Goal: Task Accomplishment & Management: Manage account settings

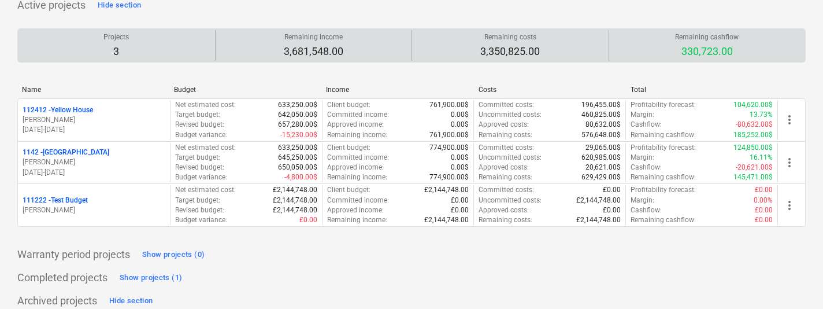
scroll to position [89, 0]
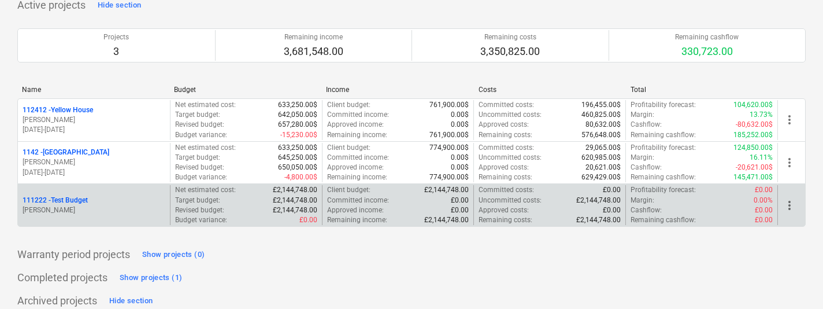
click at [793, 203] on span "more_vert" at bounding box center [790, 205] width 14 height 14
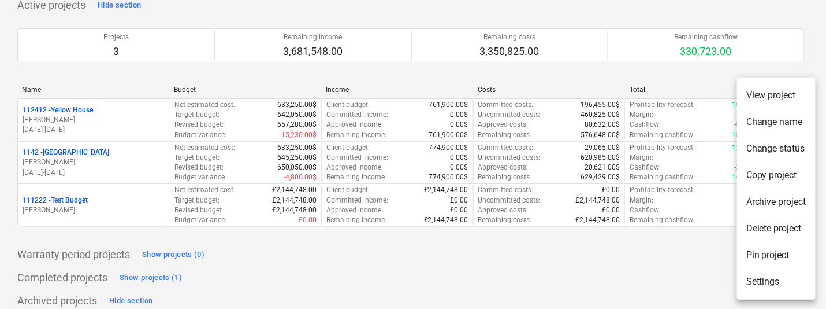
click at [763, 227] on li "Delete project" at bounding box center [776, 228] width 79 height 27
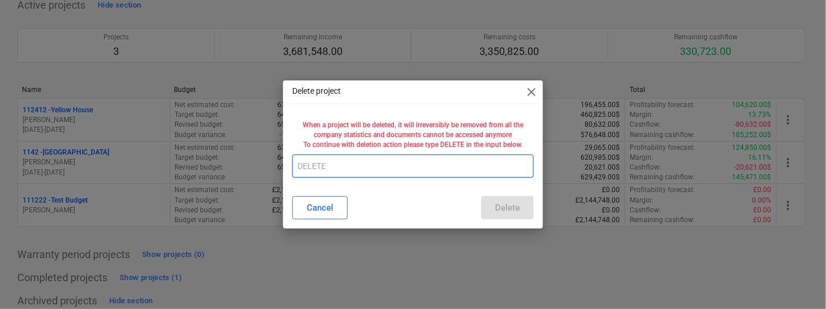
click at [483, 163] on input "text" at bounding box center [413, 165] width 242 height 23
type input "DELETE"
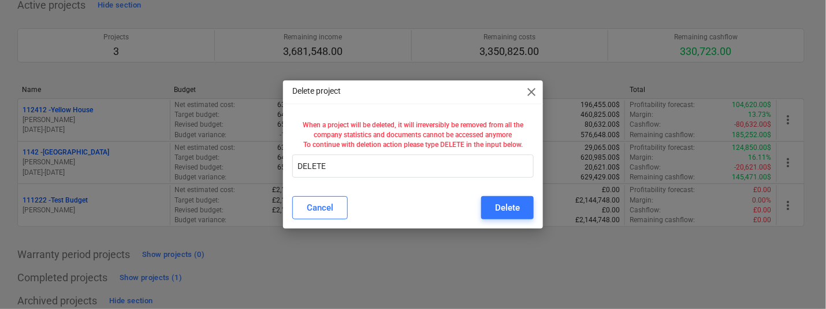
click at [535, 201] on div "Cancel Delete" at bounding box center [413, 207] width 255 height 32
click at [524, 208] on button "Delete" at bounding box center [507, 207] width 53 height 23
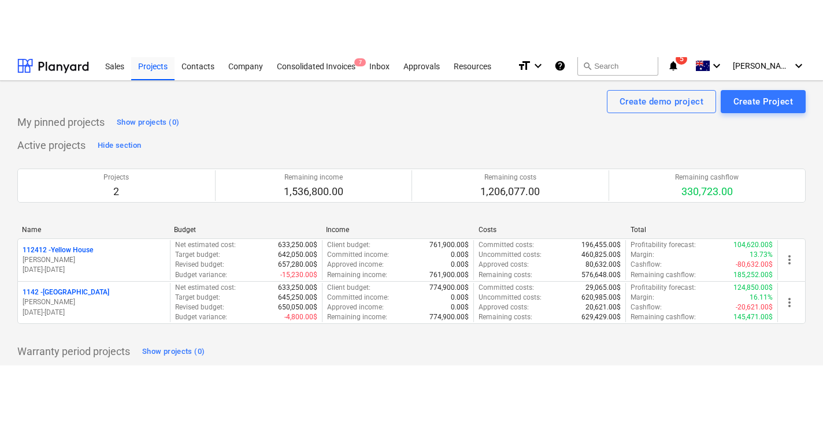
scroll to position [0, 0]
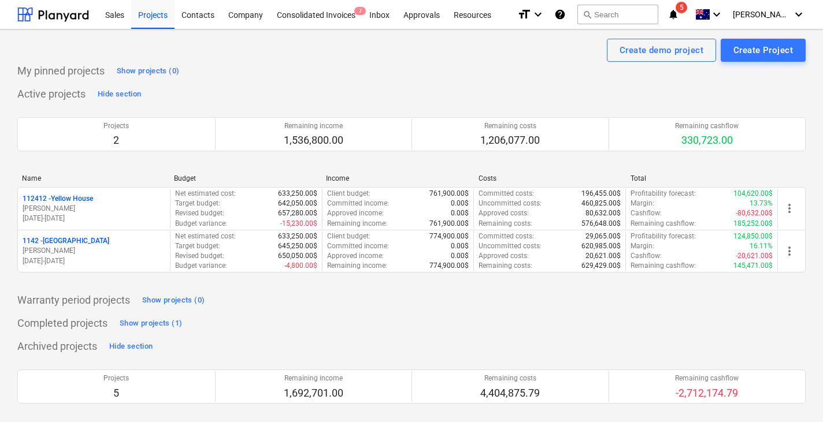
click at [231, 94] on div "Active projects Hide section Projects 2 Remaining income 1,536,800.00 Remaining…" at bounding box center [411, 186] width 788 height 202
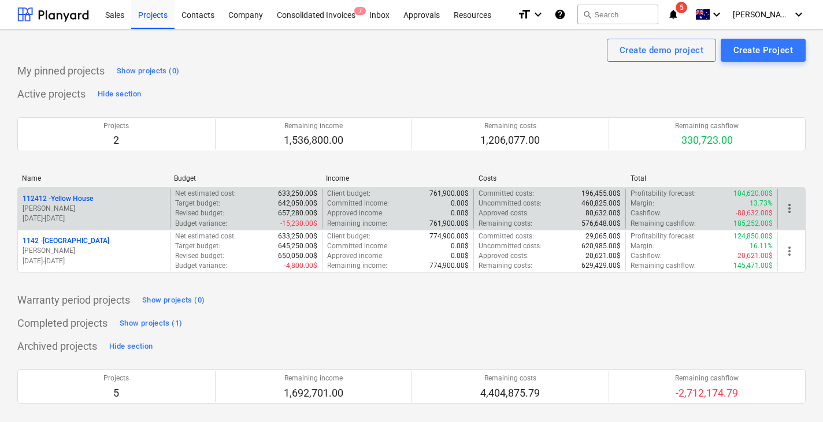
click at [109, 206] on p "[PERSON_NAME]" at bounding box center [94, 209] width 143 height 10
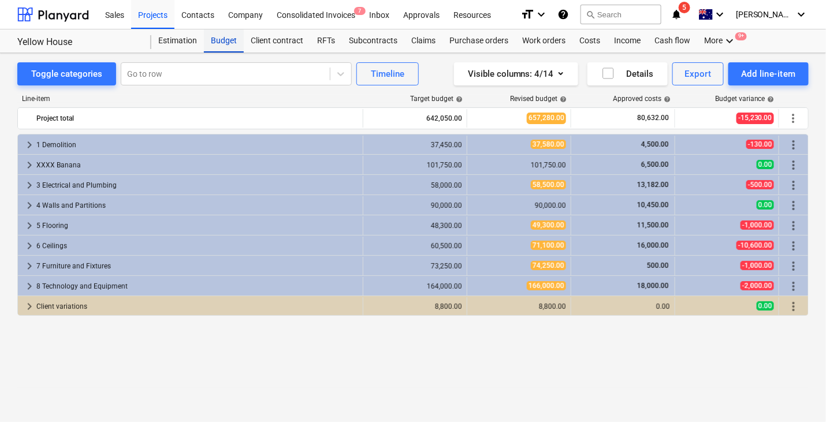
click at [223, 33] on div "Budget" at bounding box center [224, 40] width 40 height 23
click at [165, 12] on div "Projects" at bounding box center [152, 13] width 43 height 29
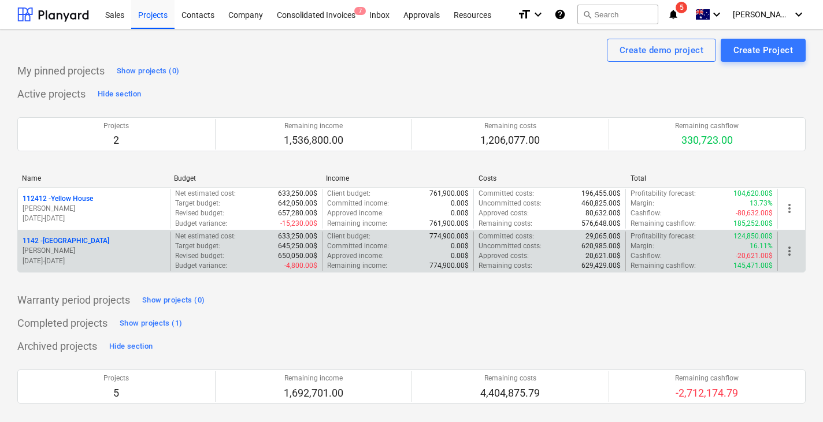
click at [101, 247] on p "[PERSON_NAME]" at bounding box center [94, 251] width 143 height 10
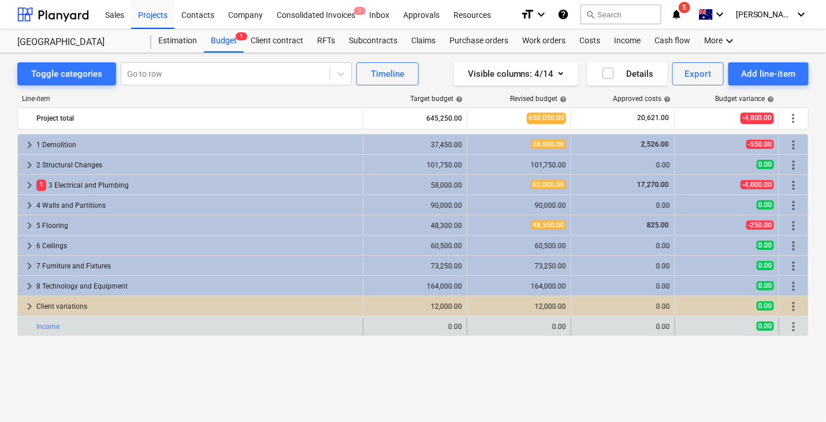
click at [795, 308] on span "more_vert" at bounding box center [794, 327] width 14 height 14
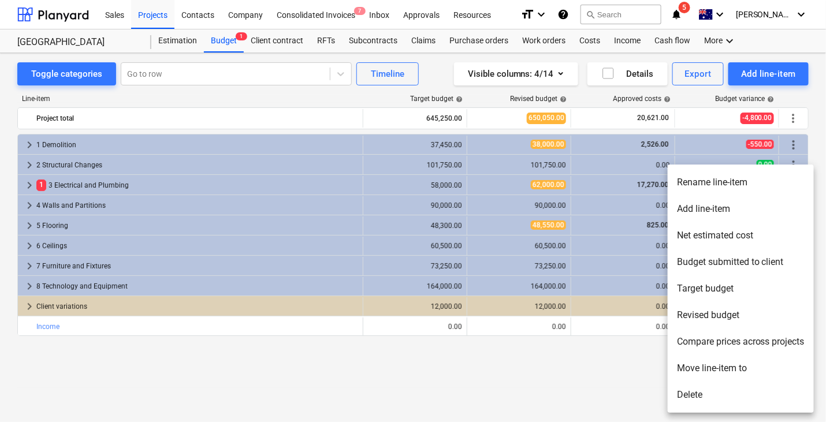
click at [690, 308] on li "Delete" at bounding box center [741, 395] width 146 height 27
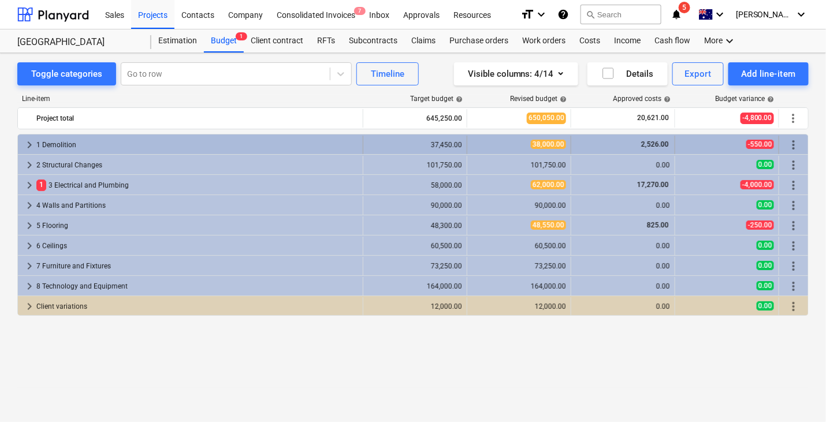
click at [29, 142] on span "keyboard_arrow_right" at bounding box center [30, 145] width 14 height 14
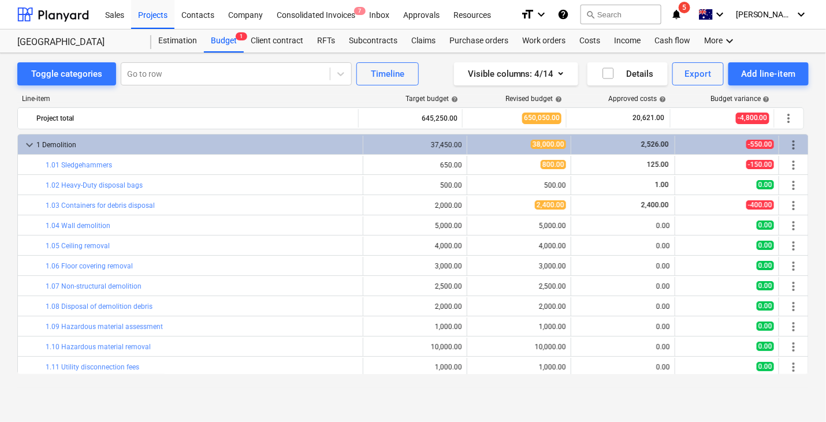
click at [29, 142] on span "keyboard_arrow_down" at bounding box center [30, 145] width 14 height 14
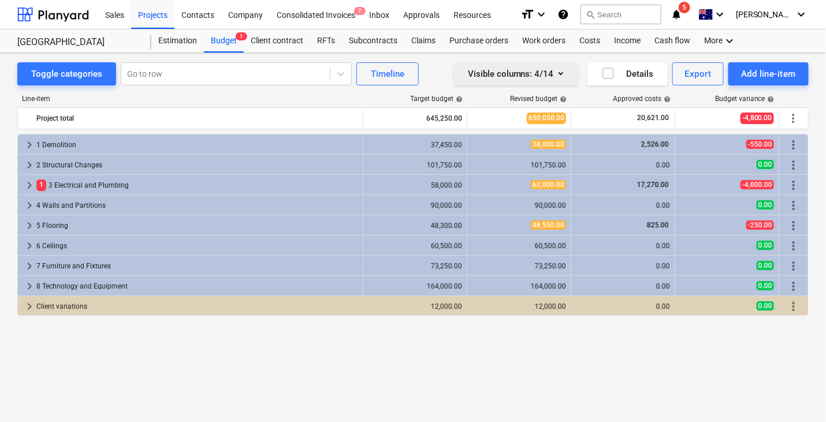
click at [514, 67] on div "Visible columns : 4/14" at bounding box center [516, 73] width 97 height 15
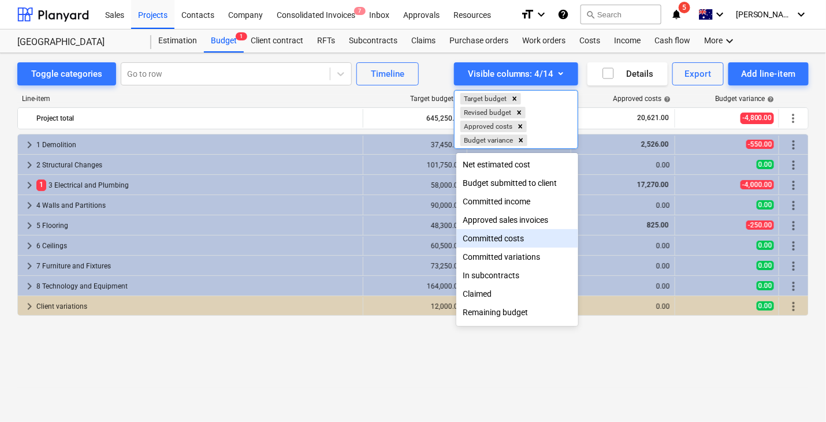
click at [484, 244] on div "Committed costs" at bounding box center [518, 238] width 123 height 18
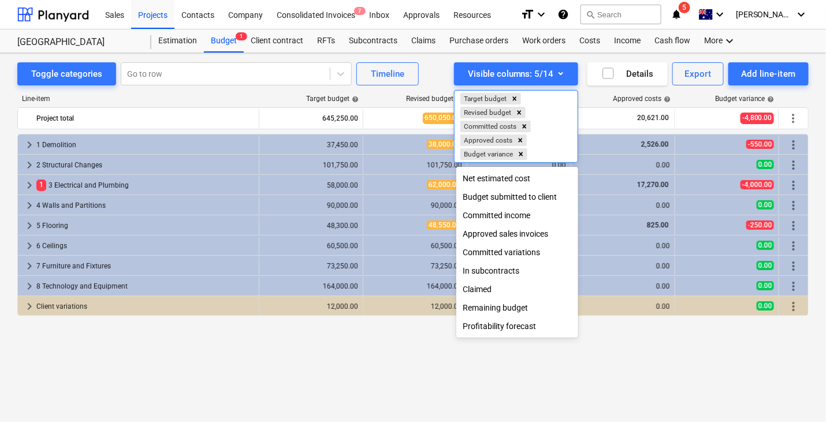
click at [435, 63] on div at bounding box center [413, 211] width 826 height 422
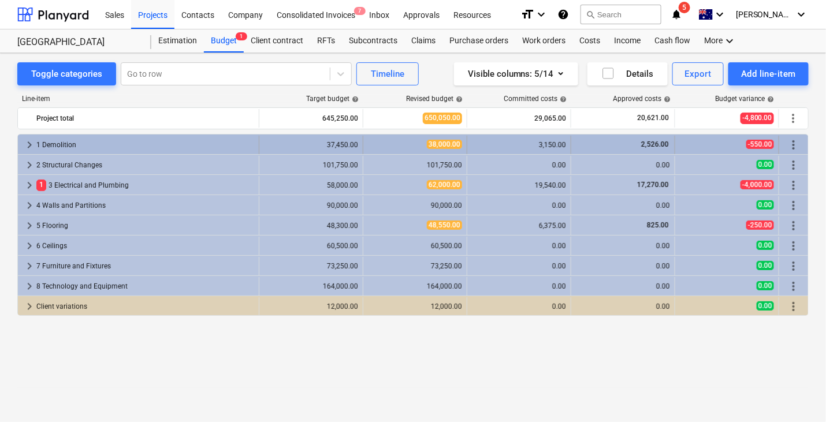
click at [797, 138] on span "more_vert" at bounding box center [794, 145] width 14 height 14
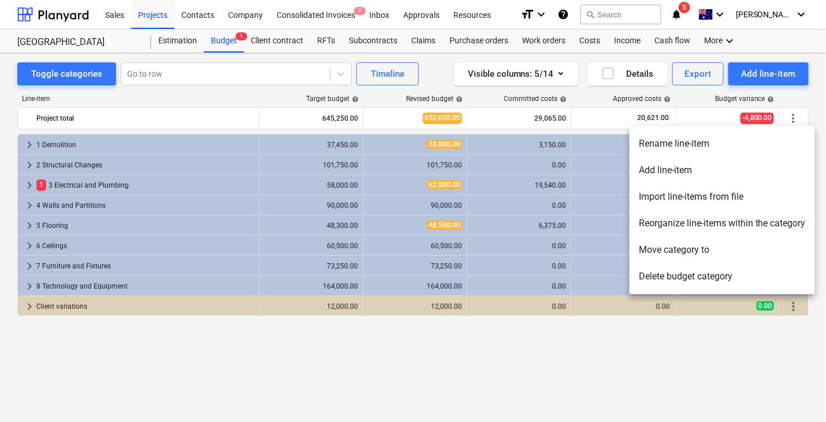
click at [706, 147] on li "Rename line-item" at bounding box center [723, 144] width 186 height 27
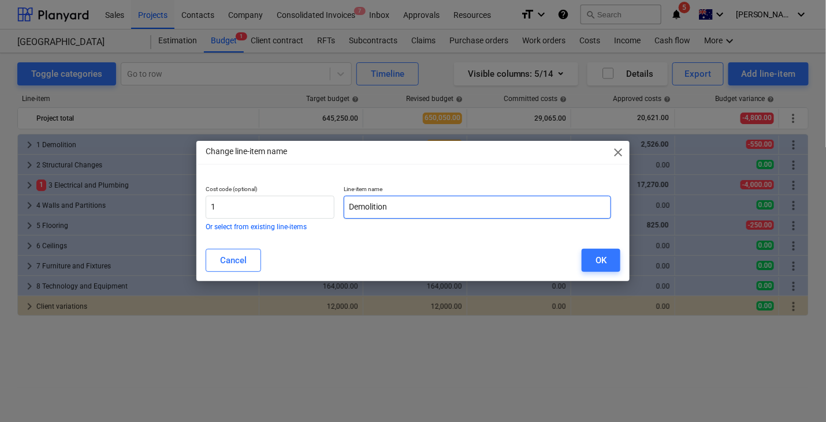
click at [452, 208] on input "Demolition" at bounding box center [478, 207] width 268 height 23
type input "House 1"
click at [585, 275] on div "Cancel OK" at bounding box center [413, 260] width 429 height 32
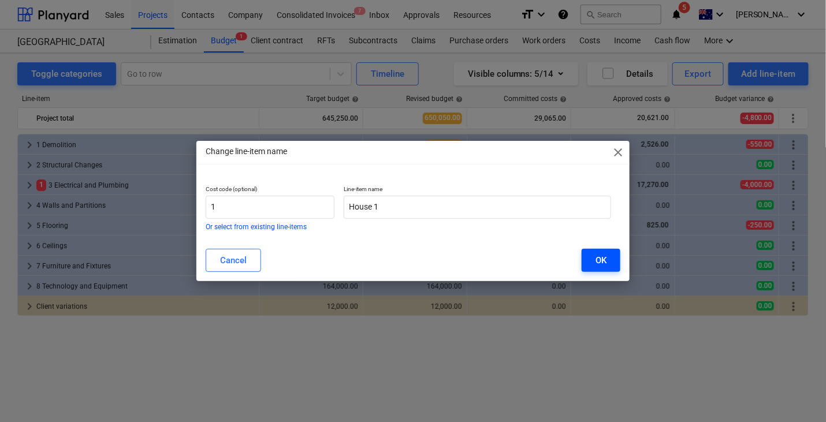
click at [591, 267] on button "OK" at bounding box center [601, 260] width 39 height 23
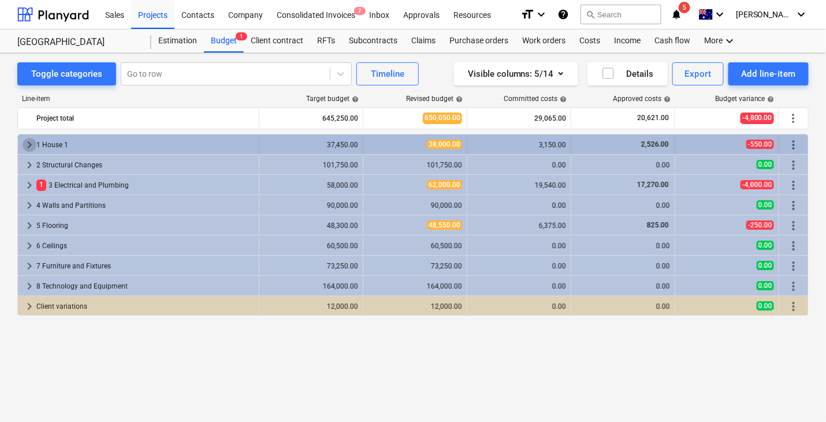
click at [31, 145] on span "keyboard_arrow_right" at bounding box center [30, 145] width 14 height 14
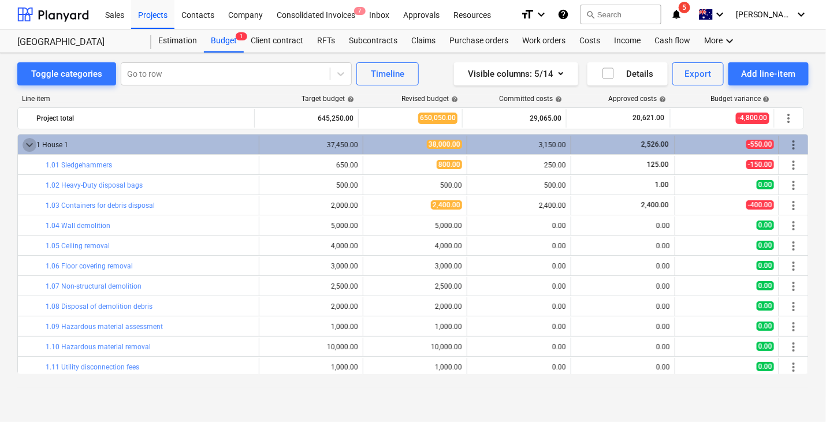
click at [24, 142] on span "keyboard_arrow_down" at bounding box center [30, 145] width 14 height 14
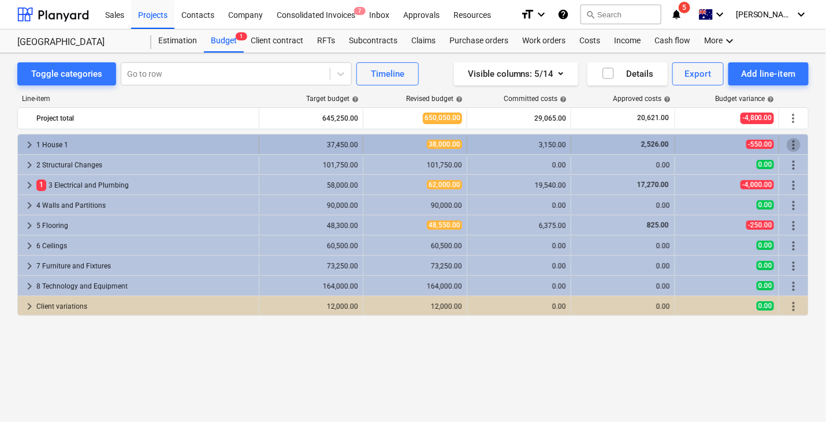
click at [788, 141] on span "more_vert" at bounding box center [794, 145] width 14 height 14
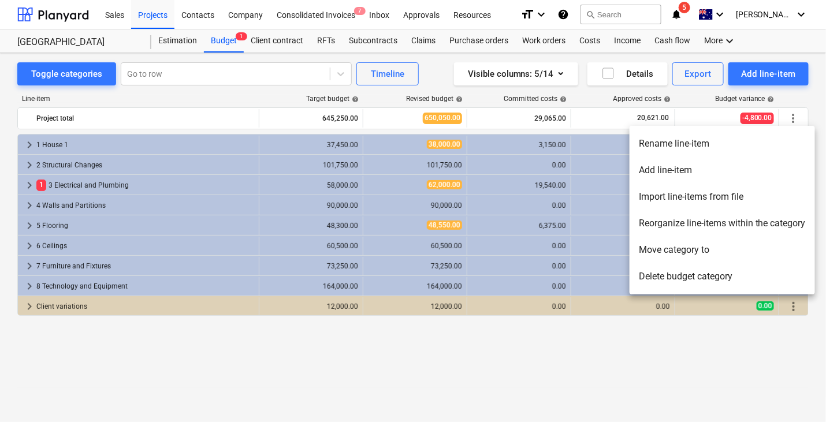
click at [708, 143] on li "Rename line-item" at bounding box center [723, 144] width 186 height 27
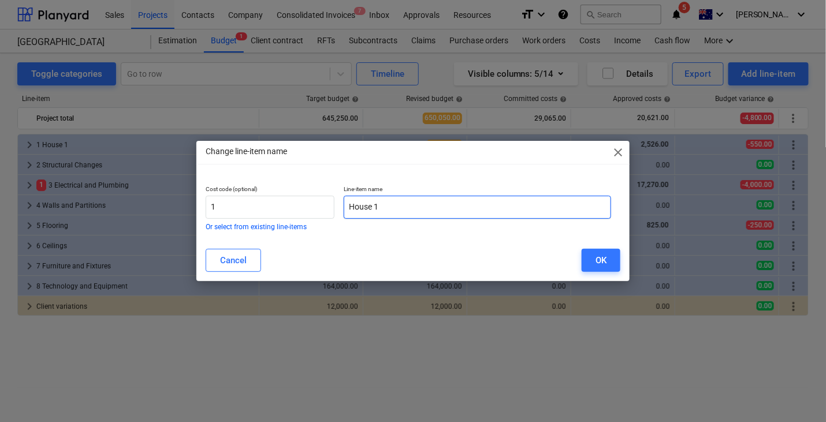
click at [390, 204] on input "House 1" at bounding box center [478, 207] width 268 height 23
type input "Demolition"
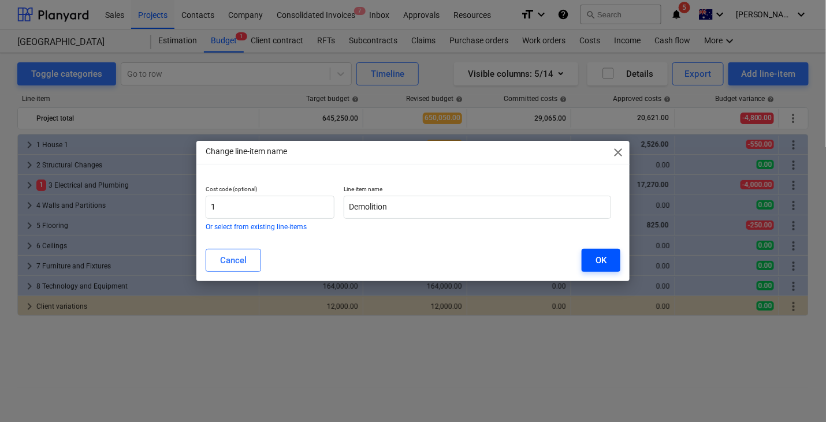
click at [596, 252] on button "OK" at bounding box center [601, 260] width 39 height 23
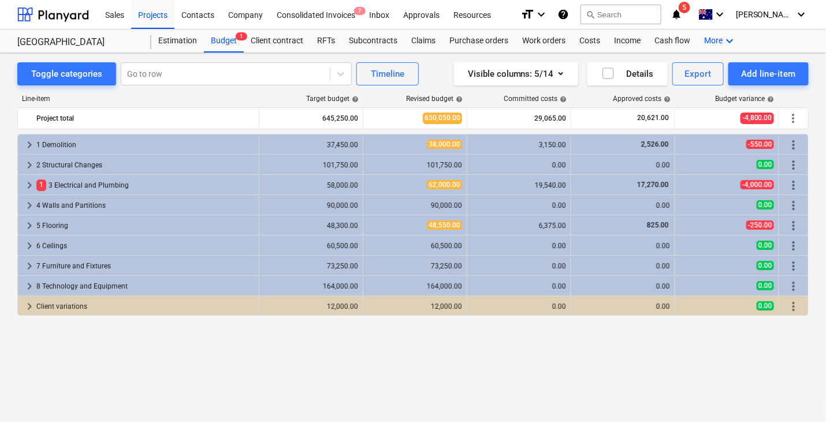
click at [731, 45] on icon "keyboard_arrow_down" at bounding box center [730, 41] width 14 height 14
click at [370, 23] on div "Inbox" at bounding box center [379, 13] width 34 height 29
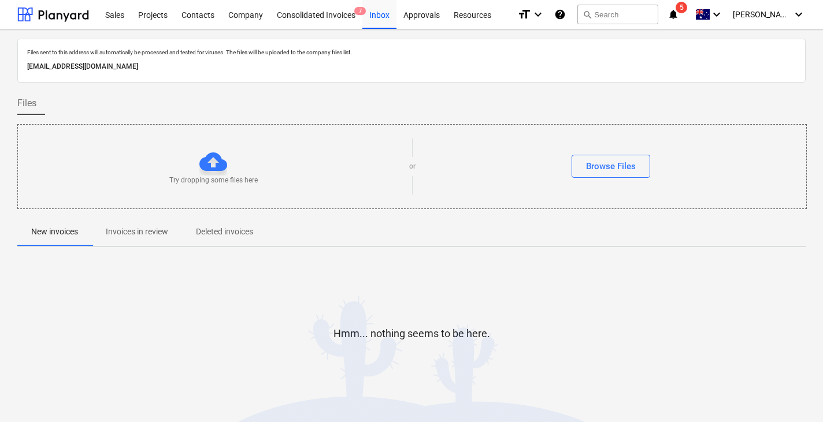
click at [121, 65] on p "[EMAIL_ADDRESS][DOMAIN_NAME]" at bounding box center [411, 67] width 769 height 12
click at [147, 14] on div "Projects" at bounding box center [152, 13] width 43 height 29
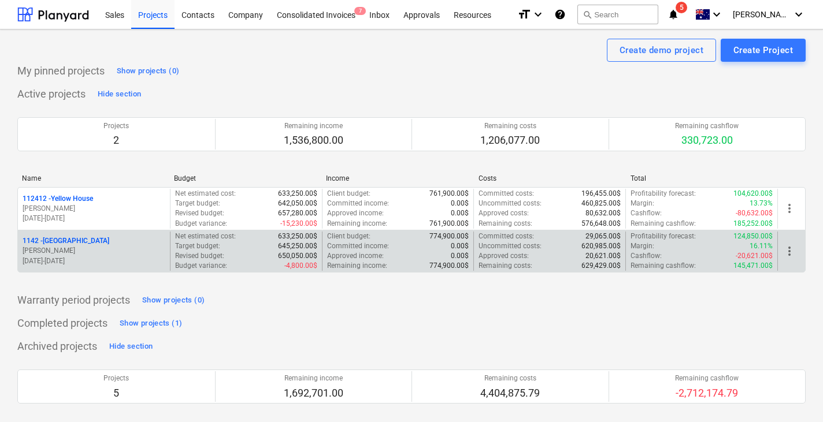
click at [89, 258] on p "[DATE] - [DATE]" at bounding box center [94, 262] width 143 height 10
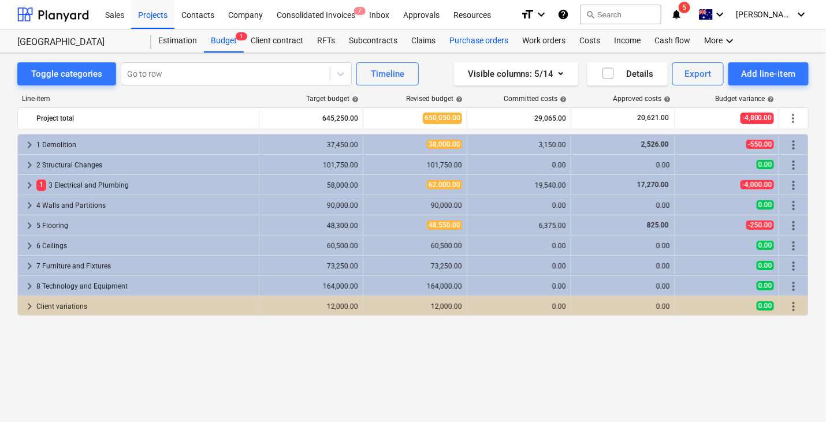
click at [466, 46] on div "Purchase orders" at bounding box center [479, 40] width 73 height 23
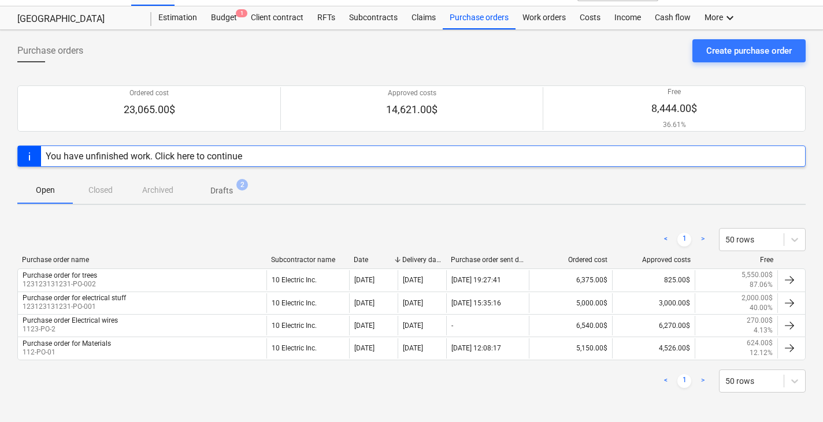
scroll to position [14, 0]
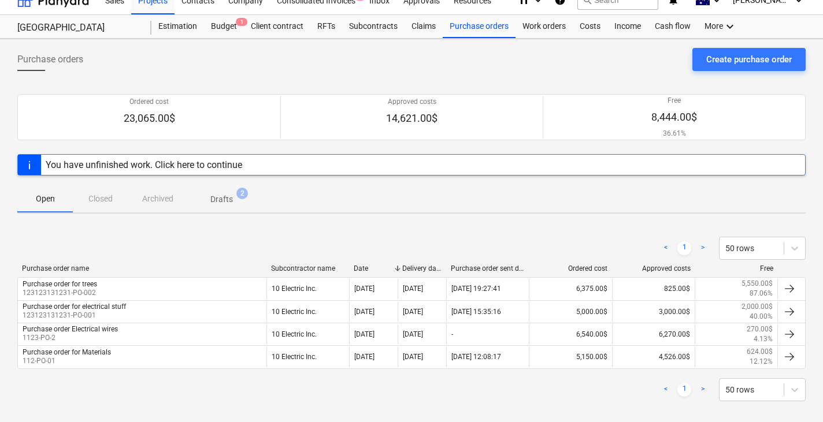
click at [620, 92] on div at bounding box center [411, 92] width 788 height 5
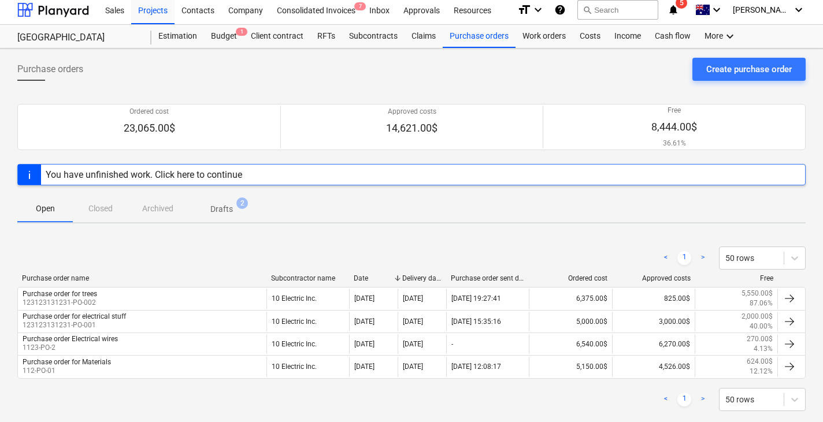
scroll to position [6, 0]
click at [471, 221] on div "Purchase orders Create purchase order Ordered cost 23,065.00$ Approved costs 14…" at bounding box center [411, 244] width 823 height 395
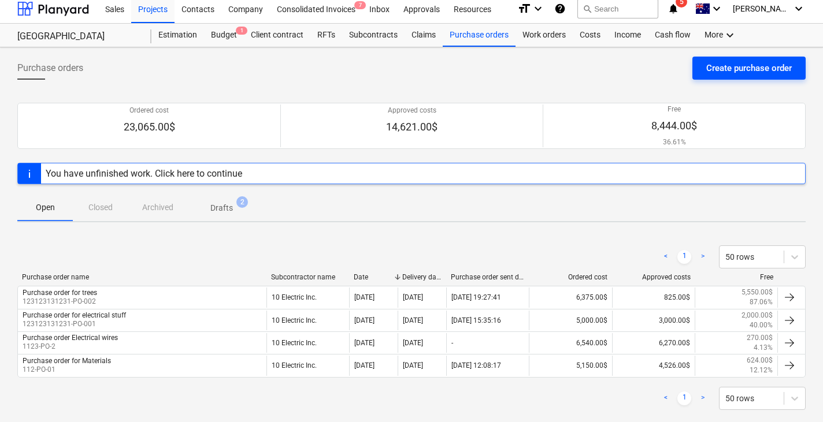
click at [700, 75] on button "Create purchase order" at bounding box center [748, 68] width 113 height 23
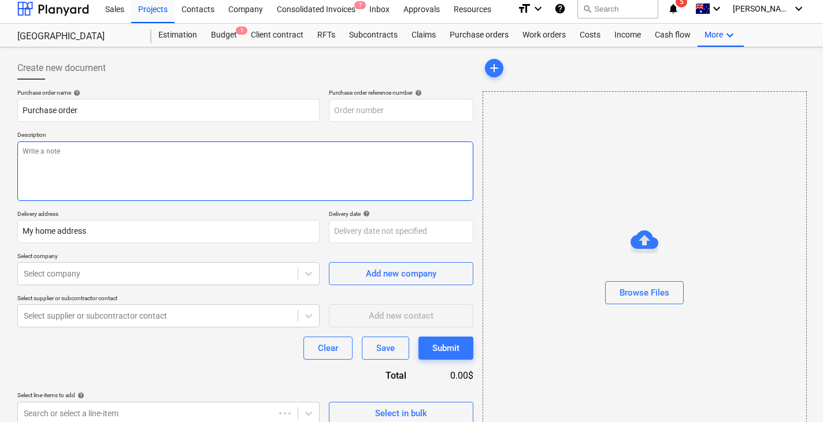
type textarea "x"
type input "1142-PO-003"
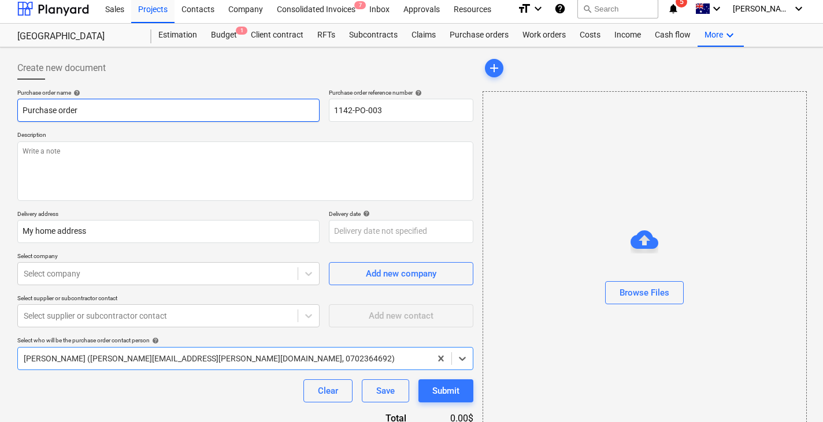
click at [160, 117] on input "Purchase order" at bounding box center [168, 110] width 302 height 23
type textarea "x"
type input "Purchase order"
type textarea "x"
type input "Purchase order f"
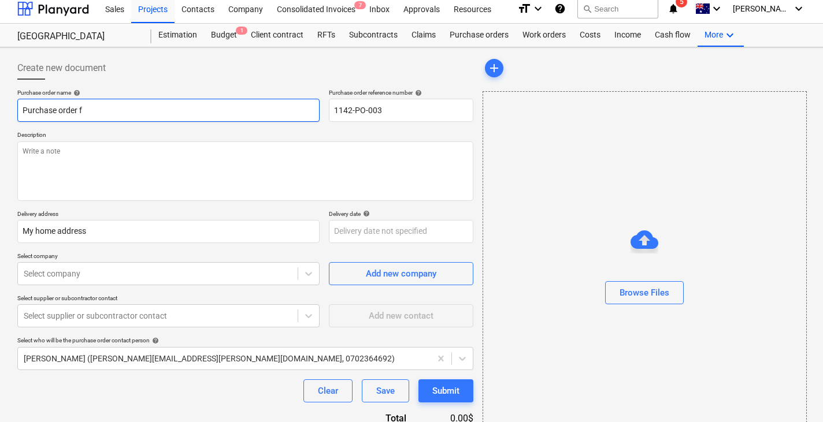
type textarea "x"
type input "Purchase order fo"
type textarea "x"
type input "Purchase order for"
type textarea "x"
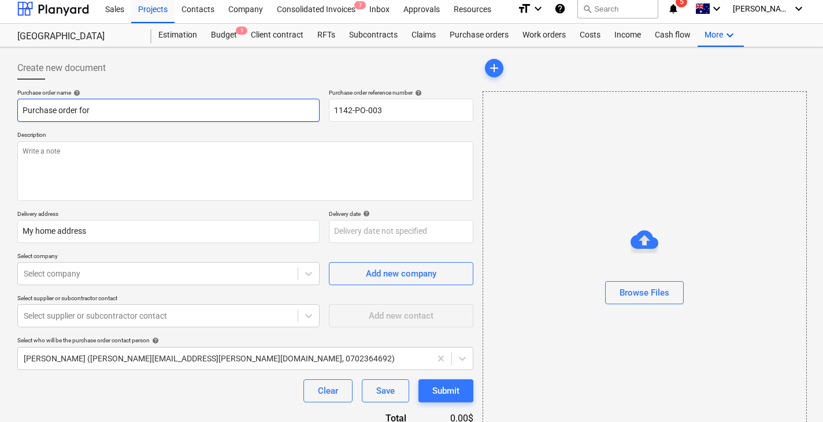
type input "Purchase order for"
type textarea "x"
type input "Purchase order for w"
type textarea "x"
type input "Purchase order for wa"
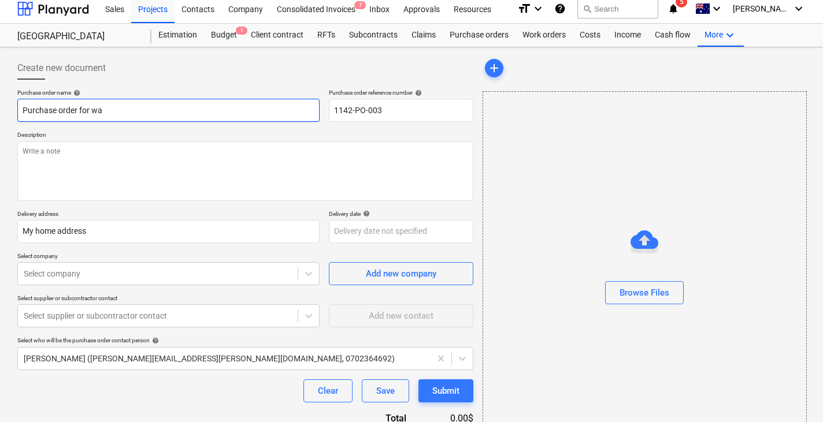
type textarea "x"
type input "Purchase order for wal"
type textarea "x"
type input "Purchase order for wall"
type textarea "x"
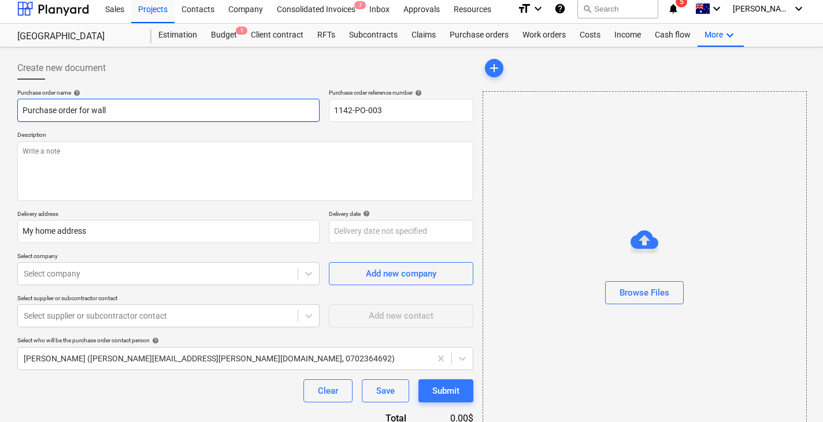
type input "Purchase order for walls"
type textarea "x"
type input "Purchase order for walls"
type textarea "x"
type input "Purchase order for walls"
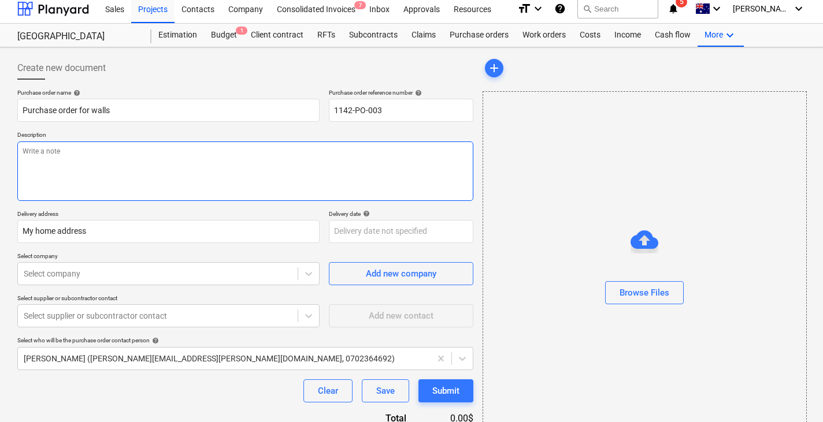
click at [99, 156] on textarea at bounding box center [245, 172] width 456 height 60
type textarea "x"
type textarea "X"
type textarea "x"
type textarea "X-"
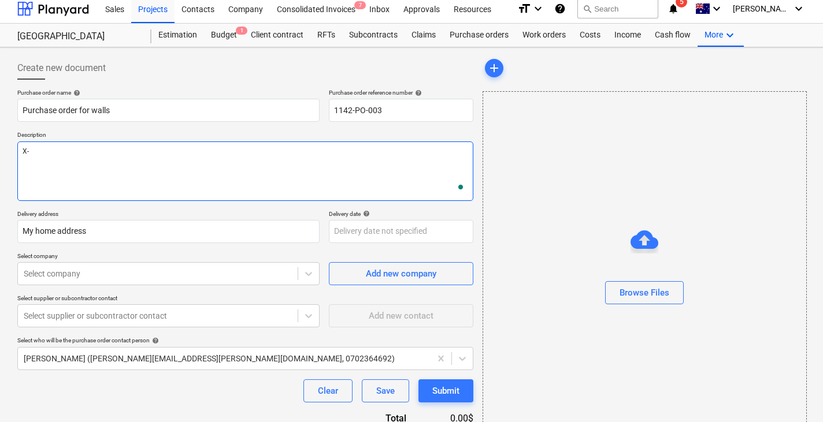
type textarea "x"
type textarea "X-y"
type textarea "x"
type textarea "X-"
type textarea "x"
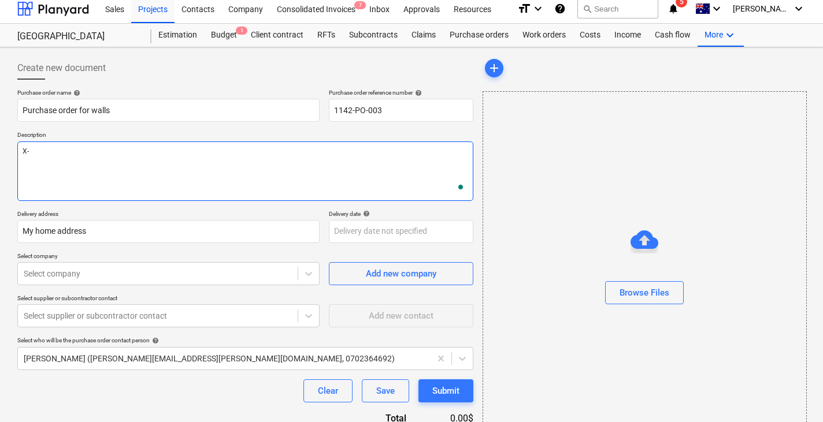
type textarea "X"
type textarea "x"
type textarea "XZ"
type textarea "x"
type textarea "X"
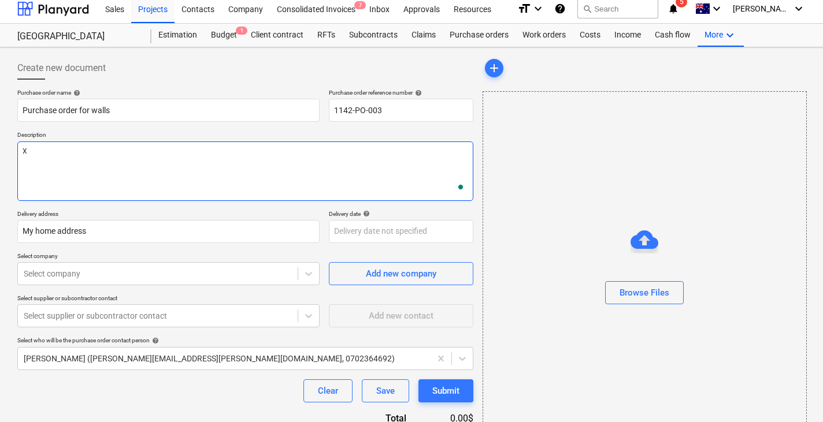
type textarea "x"
type textarea "XY"
type textarea "x"
type textarea "XYZ"
type textarea "x"
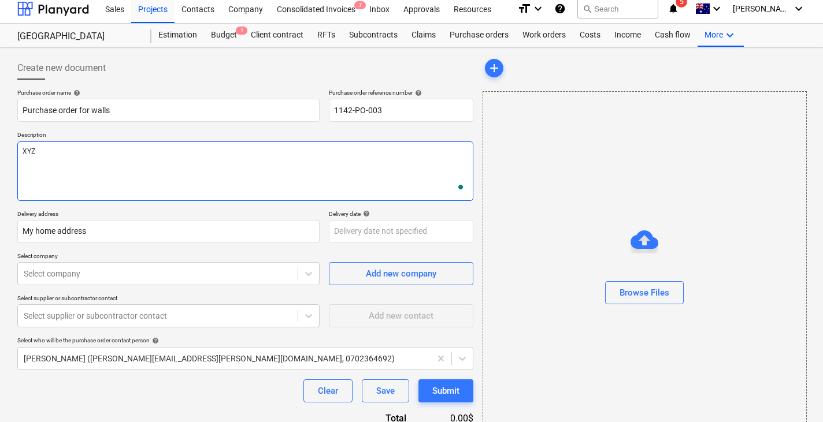
type textarea "XYZ D"
type textarea "x"
type textarea "XYZ De"
type textarea "x"
type textarea "XYZ Des"
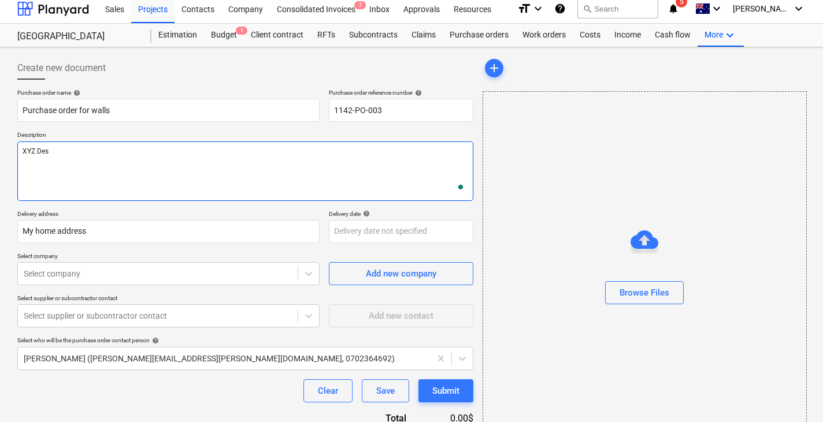
type textarea "x"
type textarea "XYZ Desc"
type textarea "x"
type textarea "XYZ Descri"
type textarea "x"
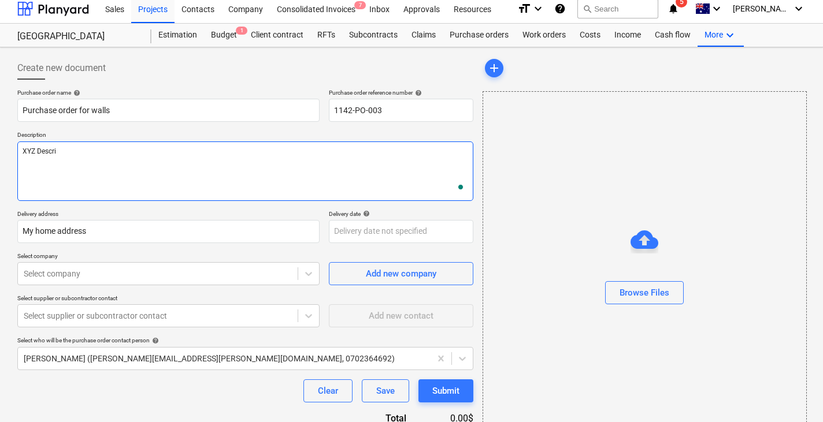
type textarea "XYZ Descrip"
type textarea "x"
type textarea "XYZ Descript"
type textarea "x"
type textarea "XYZ Descripti"
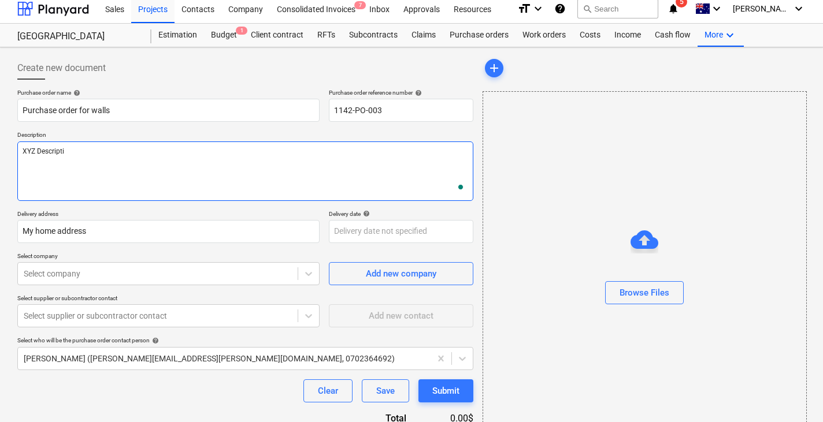
type textarea "x"
type textarea "XYZ Descriptio"
type textarea "x"
type textarea "XYZ Description"
type textarea "x"
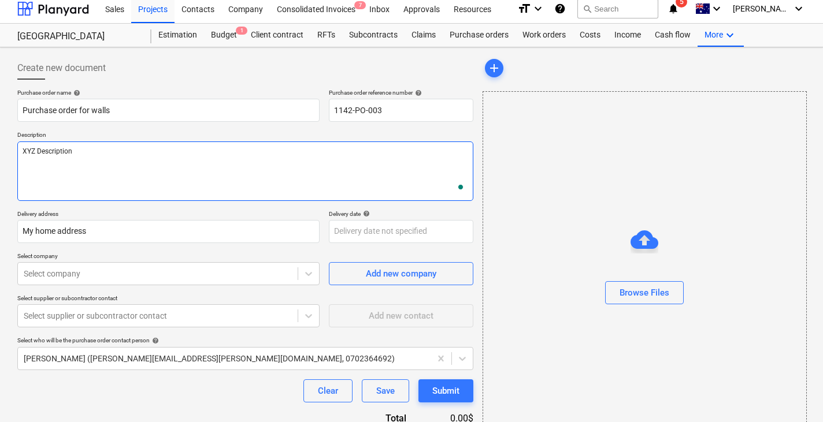
type textarea "XYZ Description"
type textarea "x"
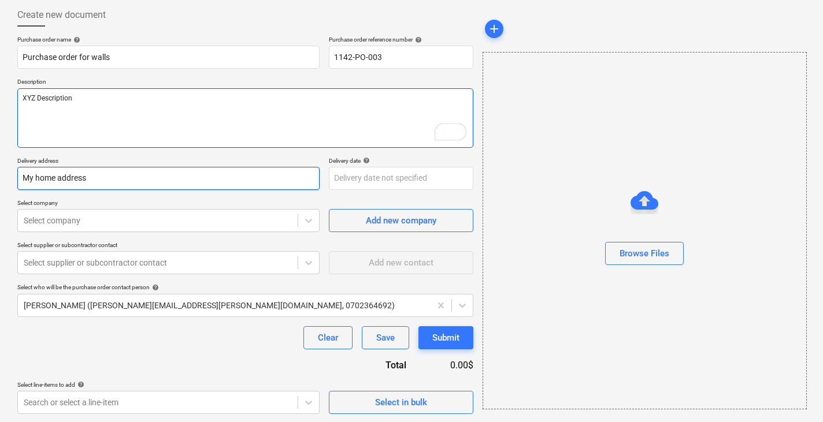
type textarea "XYZ Description"
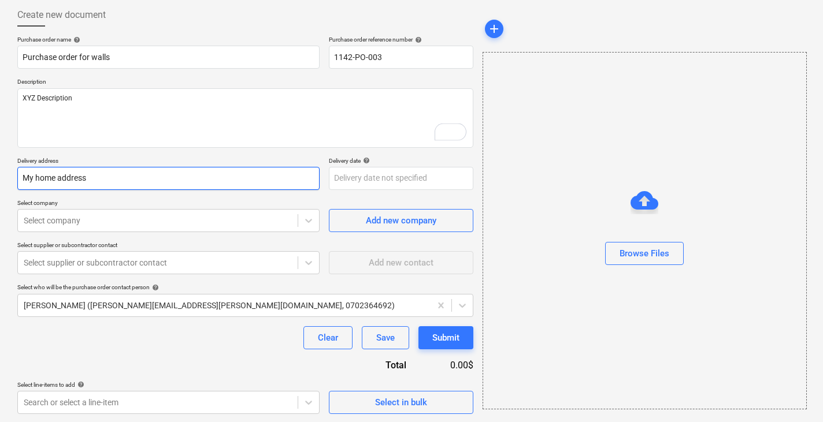
click at [61, 175] on input "My home address" at bounding box center [168, 178] width 302 height 23
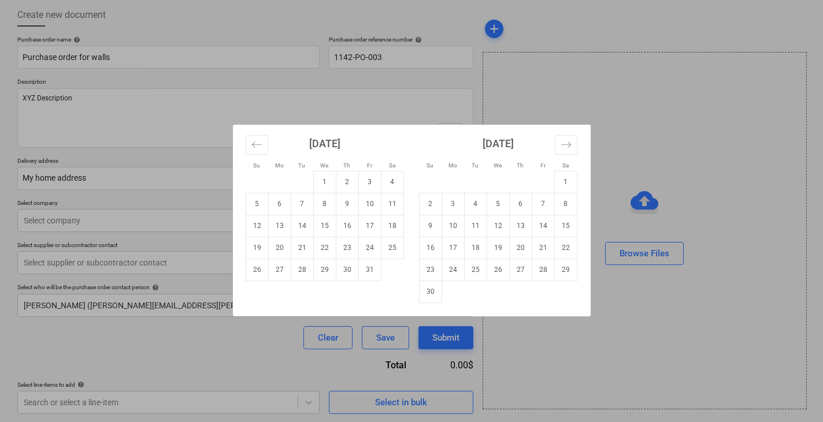
click at [380, 173] on body "Sales Projects Contacts Company Consolidated Invoices 7 Inbox Approvals Resourc…" at bounding box center [411, 152] width 823 height 422
click at [370, 265] on td "31" at bounding box center [369, 270] width 23 height 22
type textarea "x"
type input "[DATE]"
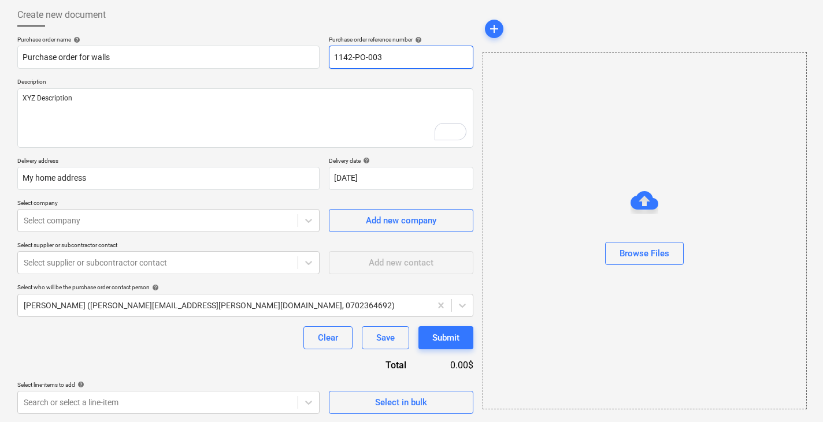
drag, startPoint x: 333, startPoint y: 57, endPoint x: 389, endPoint y: 58, distance: 55.5
click at [389, 58] on input "1142-PO-003" at bounding box center [401, 57] width 144 height 23
click at [356, 56] on input "1142-PO-003" at bounding box center [401, 57] width 144 height 23
click at [354, 56] on input "1142-PO-003" at bounding box center [401, 57] width 144 height 23
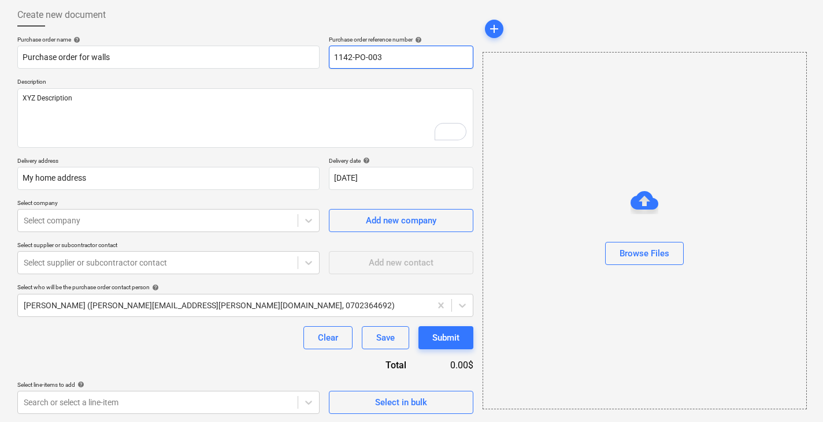
drag, startPoint x: 351, startPoint y: 56, endPoint x: 325, endPoint y: 56, distance: 25.4
click at [325, 56] on div "Purchase order name help Purchase order for walls Purchase order reference numb…" at bounding box center [245, 52] width 456 height 33
click at [362, 57] on input "1142-PO-003" at bounding box center [401, 57] width 144 height 23
click at [381, 60] on input "1142-PO-003" at bounding box center [401, 57] width 144 height 23
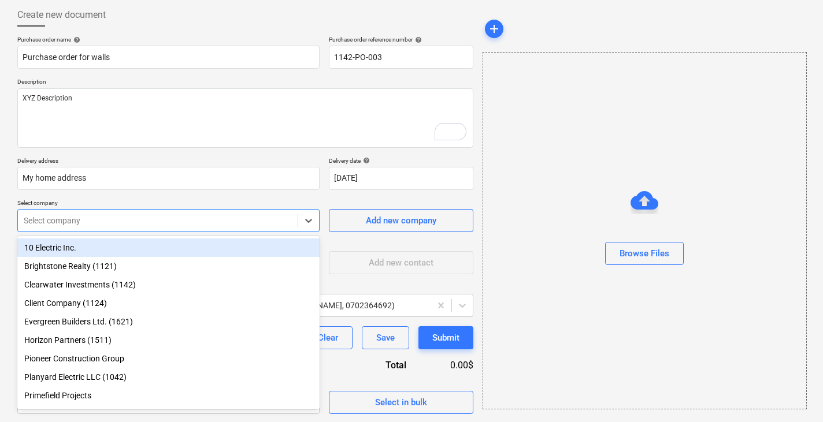
click at [190, 221] on div at bounding box center [158, 221] width 268 height 12
click at [181, 247] on div "10 Electric Inc." at bounding box center [168, 248] width 302 height 18
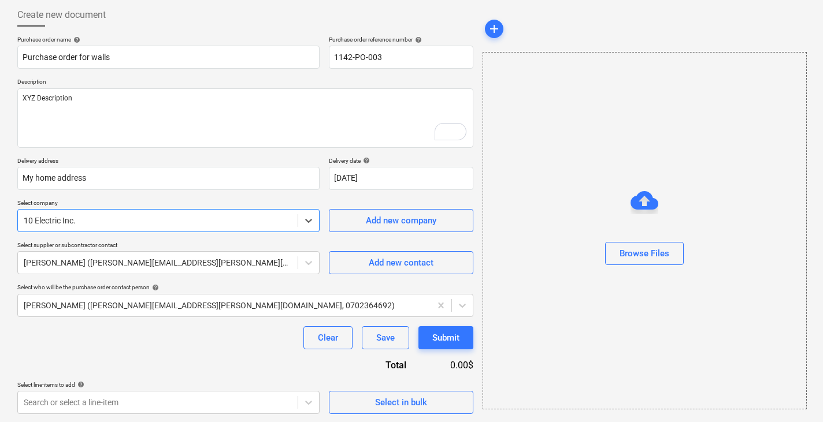
click at [186, 203] on p "Select company" at bounding box center [168, 204] width 302 height 10
click at [180, 307] on div at bounding box center [224, 306] width 401 height 12
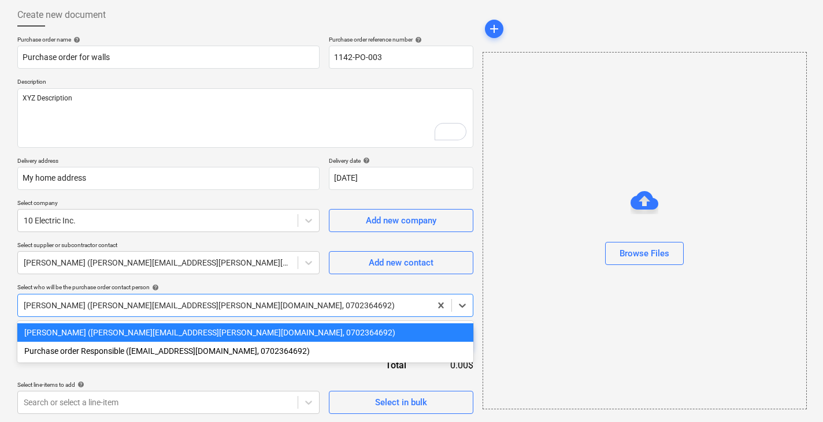
click at [164, 308] on div "[PERSON_NAME] ([PERSON_NAME][EMAIL_ADDRESS][PERSON_NAME][DOMAIN_NAME], 07023646…" at bounding box center [245, 333] width 456 height 18
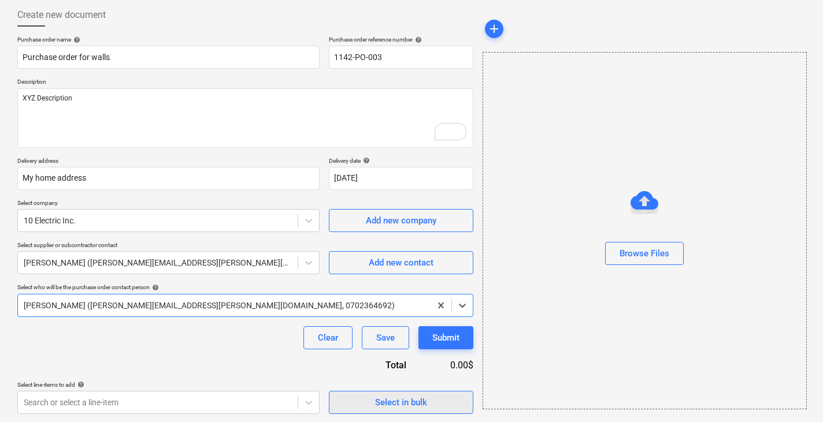
click at [436, 308] on span "Select in bulk" at bounding box center [401, 402] width 116 height 15
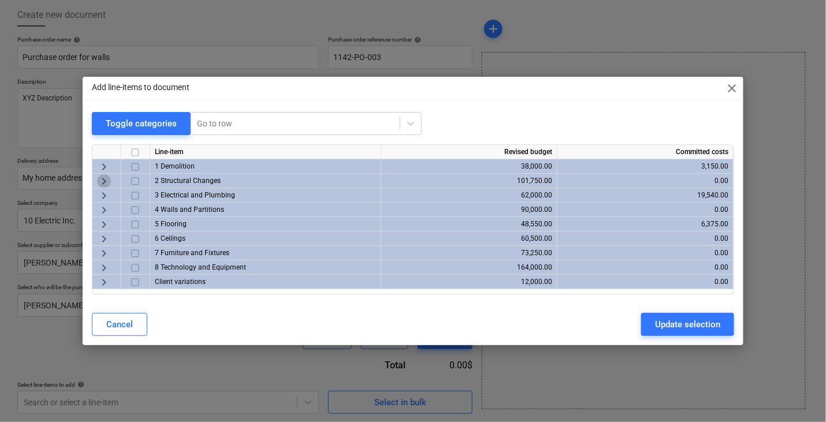
click at [103, 182] on span "keyboard_arrow_right" at bounding box center [104, 182] width 14 height 14
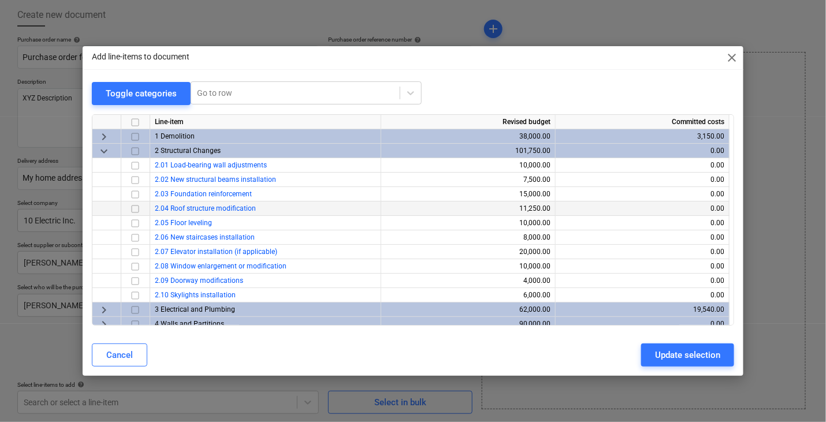
click at [134, 210] on input "checkbox" at bounding box center [135, 209] width 14 height 14
click at [134, 209] on input "checkbox" at bounding box center [135, 209] width 14 height 14
click at [134, 180] on input "checkbox" at bounding box center [135, 180] width 14 height 14
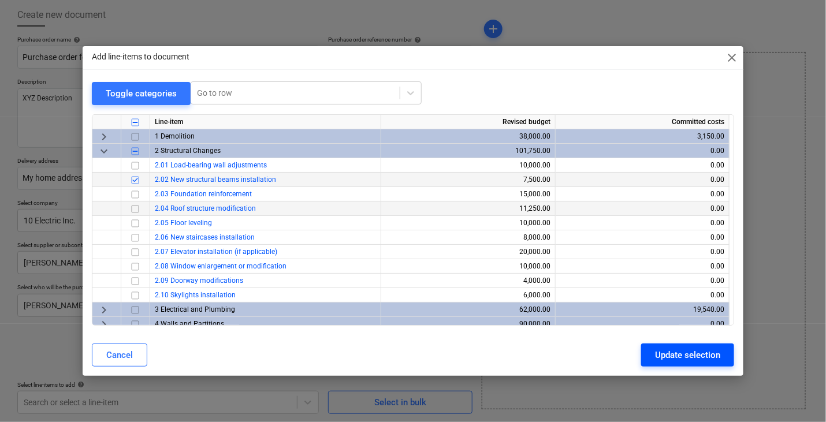
click at [661, 308] on div "Update selection" at bounding box center [687, 355] width 65 height 15
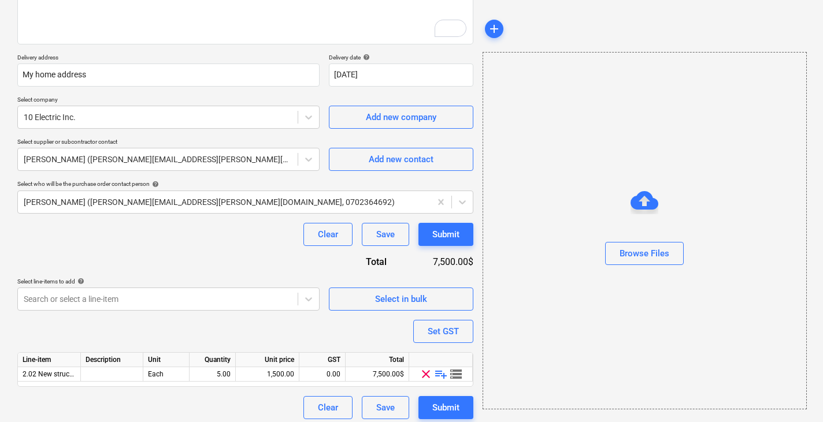
scroll to position [168, 0]
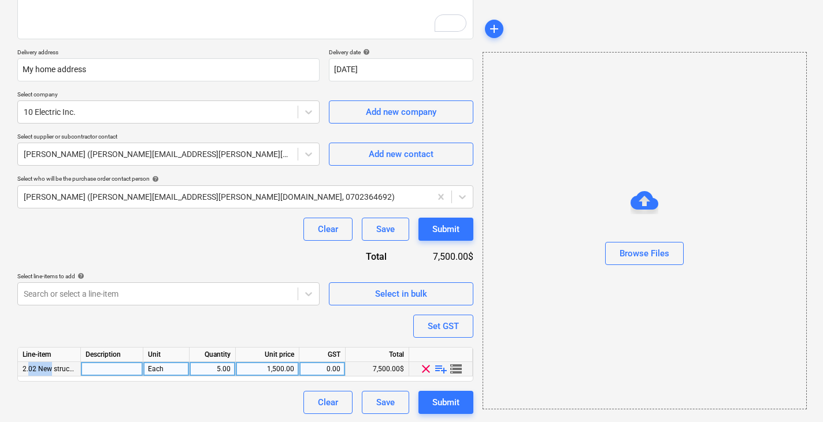
drag, startPoint x: 51, startPoint y: 368, endPoint x: 29, endPoint y: 368, distance: 22.0
click at [29, 308] on span "2.02 New structural beams installation" at bounding box center [83, 369] width 121 height 8
drag, startPoint x: 24, startPoint y: 368, endPoint x: 64, endPoint y: 362, distance: 40.8
click at [64, 308] on div "2.02 New structural beams installation" at bounding box center [49, 369] width 63 height 14
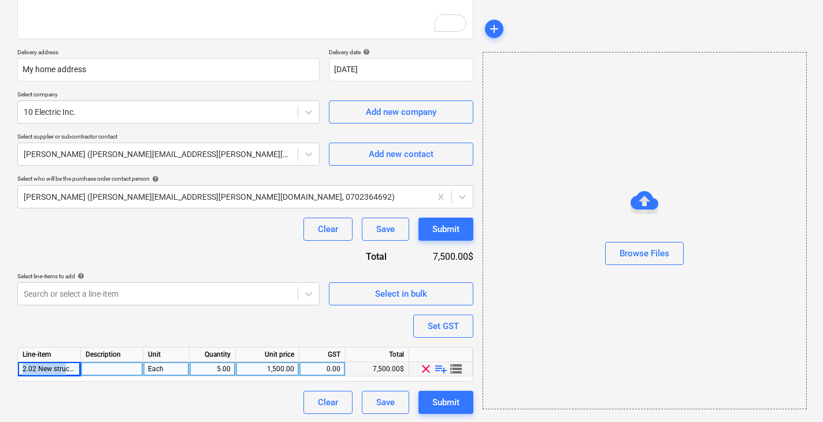
click at [64, 308] on div "2.02 New structural beams installation" at bounding box center [49, 369] width 63 height 14
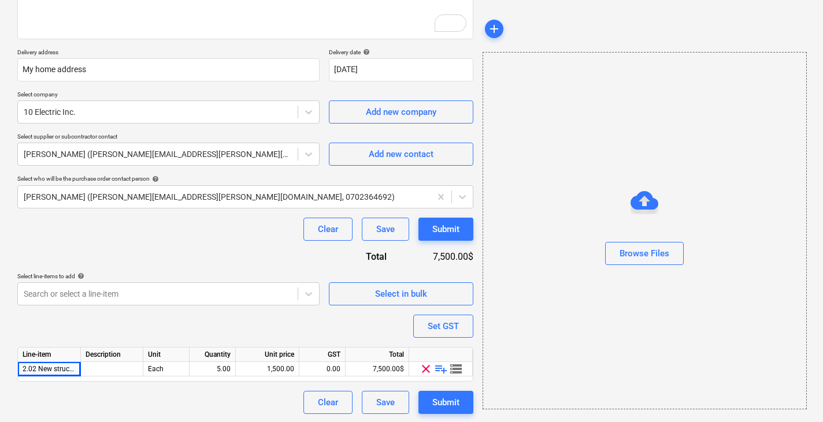
click at [81, 308] on div "Purchase order name help Purchase order for walls Purchase order reference numb…" at bounding box center [245, 170] width 456 height 487
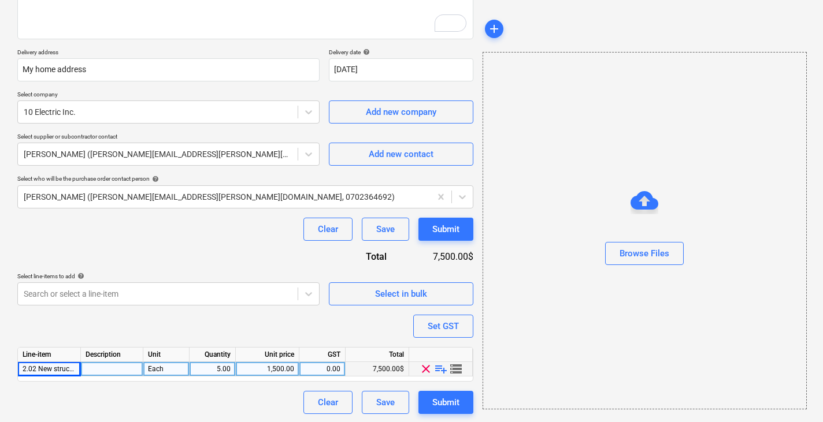
click at [442, 308] on span "playlist_add" at bounding box center [441, 369] width 14 height 14
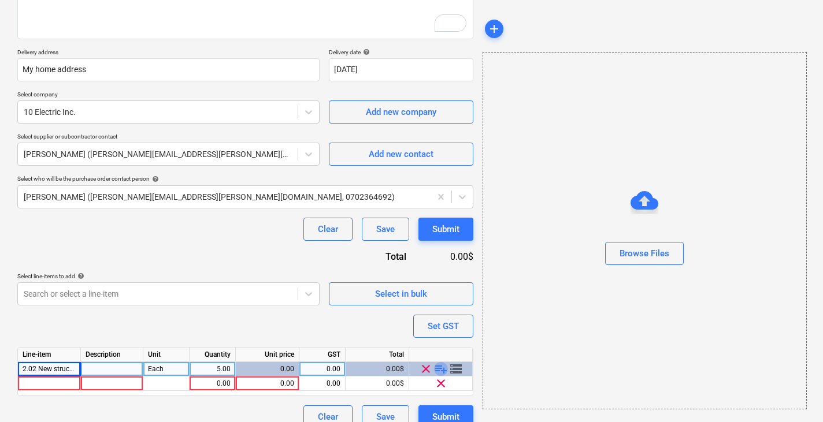
click at [442, 308] on span "playlist_add" at bounding box center [441, 369] width 14 height 14
type textarea "x"
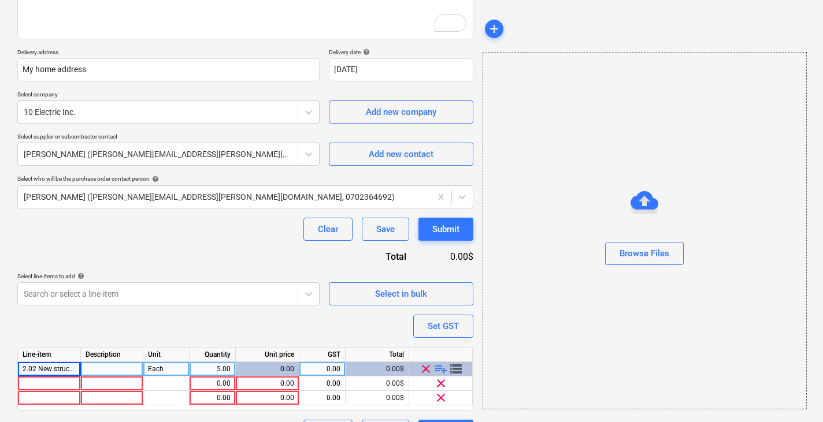
scroll to position [197, 0]
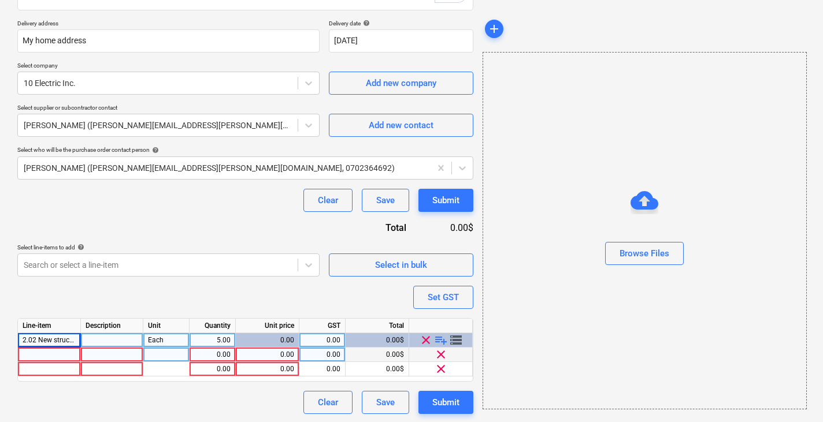
click at [30, 308] on div at bounding box center [49, 355] width 63 height 14
type input "Wall type 1"
type textarea "x"
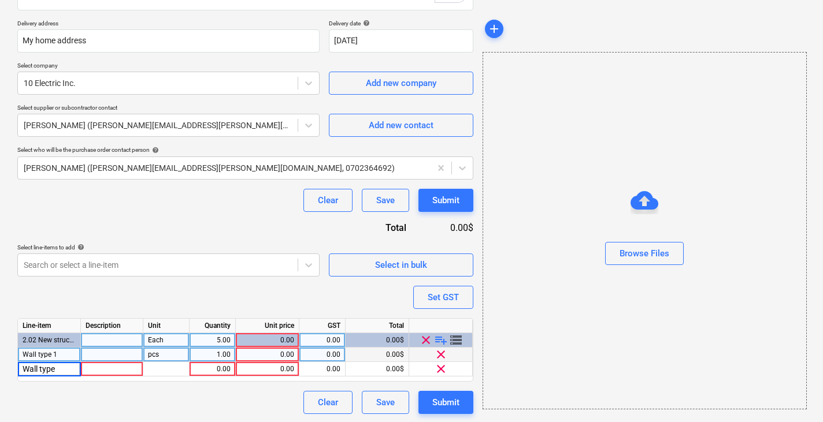
type input "Wall type 2"
type textarea "x"
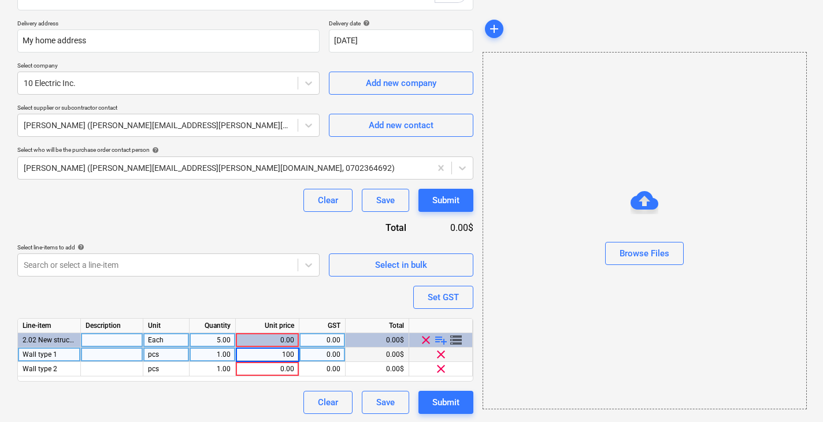
type input "1000"
type textarea "x"
type input "2000"
click at [229, 284] on div "Purchase order name help Purchase order for walls Purchase order reference numb…" at bounding box center [245, 156] width 456 height 516
click at [459, 308] on span "storage" at bounding box center [456, 340] width 14 height 14
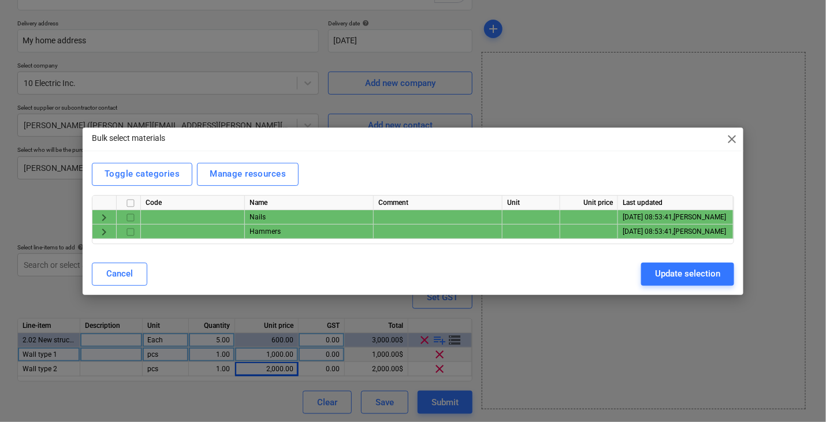
click at [102, 229] on span "keyboard_arrow_right" at bounding box center [104, 232] width 14 height 14
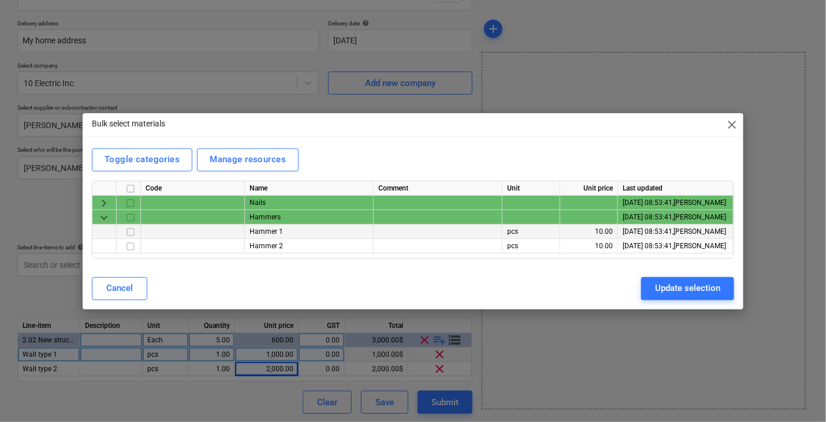
click at [133, 230] on input "checkbox" at bounding box center [131, 232] width 14 height 14
click at [684, 281] on div "Update selection" at bounding box center [687, 288] width 65 height 15
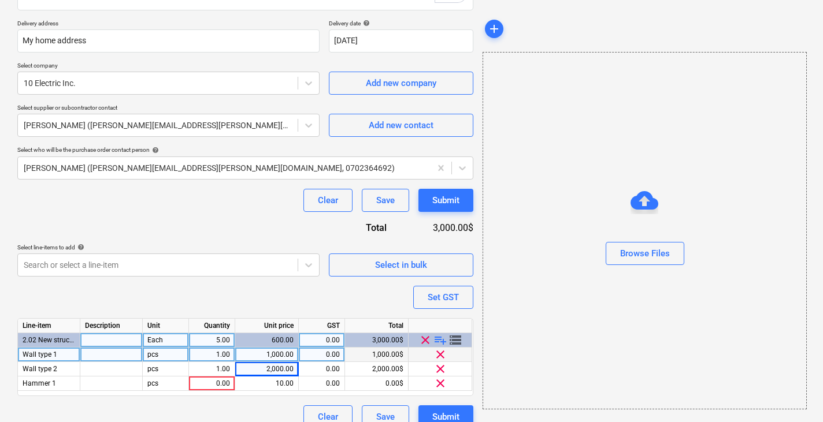
scroll to position [211, 0]
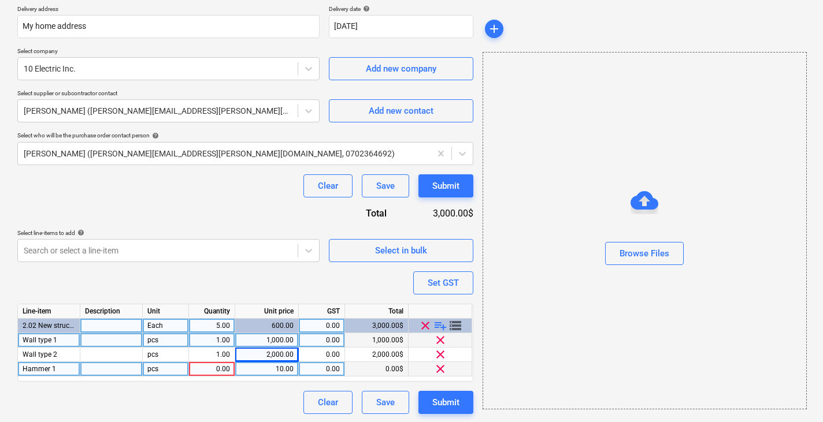
click at [440, 308] on span "clear" at bounding box center [440, 369] width 14 height 14
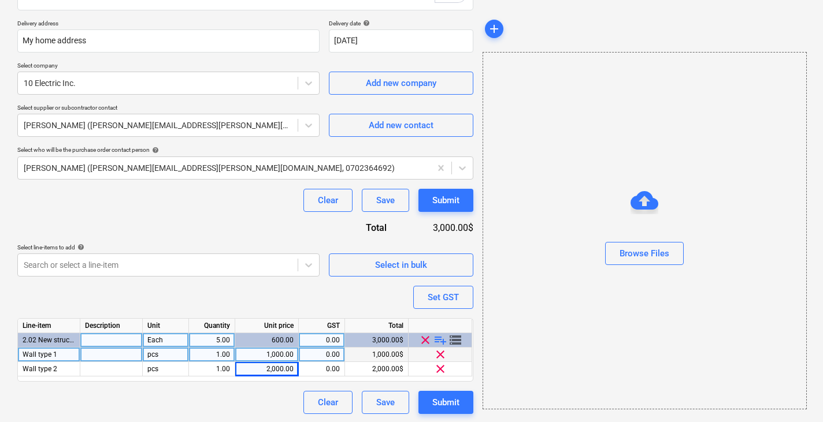
click at [281, 290] on div "Purchase order name help Purchase order for walls Purchase order reference numb…" at bounding box center [245, 156] width 456 height 516
click at [451, 308] on div "Submit" at bounding box center [445, 402] width 27 height 15
type textarea "x"
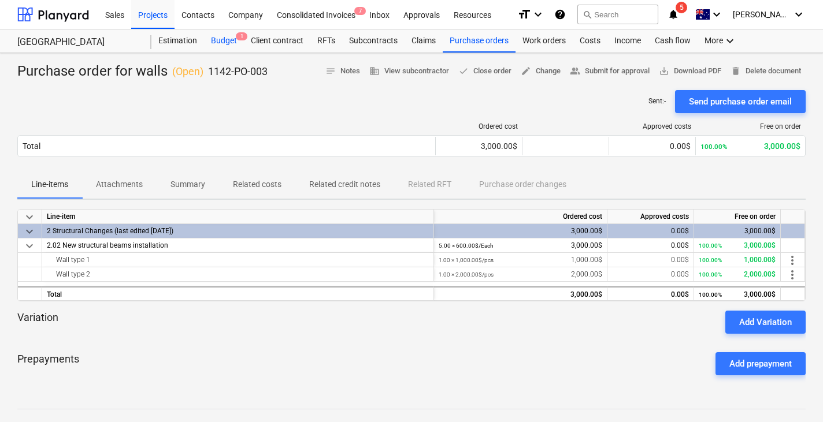
click at [228, 38] on div "Budget 1" at bounding box center [224, 40] width 40 height 23
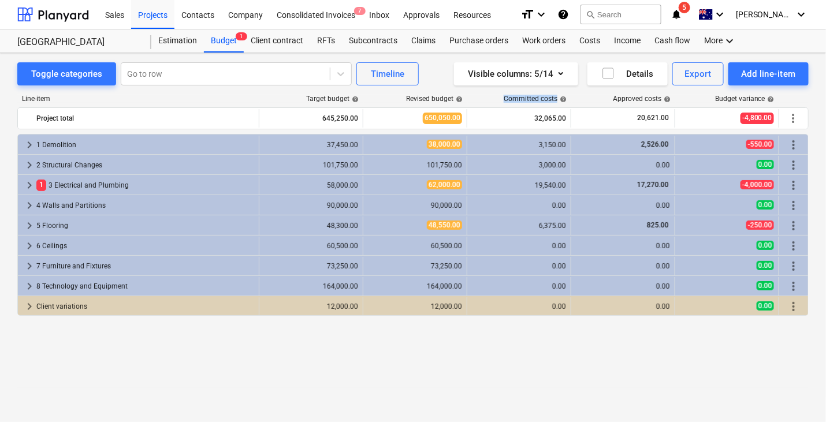
drag, startPoint x: 503, startPoint y: 98, endPoint x: 569, endPoint y: 100, distance: 66.5
click at [569, 100] on div "Committed costs help" at bounding box center [520, 99] width 104 height 8
click at [559, 75] on icon "button" at bounding box center [561, 73] width 14 height 14
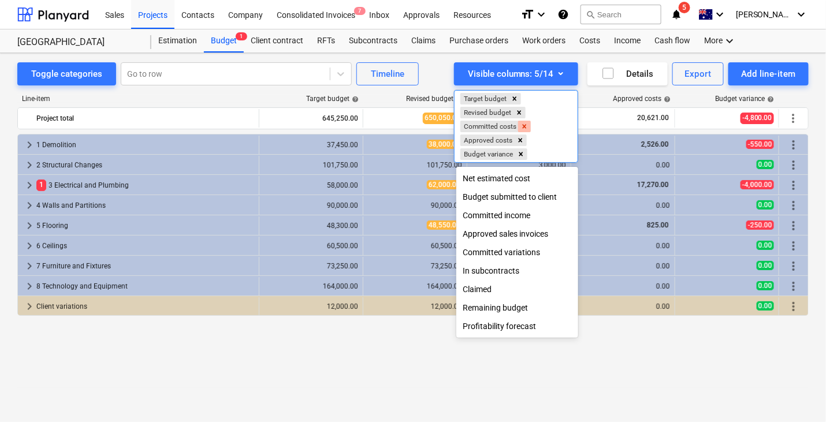
click at [529, 125] on icon "Remove Committed costs" at bounding box center [525, 127] width 8 height 8
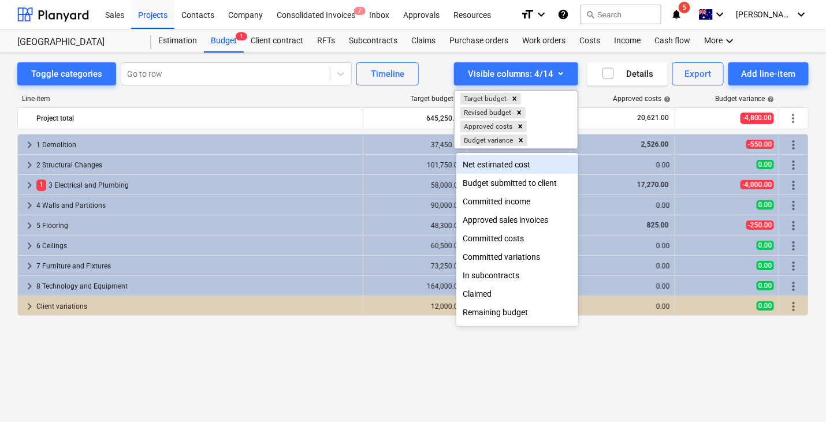
click at [438, 65] on div at bounding box center [413, 211] width 826 height 422
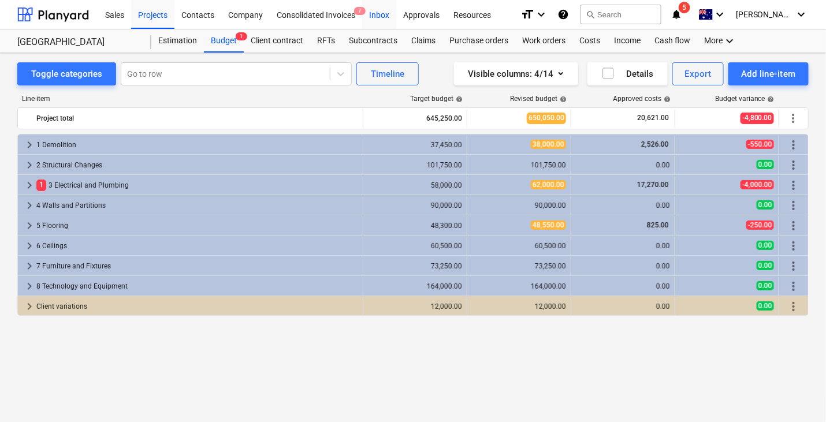
click at [382, 20] on div "Inbox" at bounding box center [379, 13] width 34 height 29
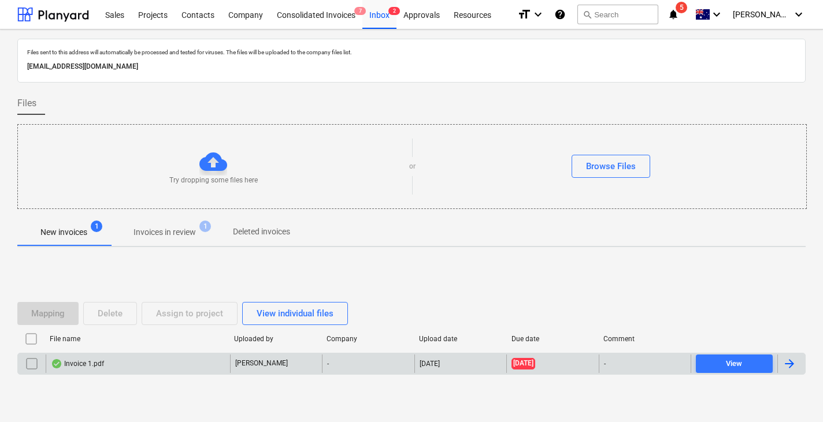
click at [86, 308] on div "Invoice 1.pdf" at bounding box center [138, 364] width 184 height 18
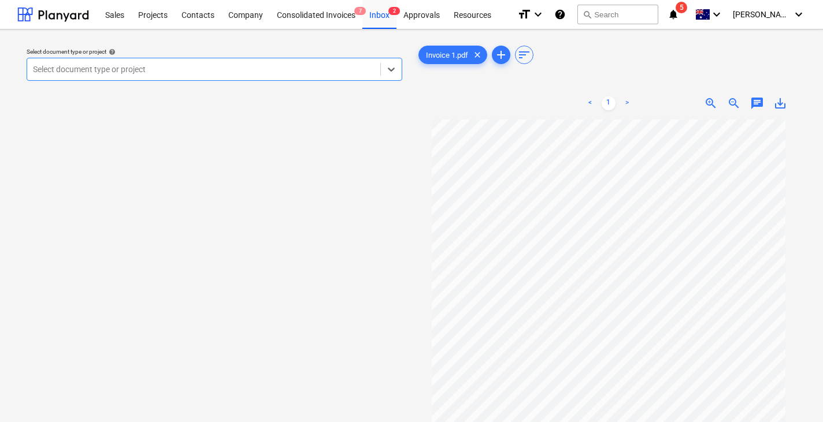
click at [339, 79] on div "Select document type or project" at bounding box center [215, 69] width 376 height 23
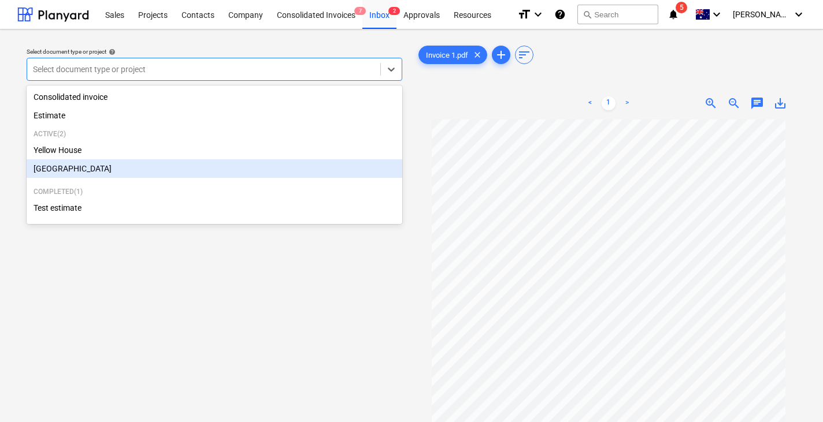
click at [111, 170] on div "[GEOGRAPHIC_DATA]" at bounding box center [215, 169] width 376 height 18
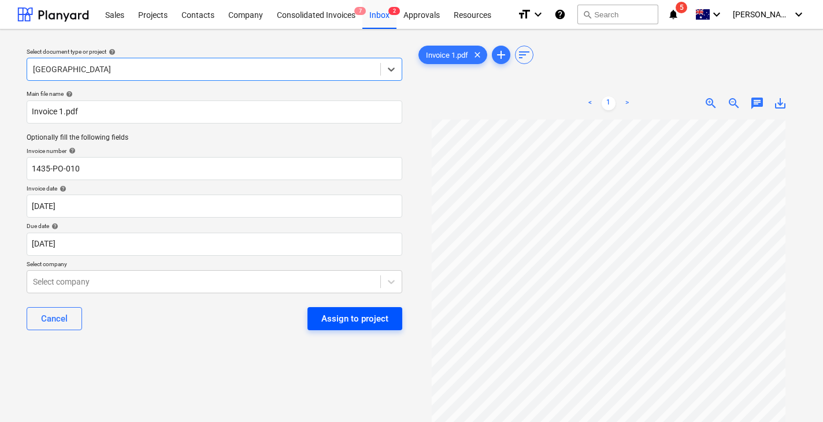
click at [352, 308] on div "Assign to project" at bounding box center [354, 319] width 67 height 15
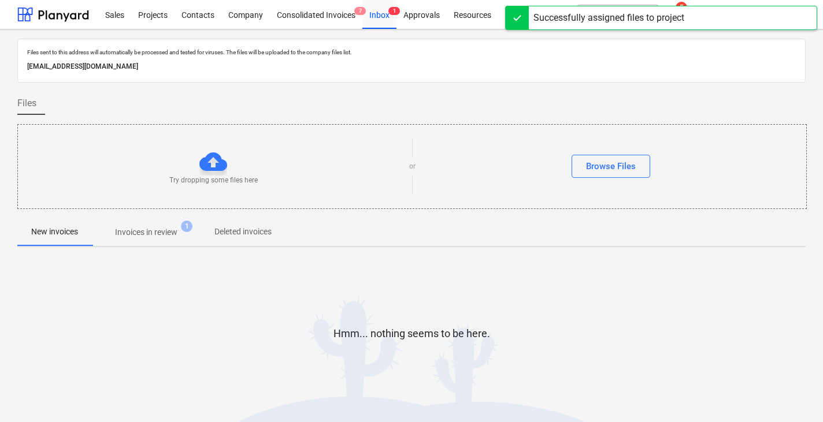
click at [150, 224] on span "Invoices in review 1" at bounding box center [146, 232] width 109 height 21
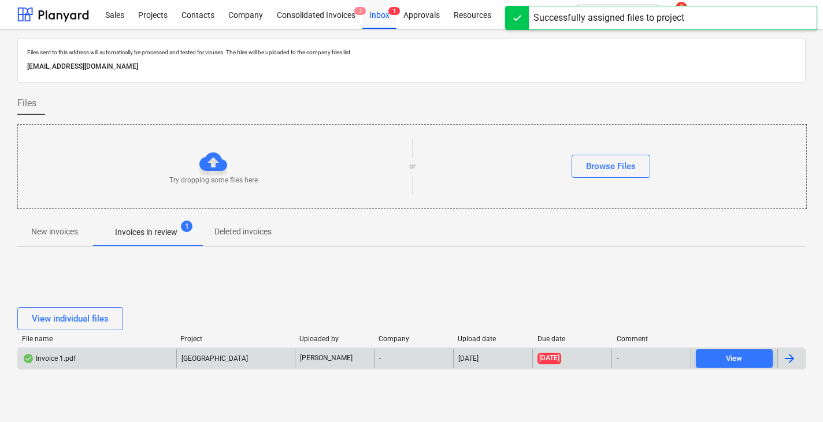
click at [106, 308] on div "Invoice 1.pdf" at bounding box center [97, 359] width 158 height 18
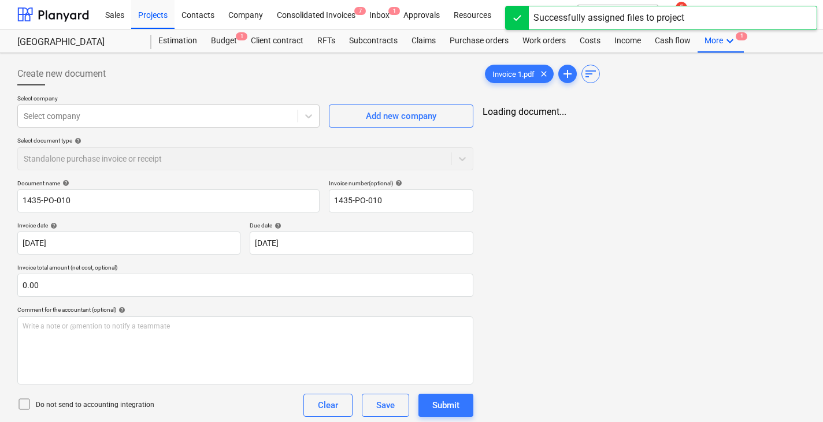
click at [207, 82] on div "Create new document" at bounding box center [245, 73] width 456 height 23
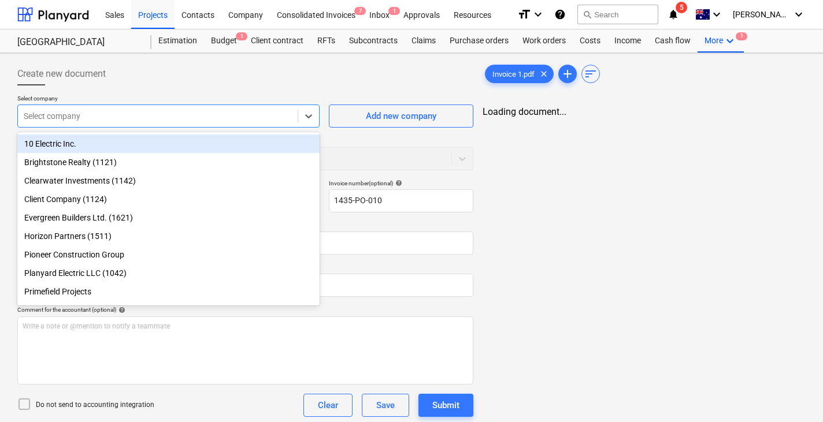
click at [261, 122] on div "Select company" at bounding box center [158, 116] width 280 height 16
click at [236, 143] on div "10 Electric Inc." at bounding box center [168, 144] width 302 height 18
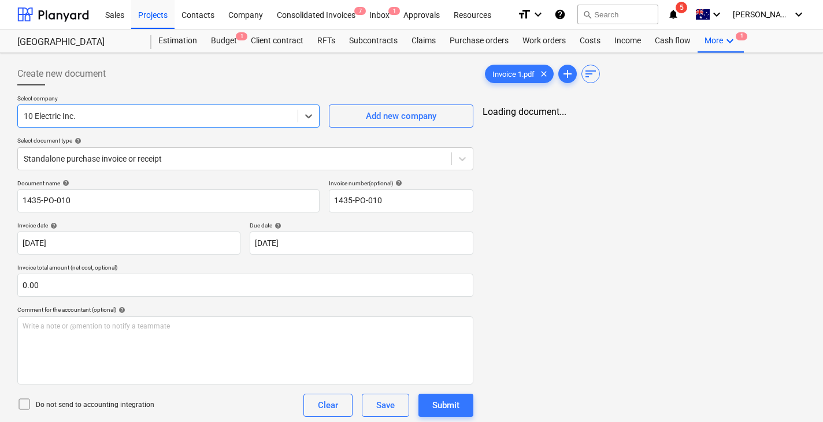
click at [234, 86] on div at bounding box center [245, 90] width 456 height 9
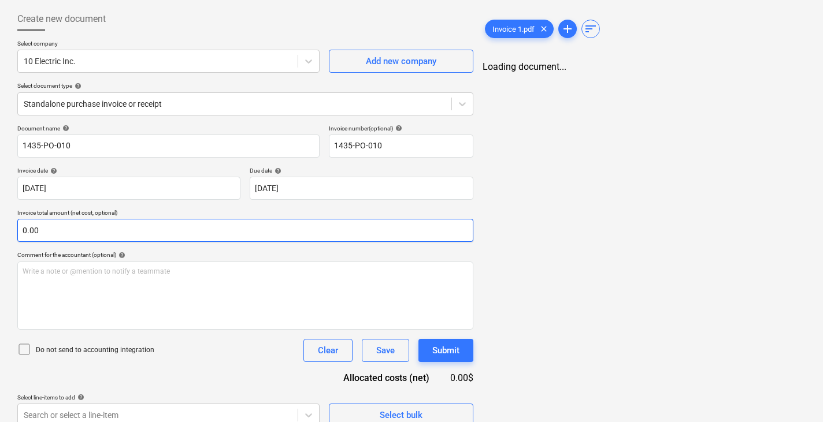
scroll to position [68, 0]
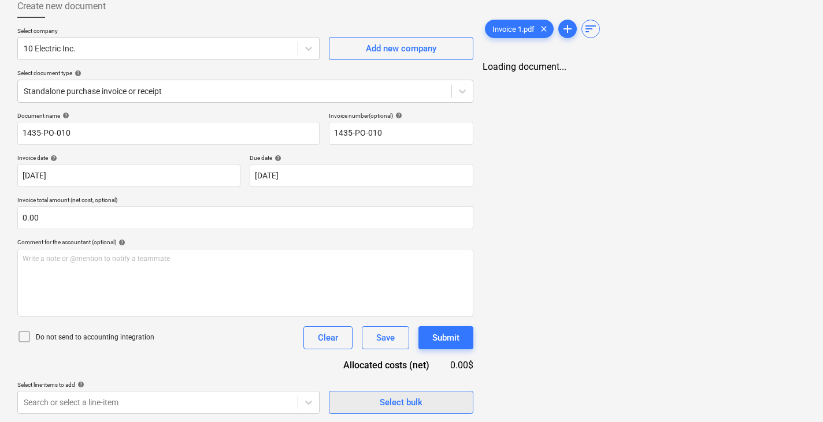
click at [380, 308] on div "Select bulk" at bounding box center [401, 402] width 43 height 15
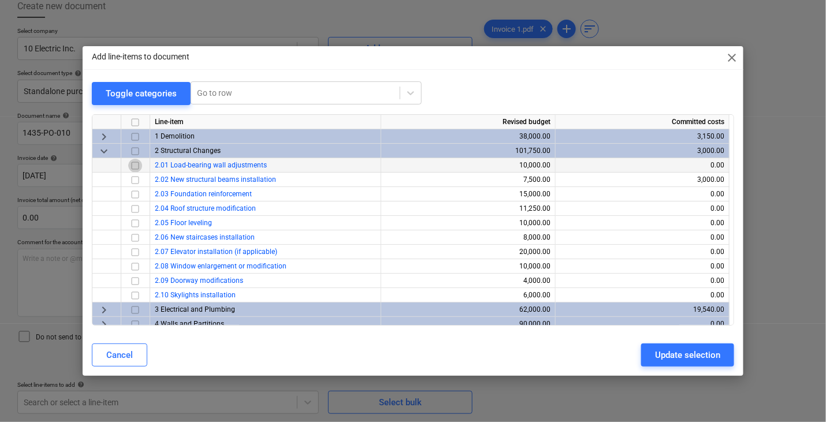
click at [138, 165] on input "checkbox" at bounding box center [135, 165] width 14 height 14
click at [135, 187] on input "checkbox" at bounding box center [135, 194] width 14 height 14
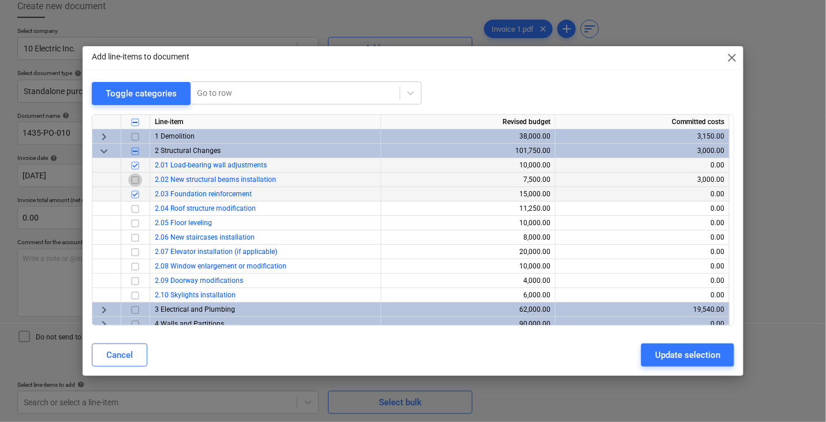
click at [135, 181] on input "checkbox" at bounding box center [135, 180] width 14 height 14
click at [134, 204] on input "checkbox" at bounding box center [135, 209] width 14 height 14
click at [696, 308] on div "Update selection" at bounding box center [687, 355] width 65 height 15
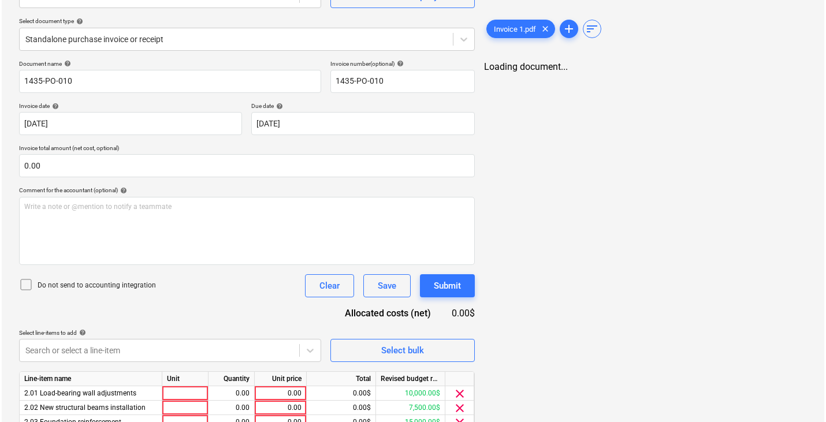
scroll to position [187, 0]
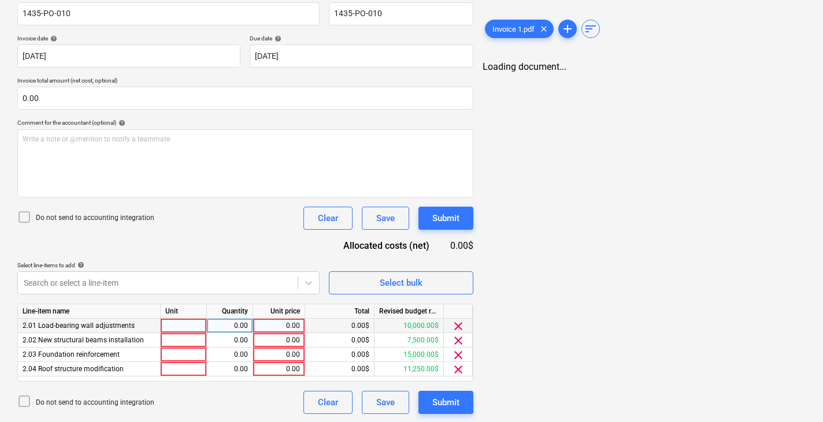
click at [280, 308] on div "0.00" at bounding box center [279, 326] width 42 height 14
type input "2000"
type input "1000"
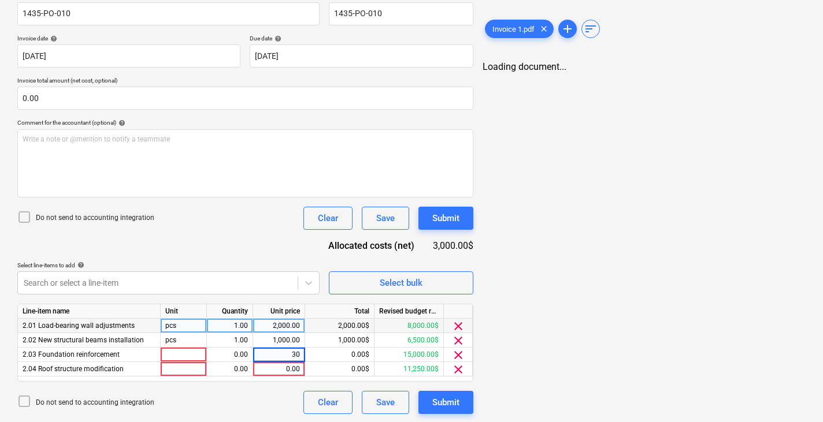
type input "300"
type input "4"
type input "5000"
click at [258, 256] on div "Document name help 1435-PO-010 Invoice number (optional) help 1435-PO-010 Invoi…" at bounding box center [245, 203] width 456 height 422
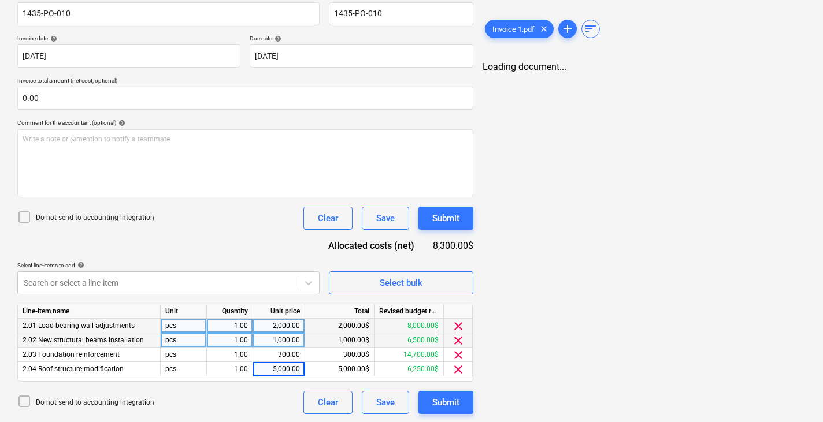
click at [294, 308] on div "1,000.00" at bounding box center [279, 340] width 42 height 14
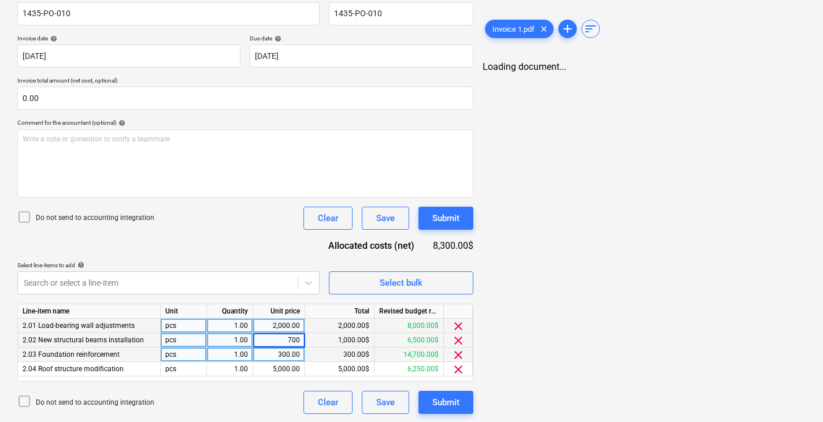
type input "7000"
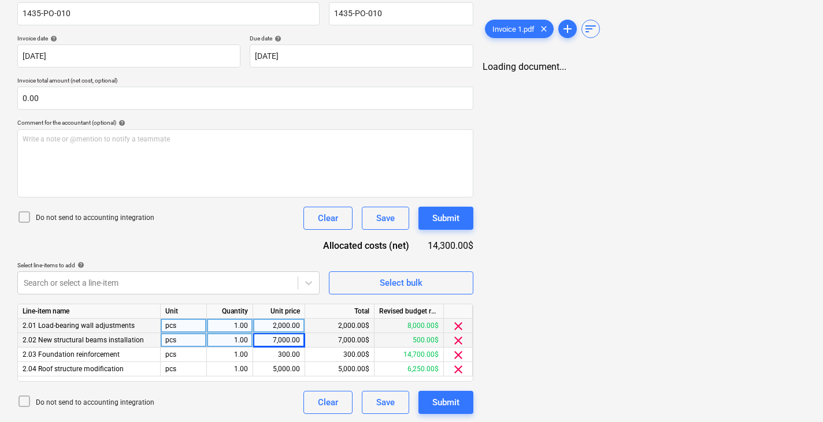
click at [216, 239] on div "Document name help 1435-PO-010 Invoice number (optional) help 1435-PO-010 Invoi…" at bounding box center [245, 203] width 456 height 422
click at [284, 308] on div "7,000.00" at bounding box center [279, 340] width 42 height 14
type input "8000"
drag, startPoint x: 410, startPoint y: 338, endPoint x: 439, endPoint y: 340, distance: 29.0
click at [439, 308] on div "-500.00$" at bounding box center [409, 340] width 69 height 14
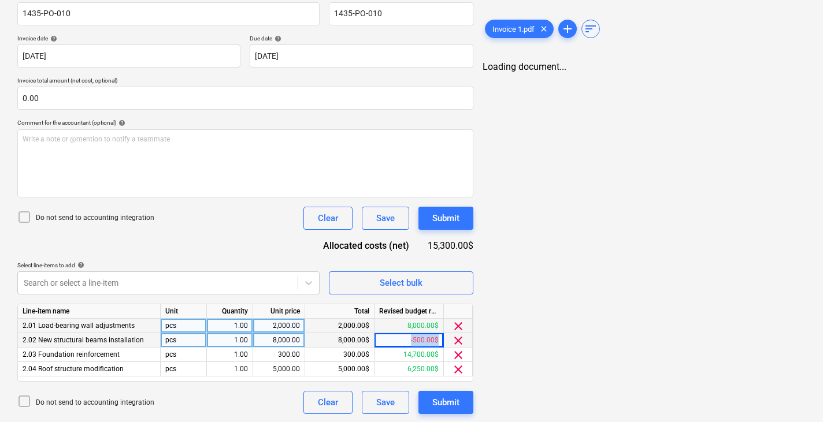
click at [439, 308] on div "-500.00$" at bounding box center [409, 340] width 69 height 14
click at [223, 213] on div "Do not send to accounting integration Clear Save Submit" at bounding box center [245, 218] width 456 height 23
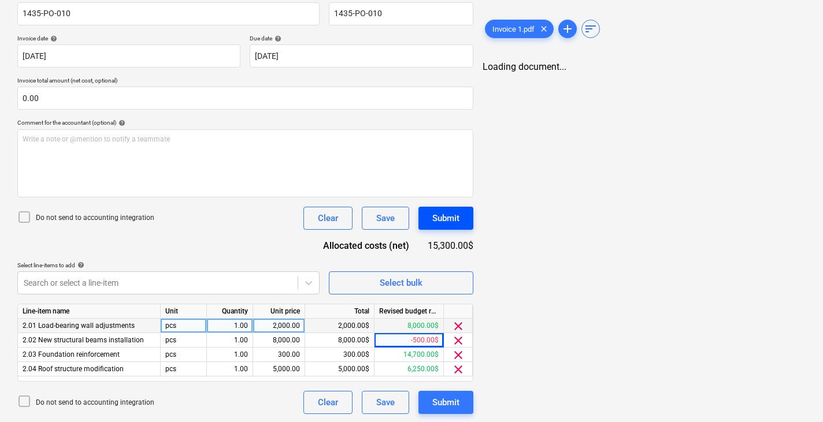
click at [442, 222] on div "Submit" at bounding box center [445, 218] width 27 height 15
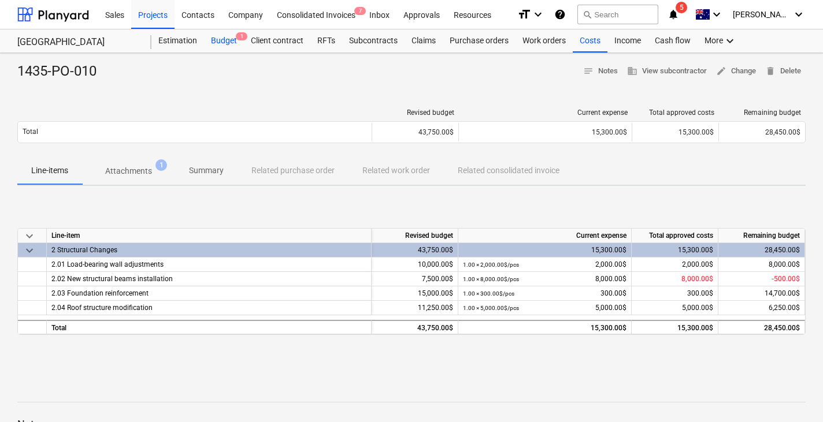
click at [226, 35] on div "Budget 1" at bounding box center [224, 40] width 40 height 23
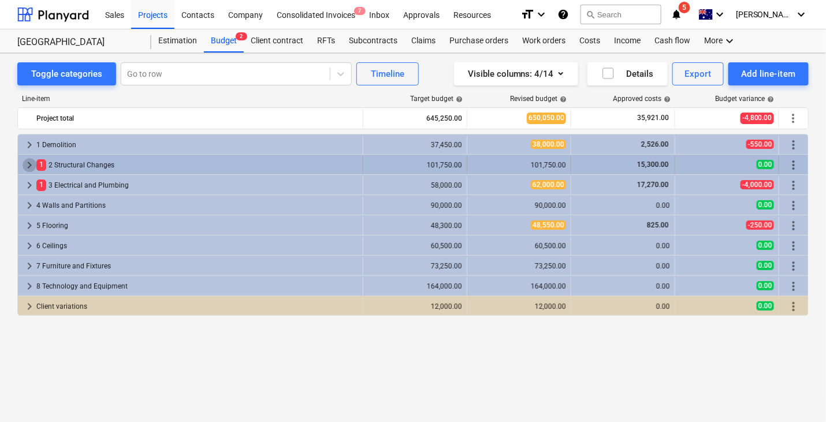
click at [30, 161] on span "keyboard_arrow_right" at bounding box center [30, 165] width 14 height 14
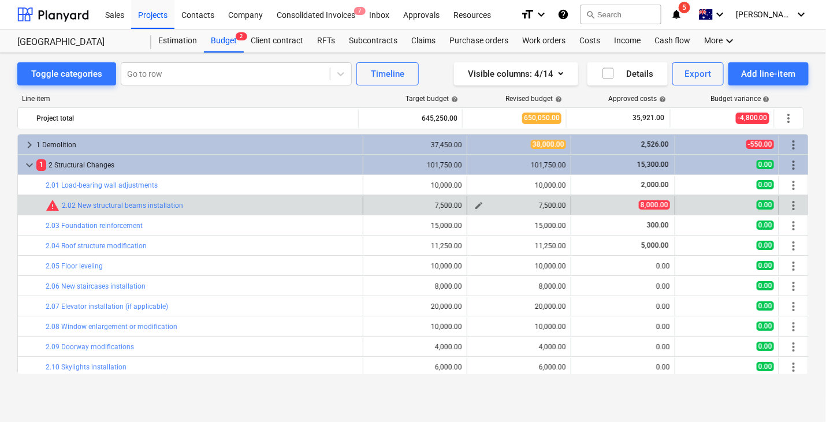
click at [475, 203] on span "edit" at bounding box center [479, 205] width 9 height 9
type textarea "x"
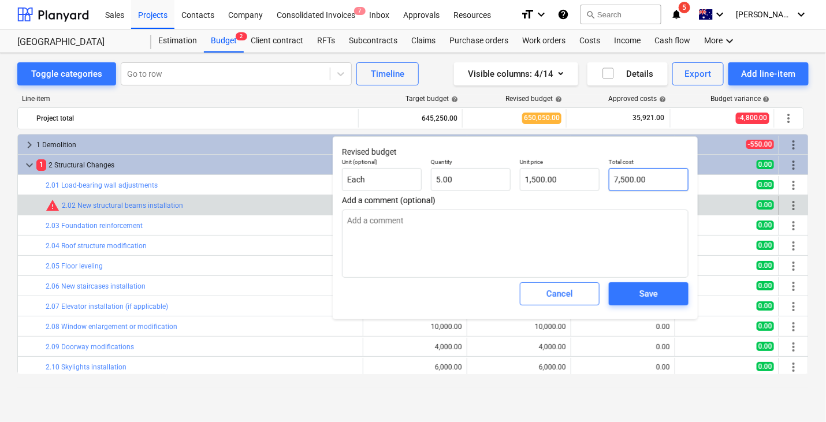
type input "7500"
click at [615, 175] on input "7500" at bounding box center [649, 179] width 80 height 23
type textarea "x"
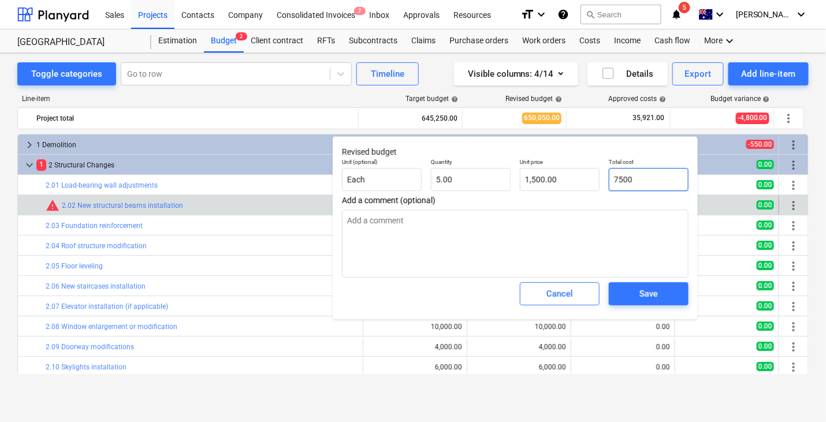
type input "8"
type input "1.60"
type textarea "x"
type input "80"
type input "16.00"
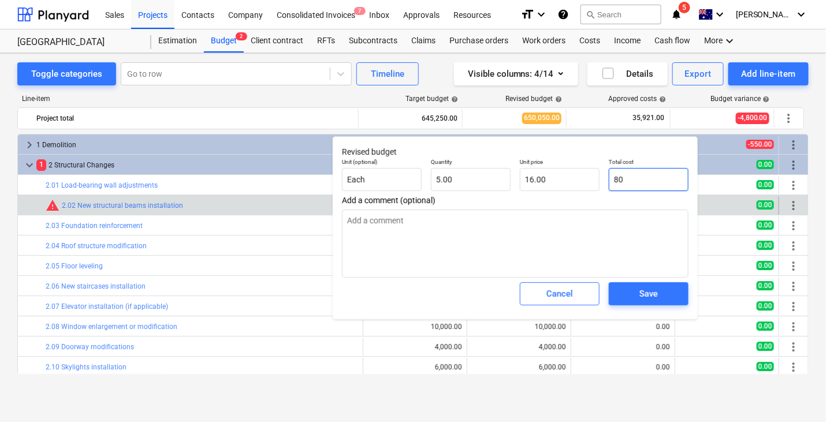
type textarea "x"
type input "800"
type input "160.00"
type textarea "x"
type input "8000"
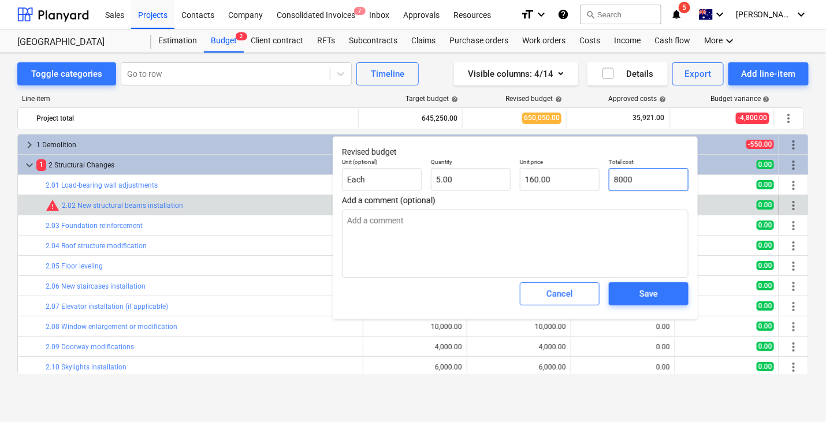
type input "1,600.00"
type input "8000"
type textarea "x"
type input "8,000.00"
click at [618, 195] on div "Total cost 8,000.00" at bounding box center [649, 175] width 89 height 42
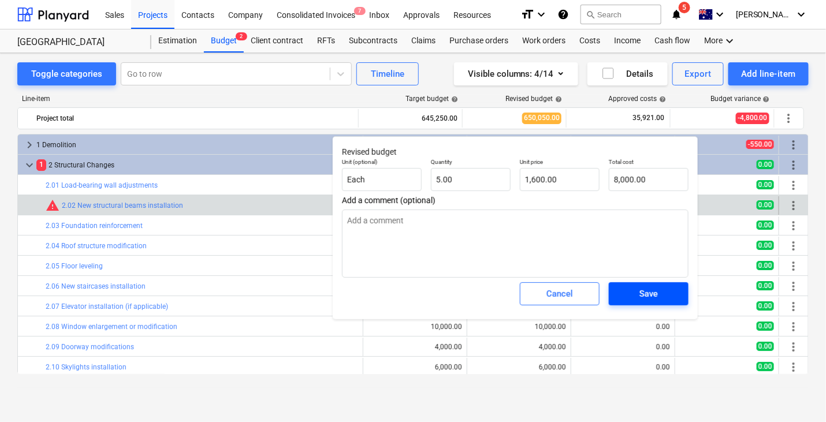
click at [627, 288] on span "Save" at bounding box center [649, 294] width 52 height 15
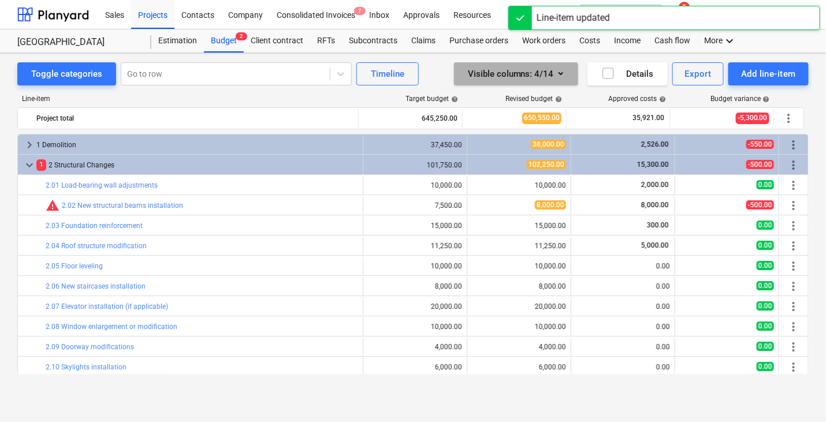
click at [564, 77] on icon "button" at bounding box center [561, 73] width 14 height 14
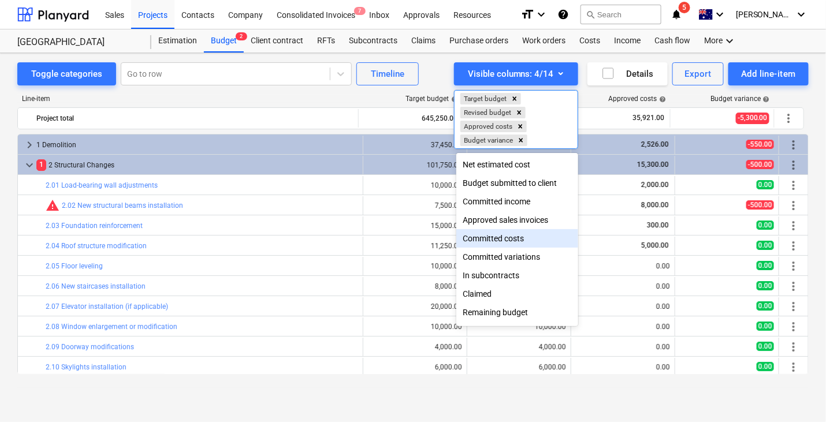
click at [490, 248] on div "Committed costs" at bounding box center [518, 238] width 123 height 18
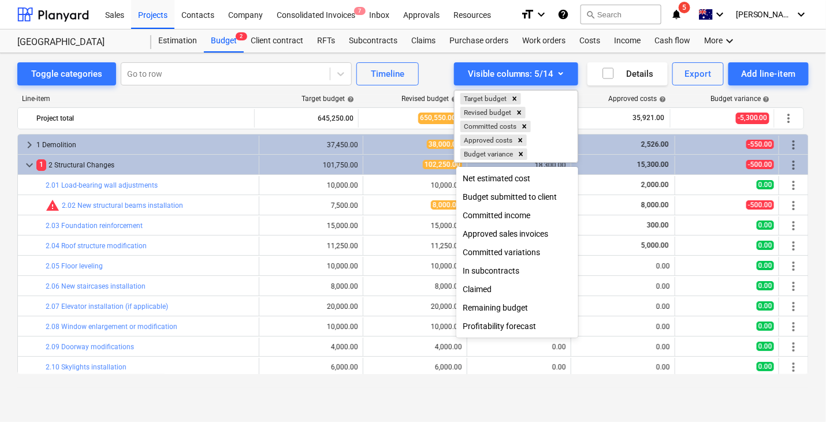
click at [435, 77] on div at bounding box center [413, 211] width 826 height 422
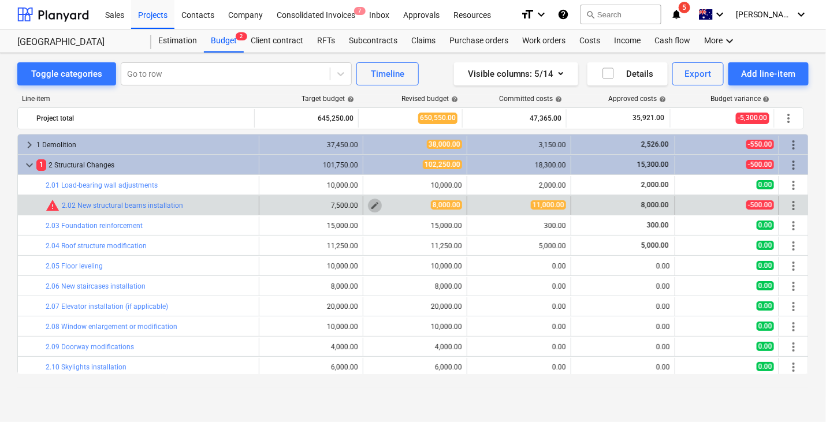
click at [372, 205] on span "edit" at bounding box center [374, 205] width 9 height 9
type textarea "x"
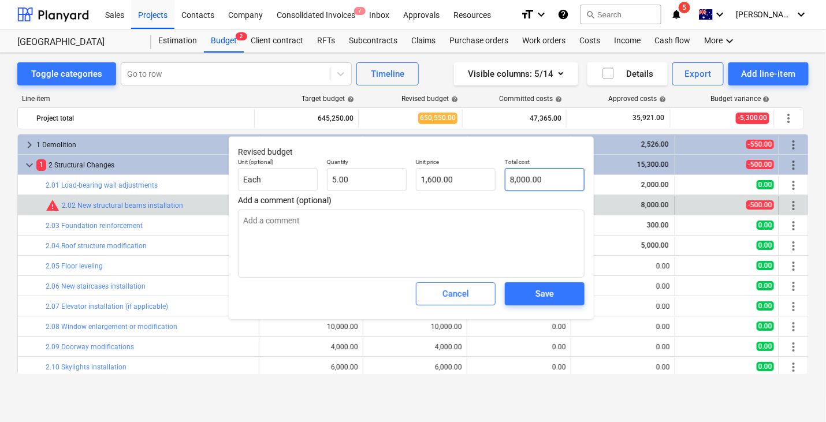
type input "8000"
click at [522, 185] on input "8000" at bounding box center [545, 179] width 80 height 23
type textarea "x"
type input "1"
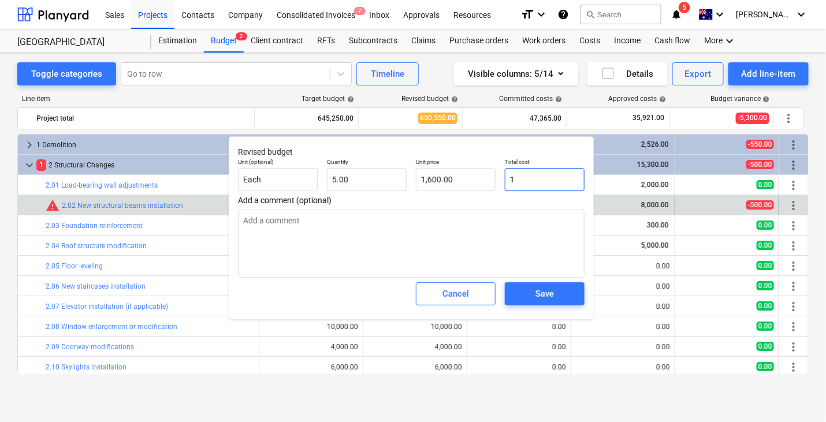
type input "0.20"
type textarea "x"
type input "10"
type input "2.00"
type textarea "x"
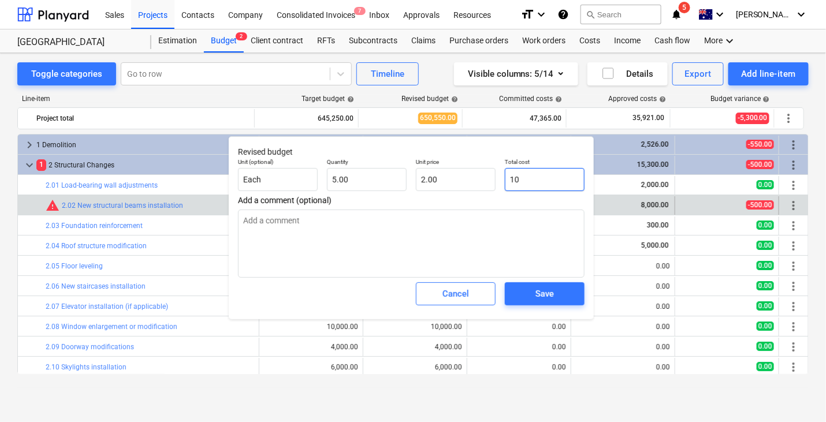
type input "100"
type input "20.00"
type textarea "x"
type input "1000"
type input "200.00"
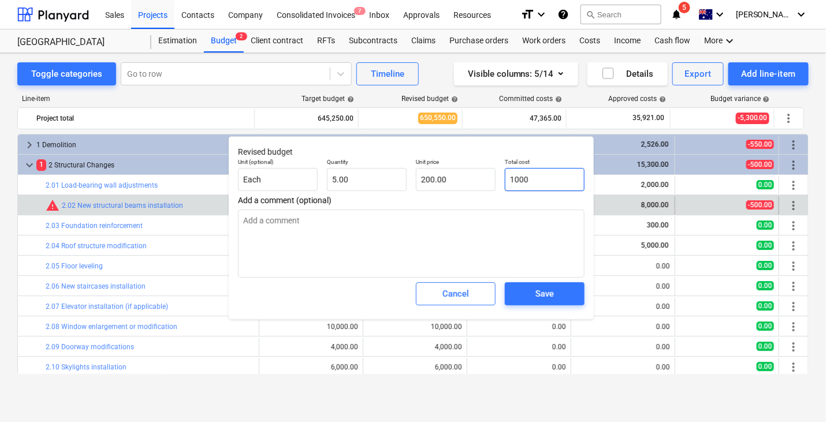
type textarea "x"
type input "10000"
type input "2,000.00"
type textarea "x"
type input "1000"
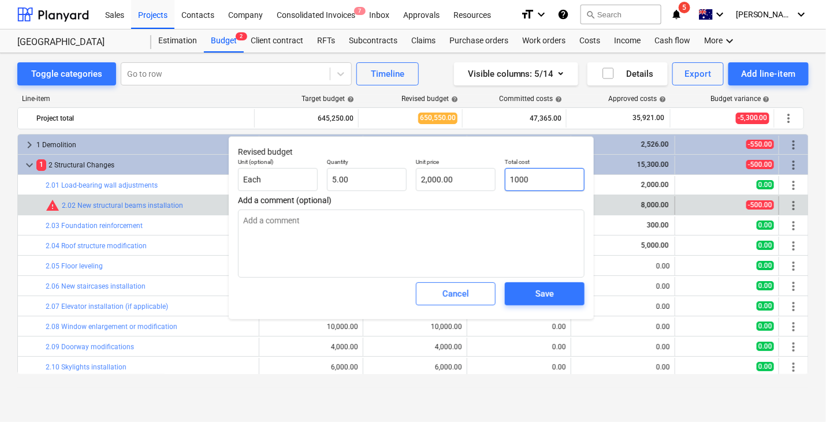
type input "200.00"
type textarea "x"
type input "100"
type input "20.00"
type textarea "x"
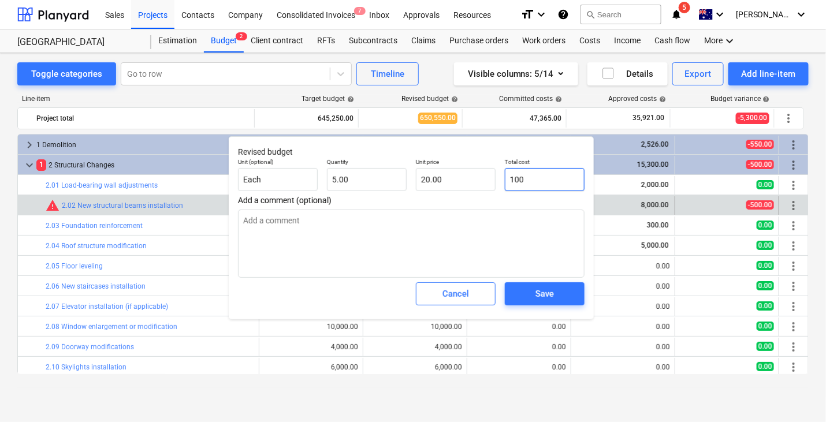
type input "10"
type input "2.00"
type textarea "x"
type input "1"
type input "0.20"
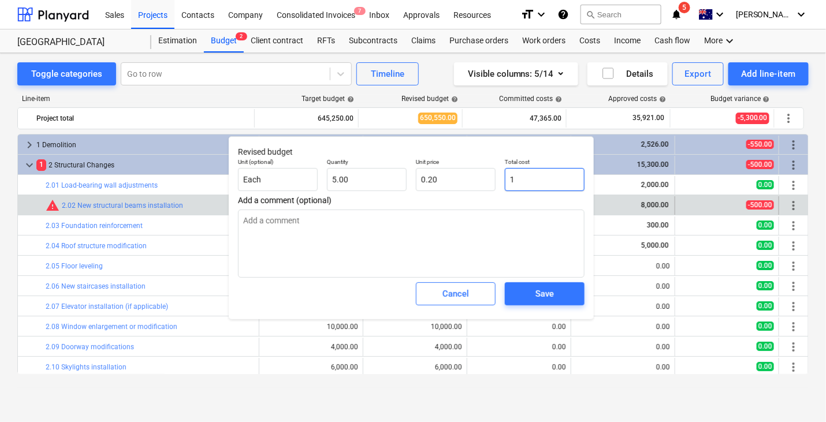
type textarea "x"
type input "11"
type input "2.20"
type textarea "x"
type input "110"
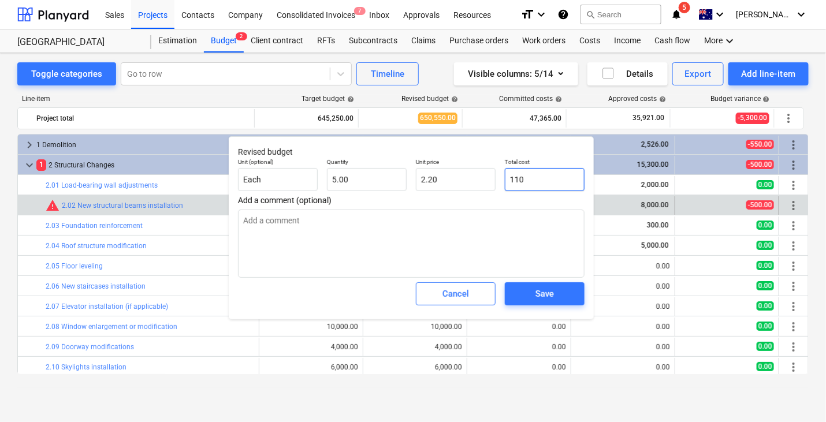
type input "22.00"
type textarea "x"
type input "1100"
type input "220.00"
type textarea "x"
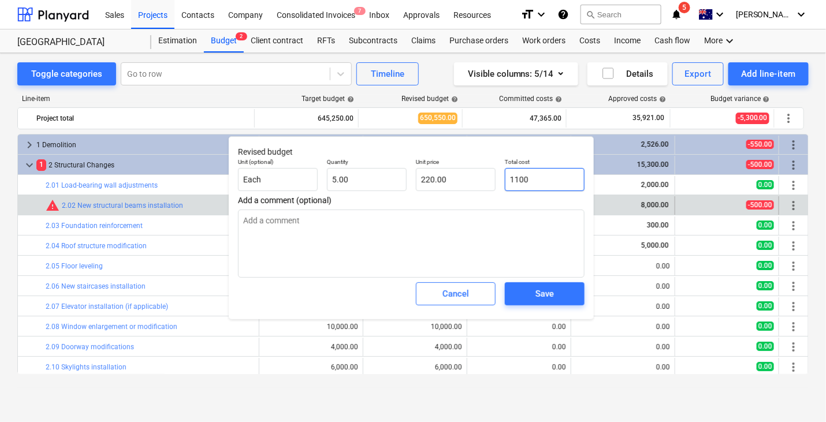
type input "11000"
type input "2,200.00"
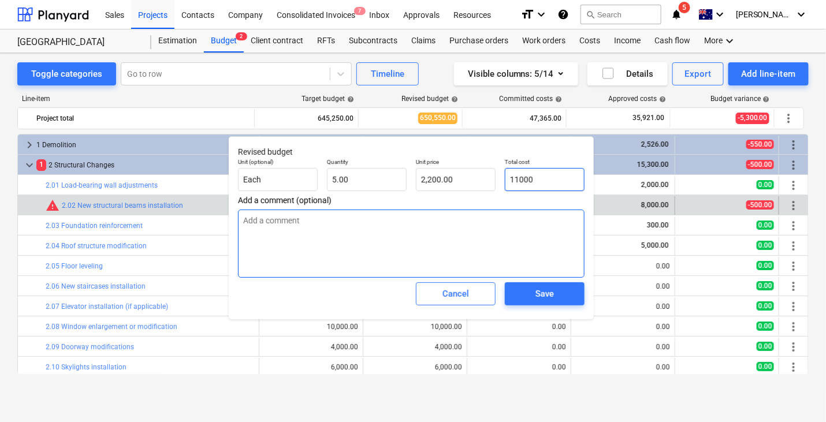
type input "11000"
type textarea "x"
type input "11,000.00"
click at [532, 212] on textarea at bounding box center [411, 244] width 347 height 68
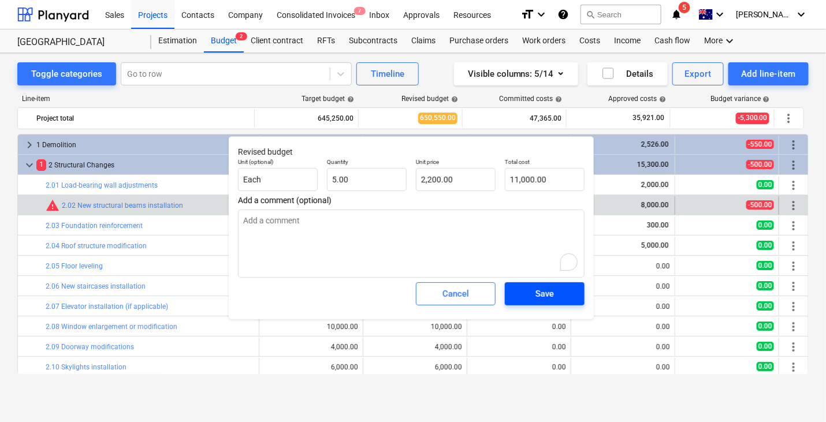
click at [546, 292] on div "Save" at bounding box center [545, 294] width 18 height 15
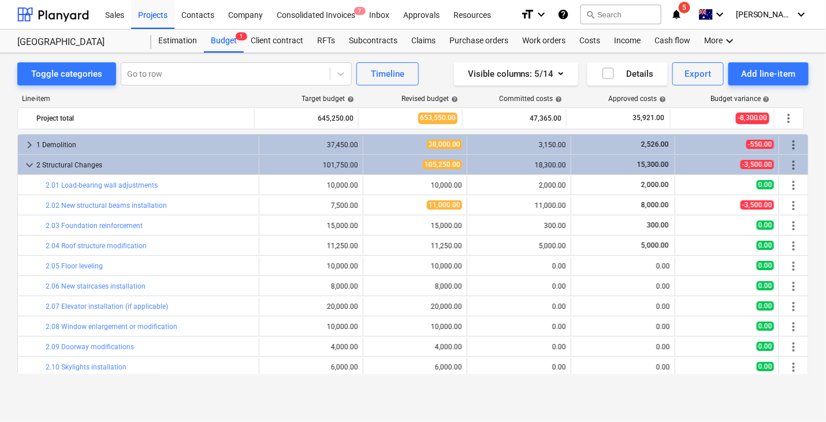
type textarea "x"
type input "5.00"
type input "2,200.00"
type input "11,000.00"
type textarea "x"
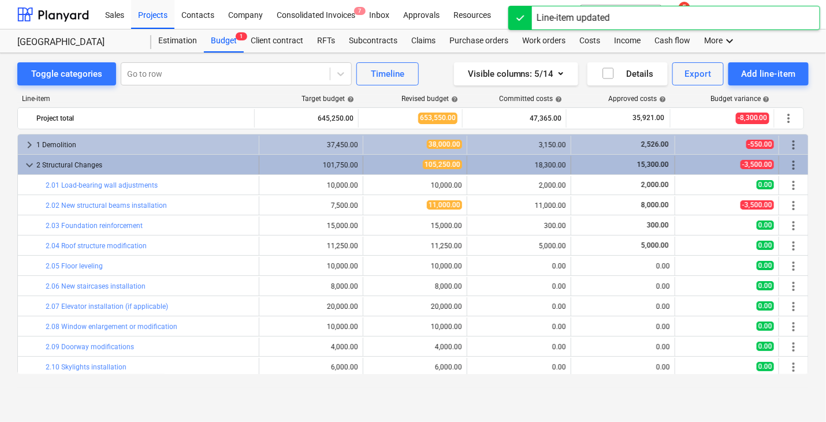
click at [28, 156] on div "keyboard_arrow_down" at bounding box center [30, 165] width 14 height 18
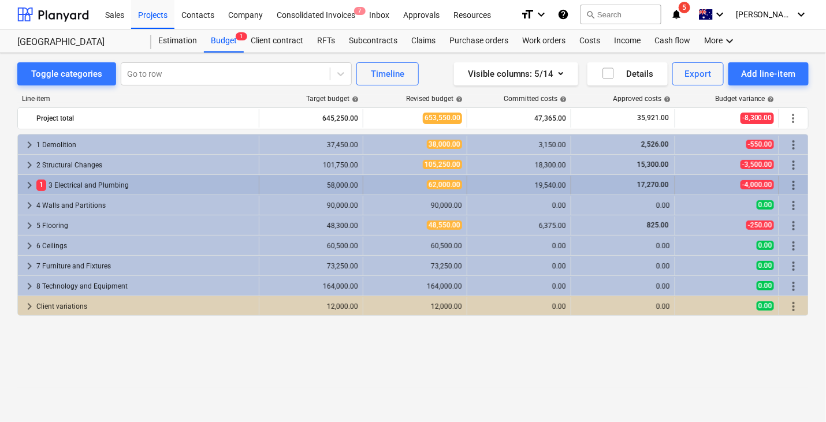
click at [27, 177] on div "keyboard_arrow_right" at bounding box center [30, 185] width 14 height 18
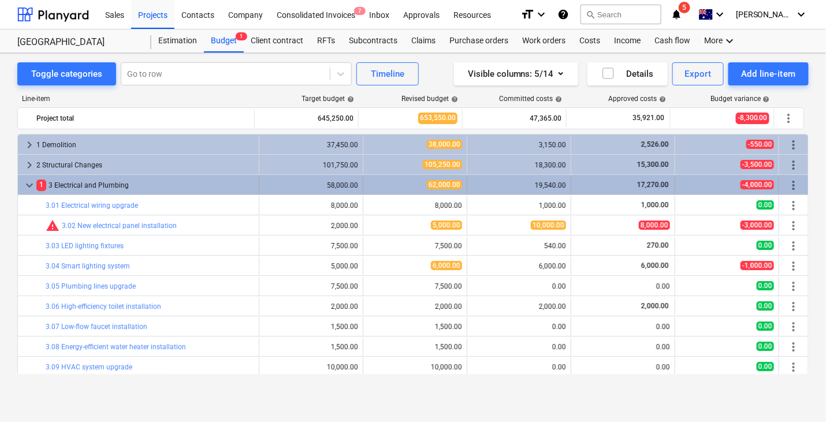
click at [33, 188] on span "keyboard_arrow_down" at bounding box center [30, 186] width 14 height 14
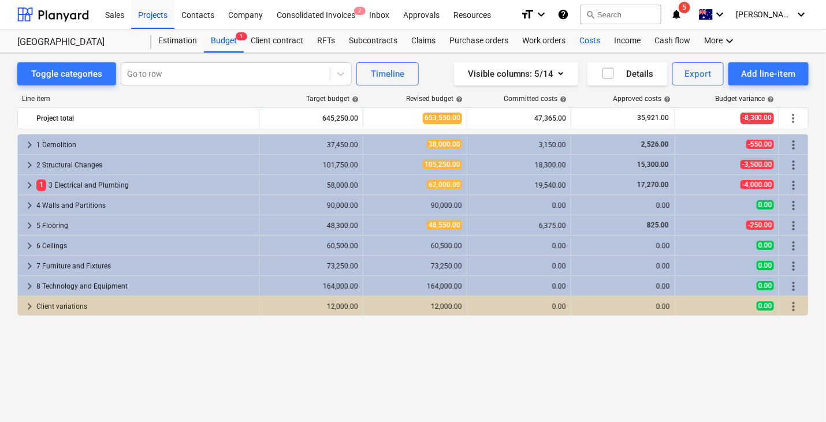
click at [580, 43] on div "Costs" at bounding box center [590, 40] width 35 height 23
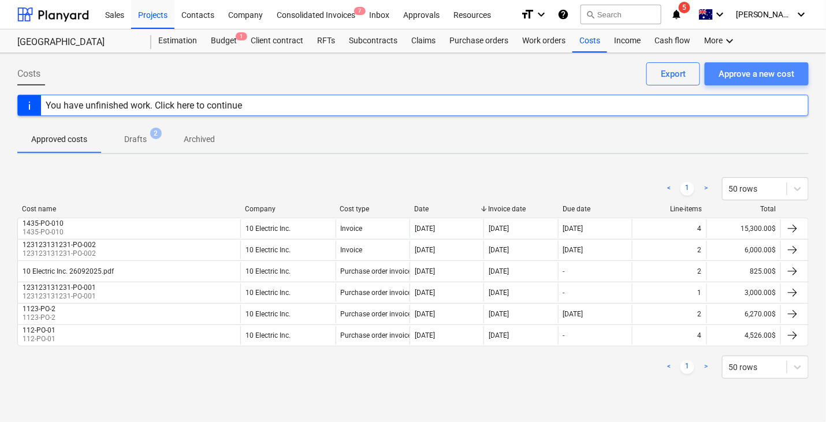
click at [755, 75] on div "Approve a new cost" at bounding box center [757, 73] width 76 height 15
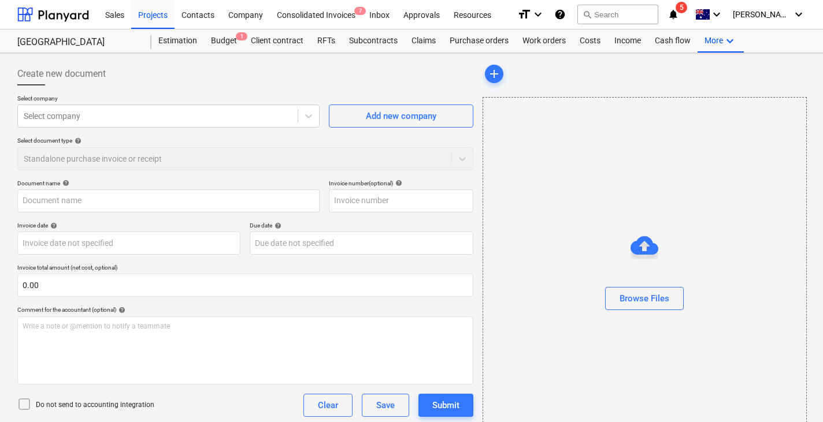
scroll to position [68, 0]
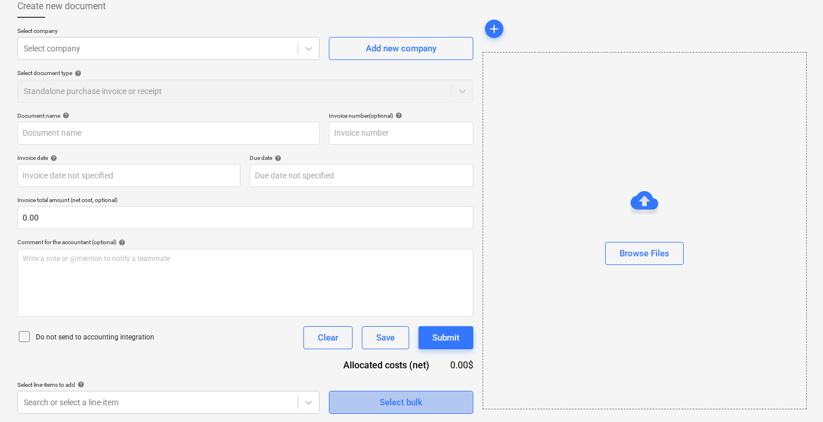
click at [409, 308] on div "Select bulk" at bounding box center [401, 402] width 43 height 15
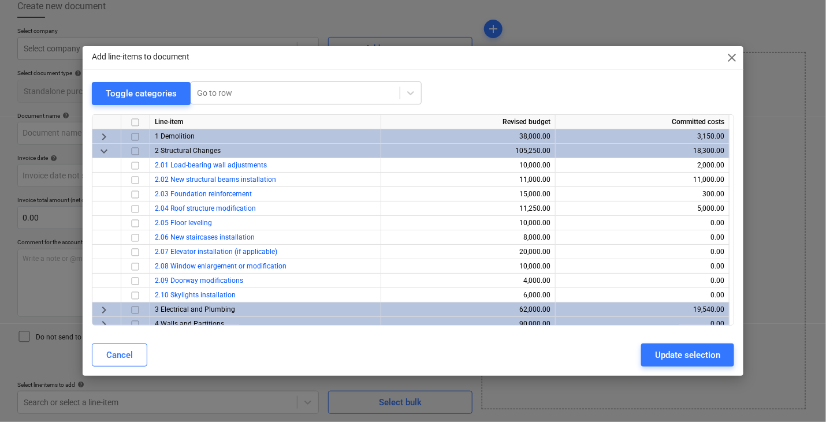
click at [106, 150] on span "keyboard_arrow_down" at bounding box center [104, 151] width 14 height 14
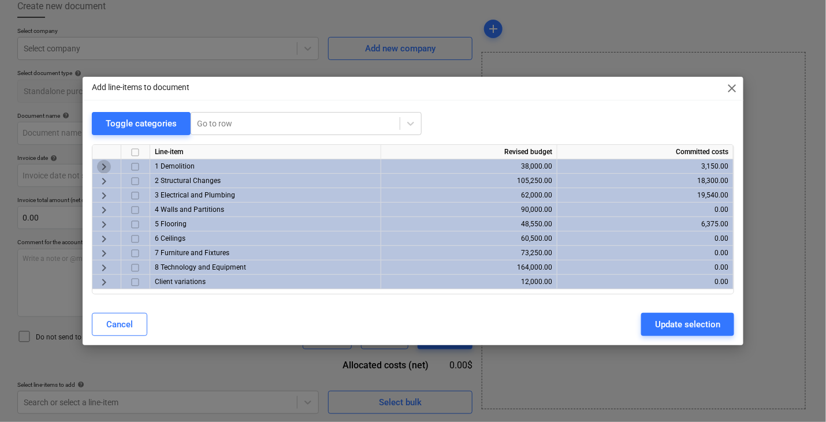
click at [97, 162] on span "keyboard_arrow_right" at bounding box center [104, 167] width 14 height 14
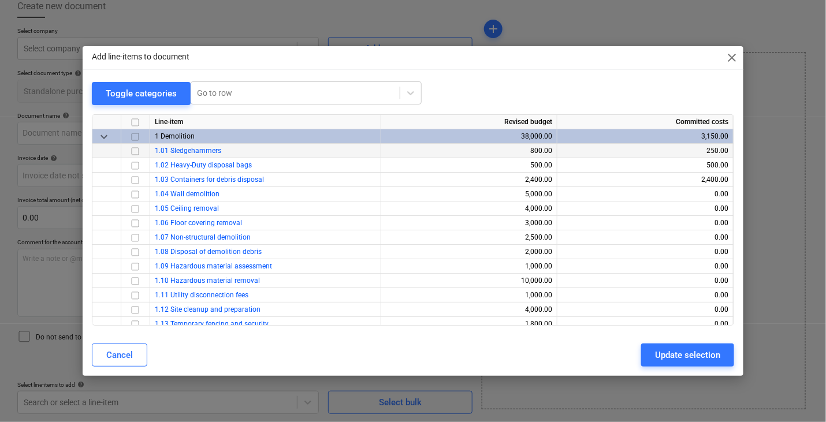
click at [105, 136] on span "keyboard_arrow_down" at bounding box center [104, 136] width 14 height 14
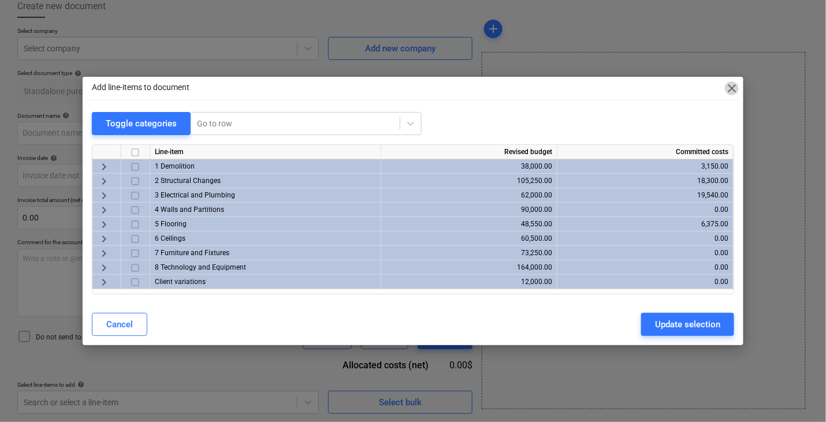
click at [733, 84] on span "close" at bounding box center [732, 88] width 14 height 14
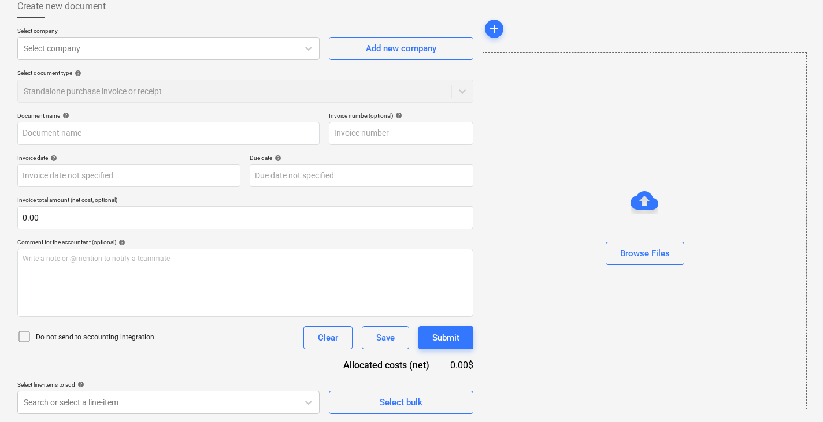
scroll to position [0, 0]
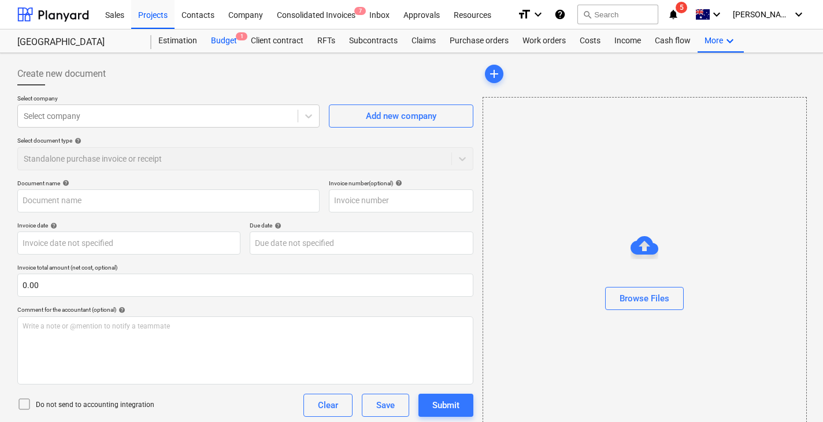
click at [228, 45] on div "Budget 1" at bounding box center [224, 40] width 40 height 23
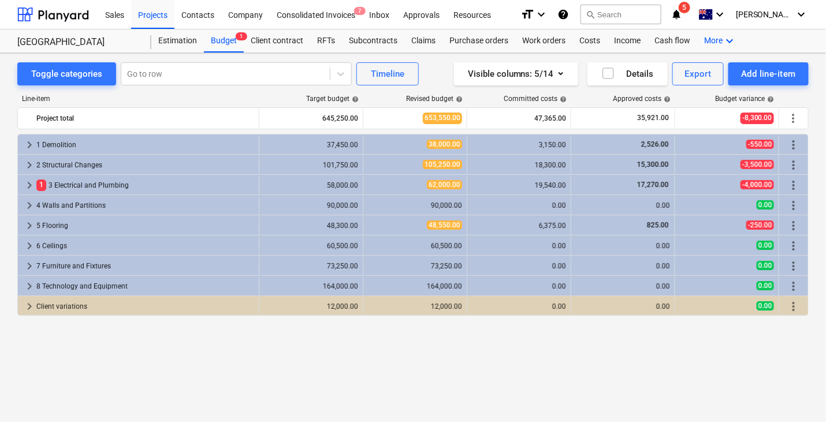
click at [708, 32] on div "More keyboard_arrow_down" at bounding box center [721, 40] width 46 height 23
click at [691, 102] on div "Settings" at bounding box center [708, 105] width 55 height 9
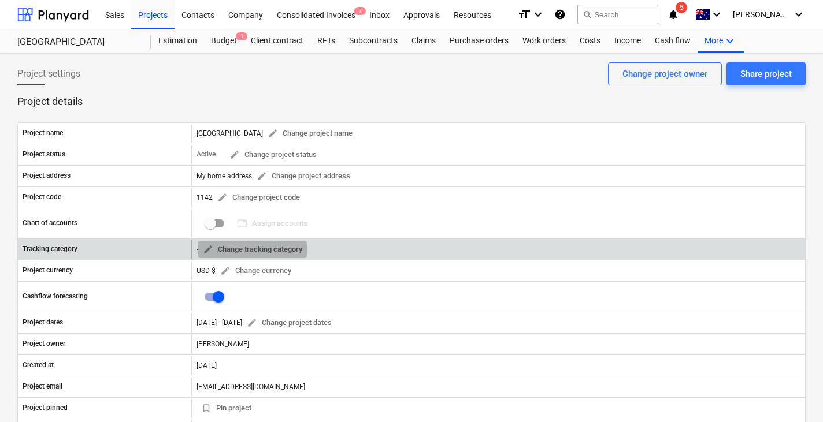
click at [254, 252] on span "edit Change tracking category" at bounding box center [252, 249] width 99 height 13
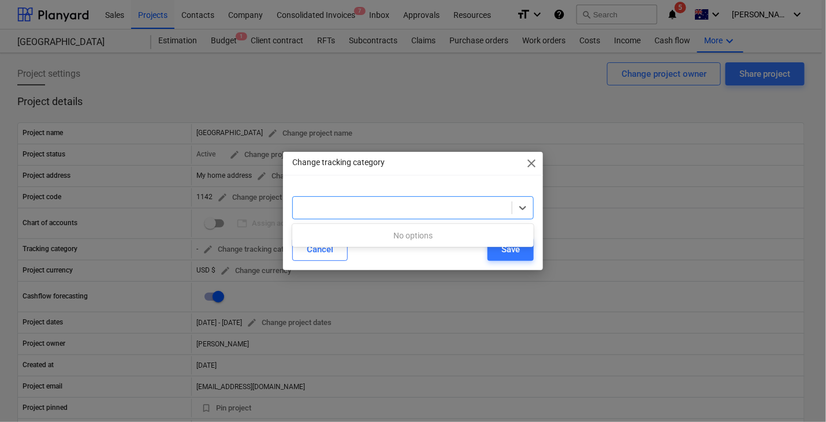
click at [453, 207] on div at bounding box center [402, 208] width 207 height 12
click at [415, 188] on div at bounding box center [413, 191] width 242 height 9
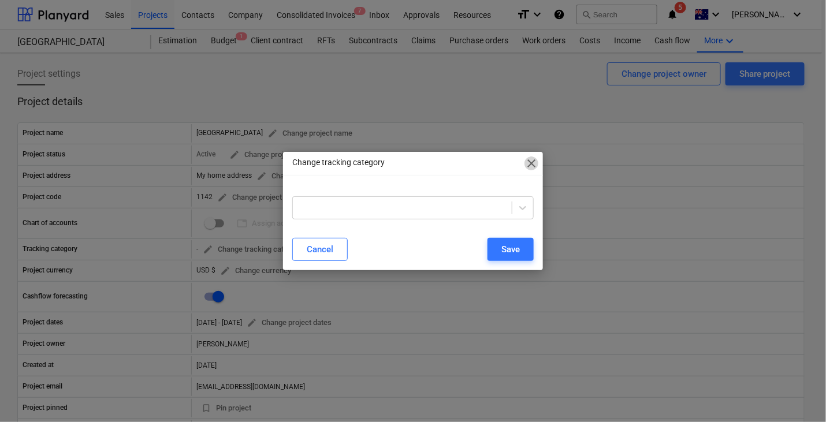
click at [535, 165] on span "close" at bounding box center [532, 164] width 14 height 14
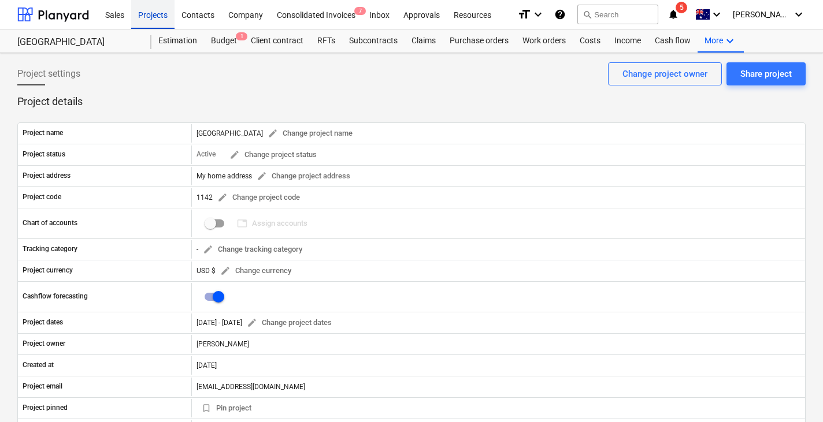
click at [147, 22] on div "Projects" at bounding box center [152, 13] width 43 height 29
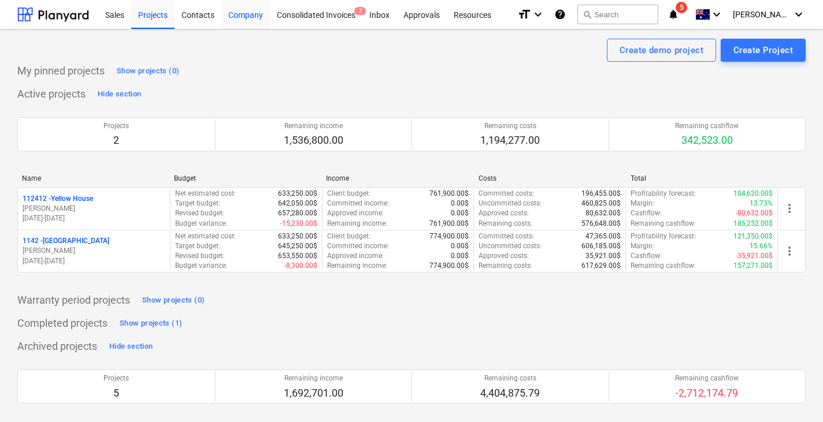
click at [244, 18] on div "Company" at bounding box center [245, 13] width 49 height 29
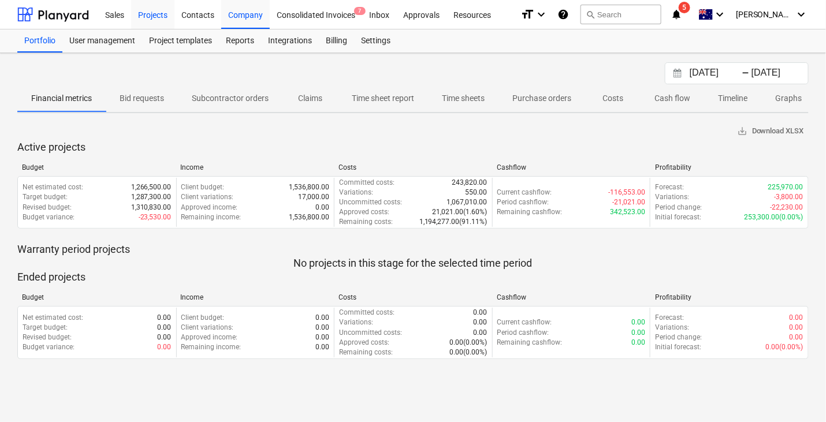
click at [163, 18] on div "Projects" at bounding box center [152, 13] width 43 height 29
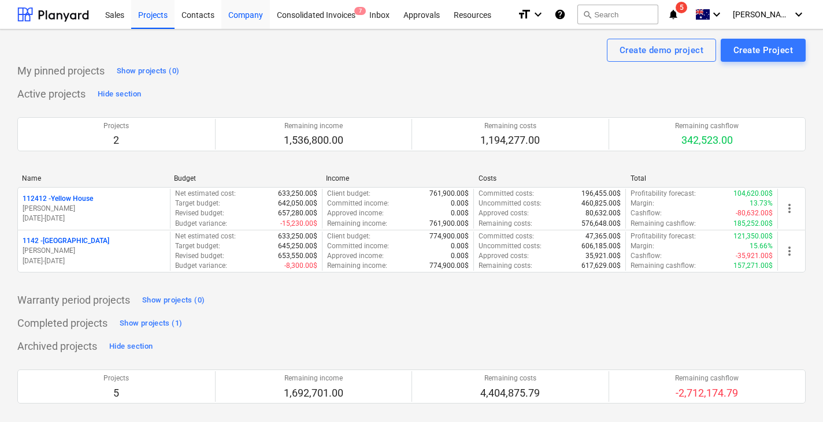
click at [243, 14] on div "Company" at bounding box center [245, 13] width 49 height 29
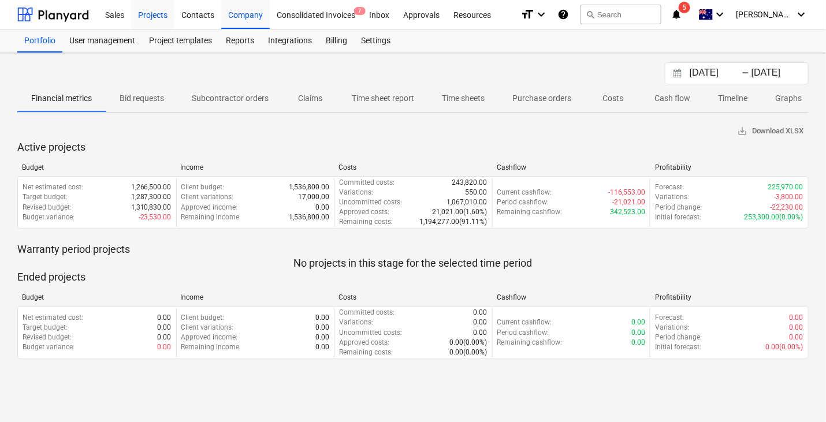
click at [140, 23] on div "Projects" at bounding box center [152, 13] width 43 height 29
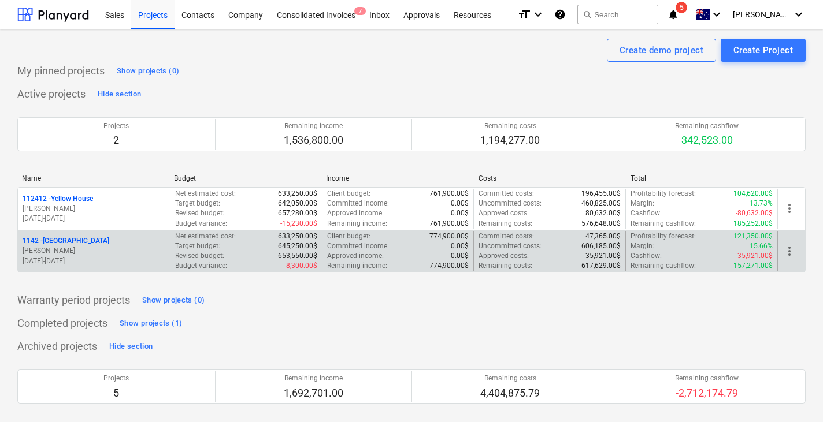
click at [116, 251] on p "[PERSON_NAME]" at bounding box center [94, 251] width 143 height 10
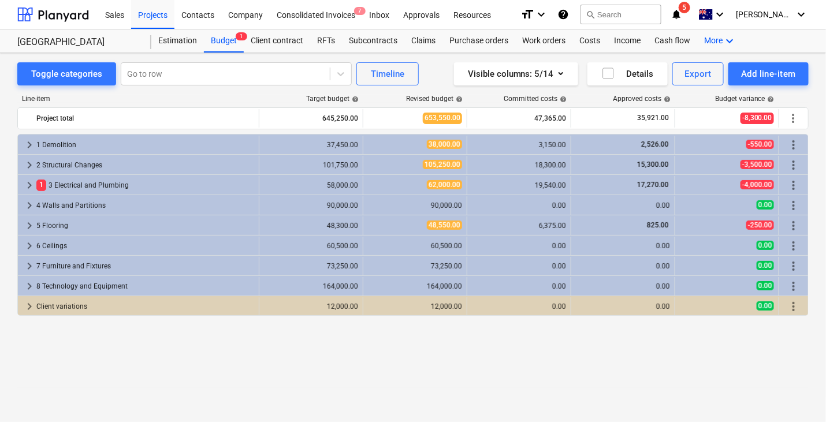
click at [713, 49] on div "More keyboard_arrow_down" at bounding box center [721, 40] width 46 height 23
click at [690, 96] on div "Analytics" at bounding box center [708, 87] width 69 height 18
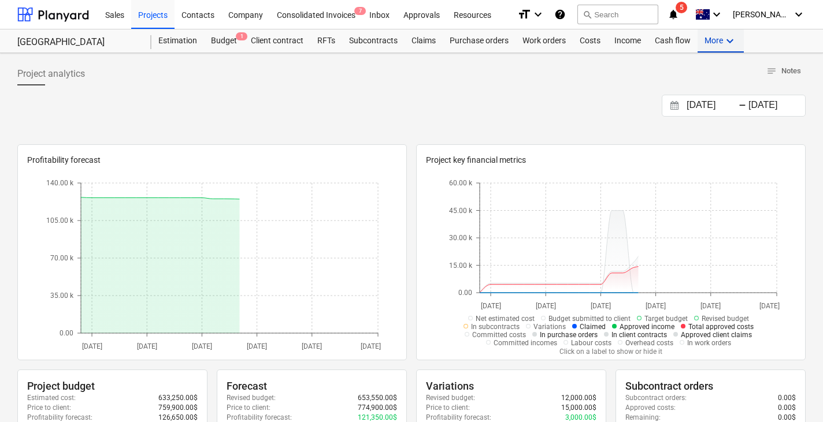
click at [720, 45] on div "More keyboard_arrow_down" at bounding box center [721, 40] width 46 height 23
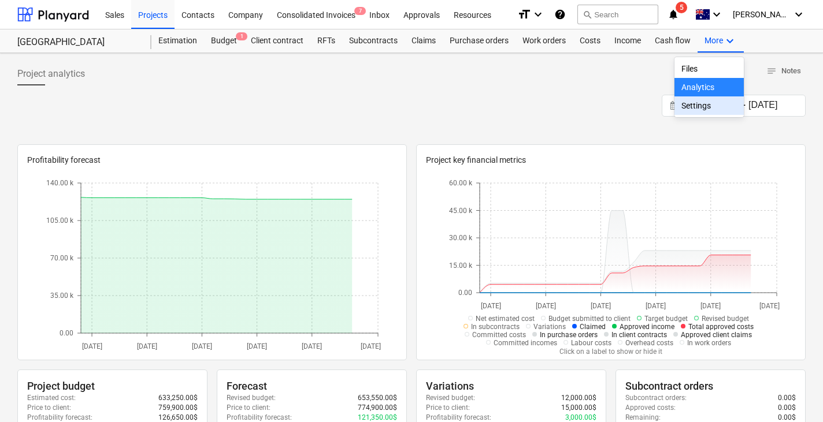
click at [697, 102] on div "Settings" at bounding box center [708, 105] width 55 height 9
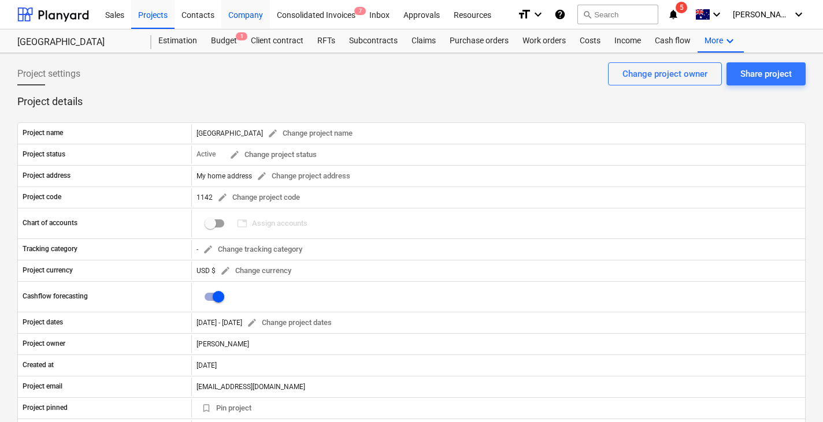
click at [253, 17] on div "Company" at bounding box center [245, 13] width 49 height 29
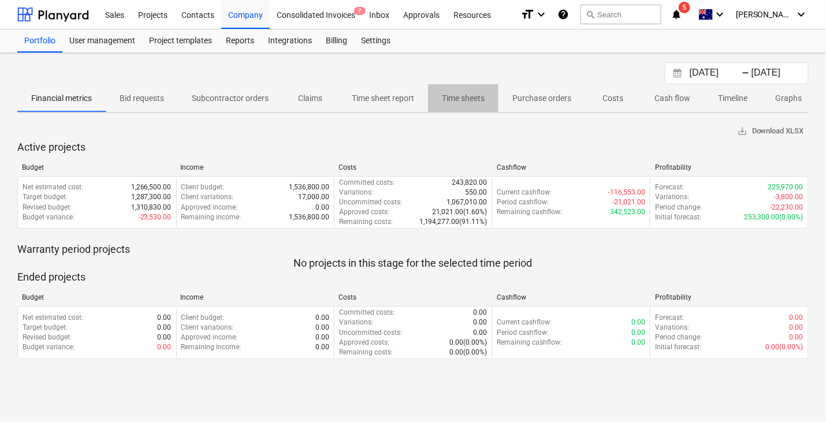
click at [493, 95] on span "Time sheets" at bounding box center [463, 98] width 71 height 19
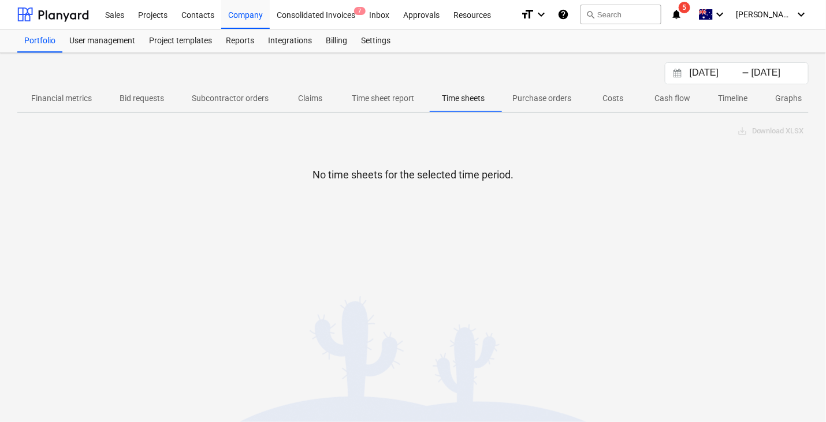
click at [532, 92] on p "Purchase orders" at bounding box center [542, 98] width 59 height 12
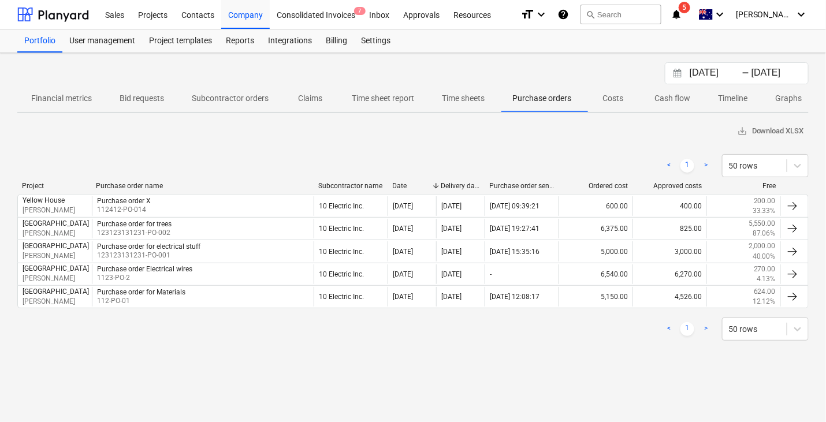
click at [668, 97] on p "Cash flow" at bounding box center [673, 98] width 36 height 12
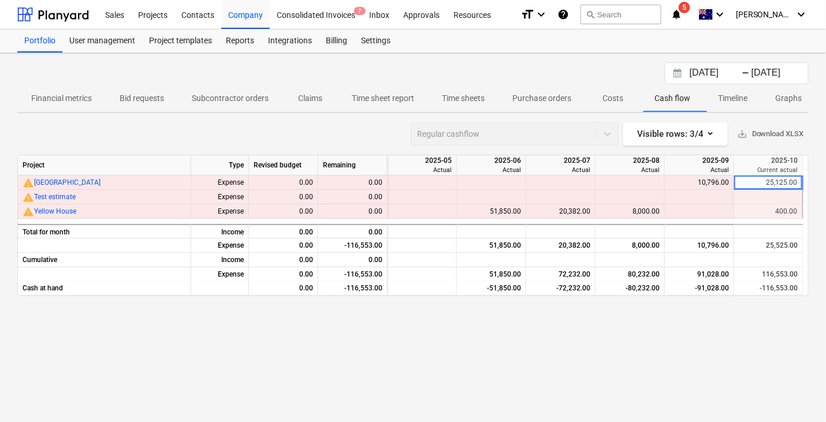
click at [534, 118] on div "[DATE] Press the down arrow key to interact with the calendar and select a date…" at bounding box center [413, 237] width 826 height 369
click at [131, 6] on div "Projects" at bounding box center [152, 13] width 43 height 29
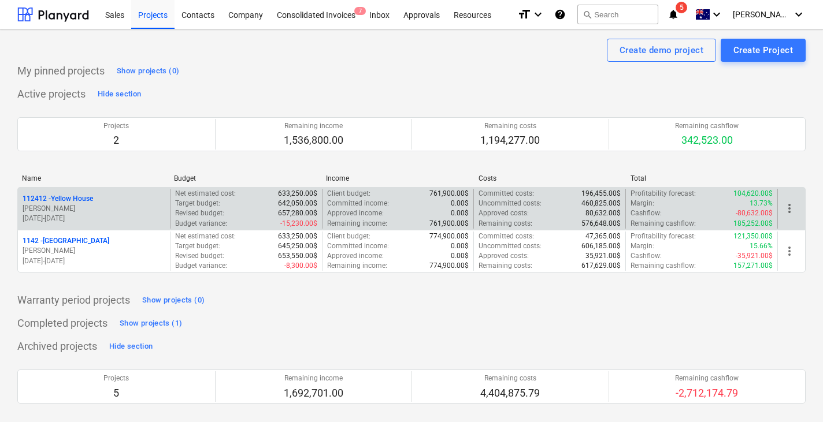
click at [109, 195] on div "112412 - Yellow House" at bounding box center [94, 199] width 143 height 10
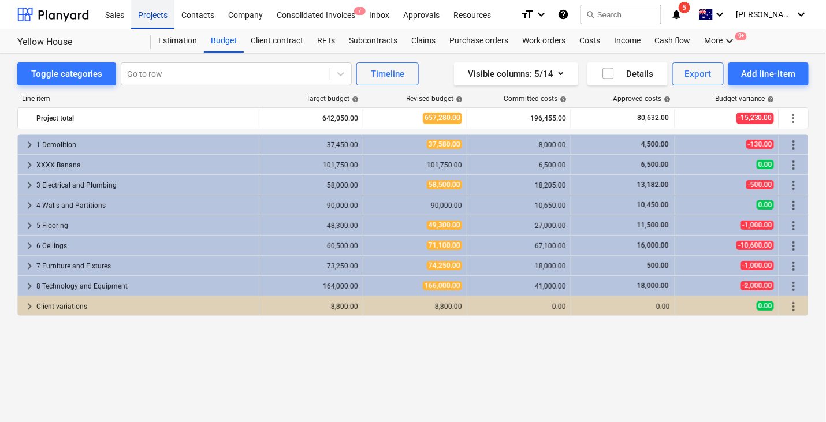
click at [169, 10] on div "Projects" at bounding box center [152, 13] width 43 height 29
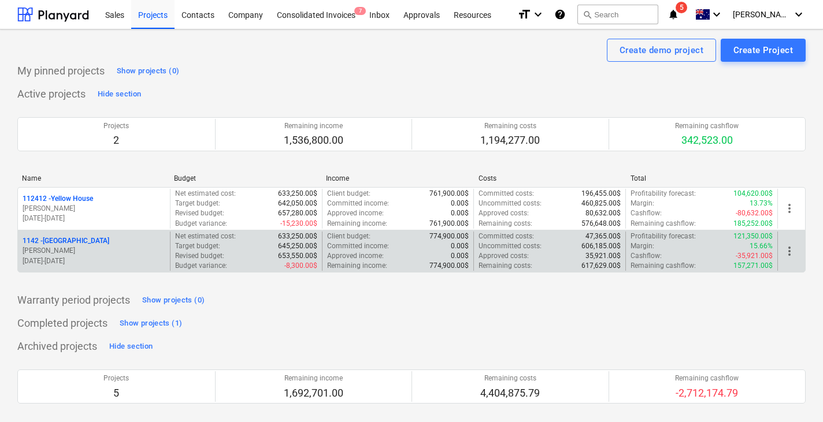
click at [79, 234] on div "1142 - [GEOGRAPHIC_DATA] [PERSON_NAME] [DATE] - [DATE]" at bounding box center [94, 252] width 152 height 40
click at [81, 236] on p "1142 - [GEOGRAPHIC_DATA]" at bounding box center [66, 241] width 87 height 10
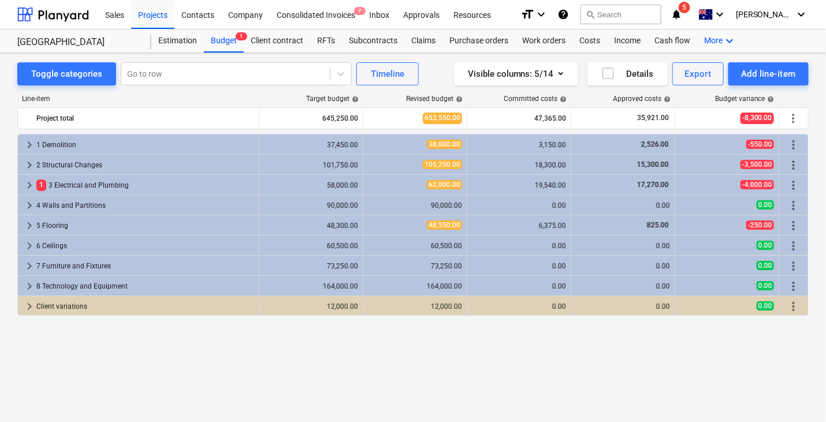
click at [710, 40] on div "More keyboard_arrow_down" at bounding box center [721, 40] width 46 height 23
click at [698, 65] on div "Files" at bounding box center [708, 68] width 55 height 9
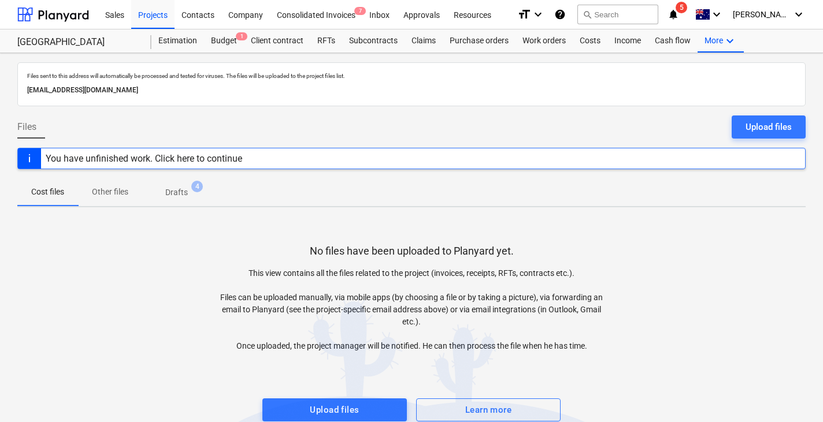
scroll to position [16, 0]
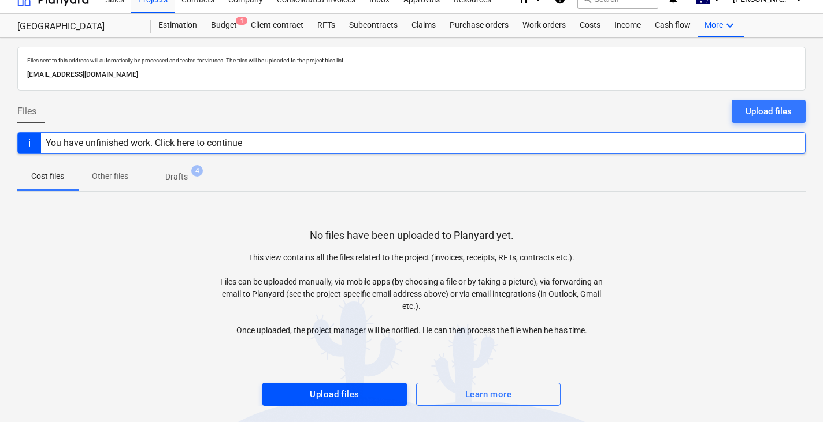
click at [296, 308] on span "Upload files" at bounding box center [334, 394] width 119 height 15
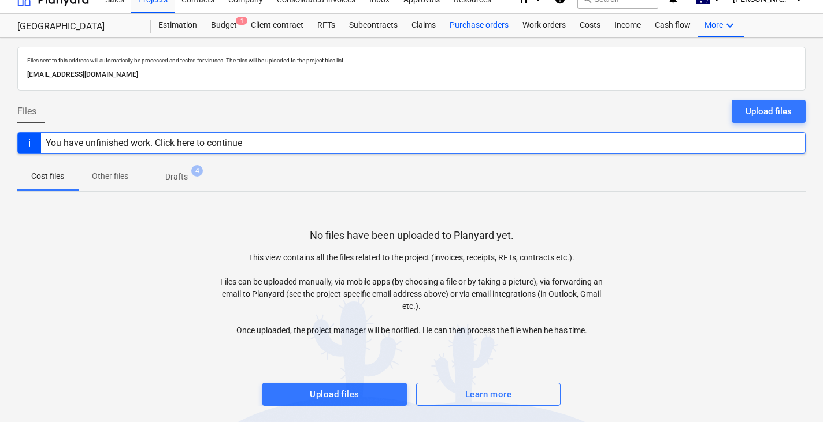
click at [469, 24] on div "Purchase orders" at bounding box center [479, 25] width 73 height 23
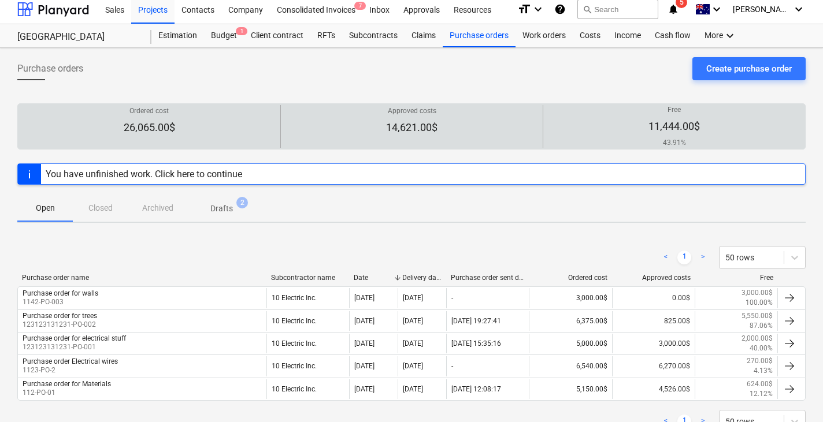
scroll to position [16, 0]
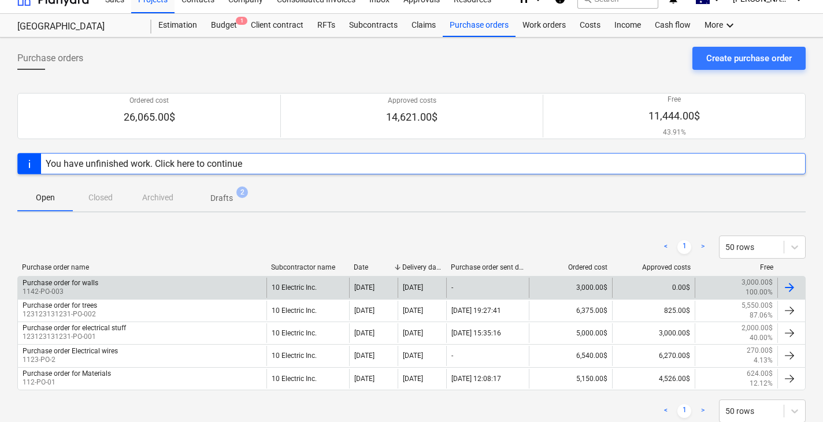
click at [144, 280] on div "Purchase order for walls 1142-PO-003" at bounding box center [142, 288] width 249 height 20
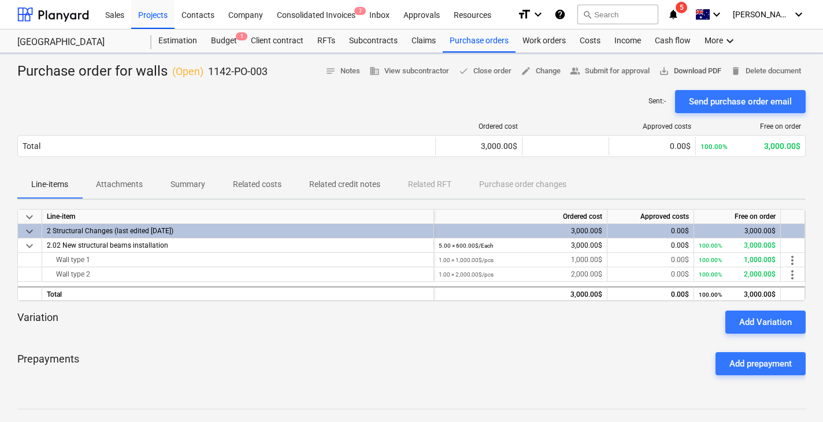
click at [687, 74] on span "save_alt Download PDF" at bounding box center [690, 71] width 62 height 13
click at [718, 40] on div "More keyboard_arrow_down" at bounding box center [721, 40] width 46 height 23
click at [690, 72] on div "Files" at bounding box center [708, 68] width 55 height 9
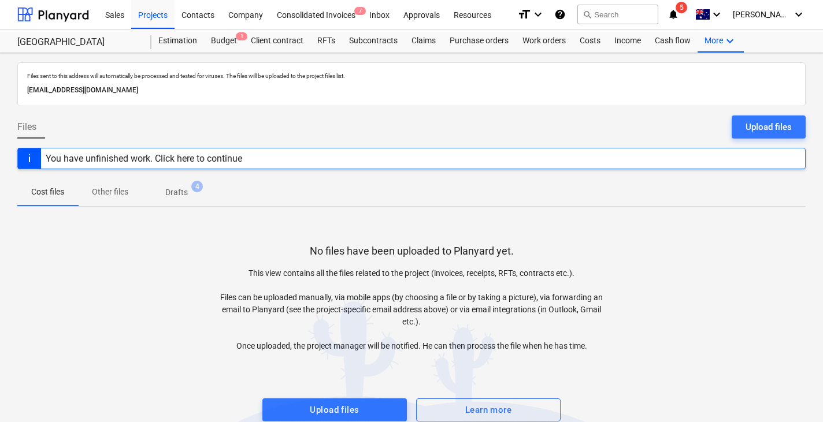
click at [322, 308] on div at bounding box center [411, 387] width 788 height 23
click at [318, 308] on button "Upload files" at bounding box center [334, 410] width 144 height 23
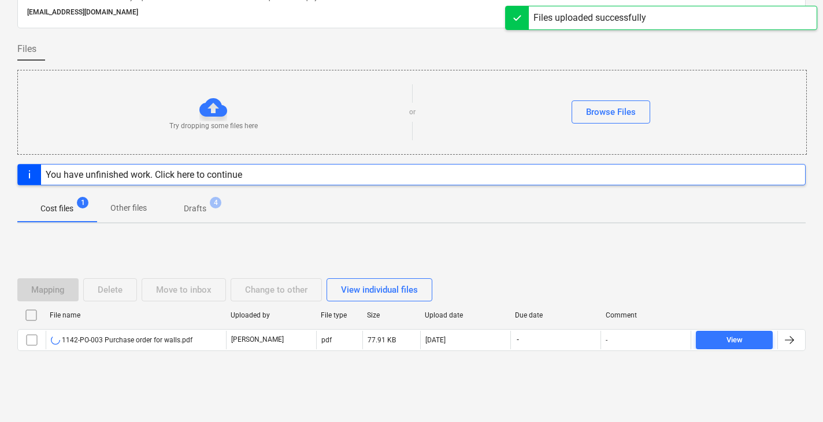
scroll to position [78, 0]
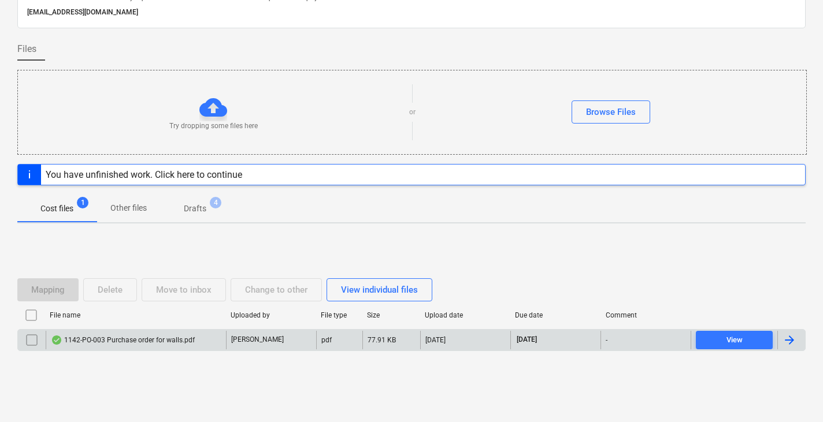
click at [125, 308] on div "1142-PO-003 Purchase order for walls.pdf" at bounding box center [123, 340] width 144 height 9
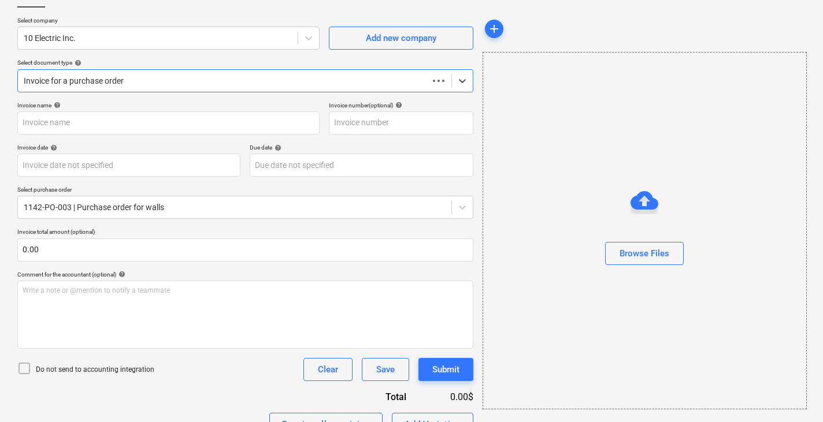
scroll to position [68, 0]
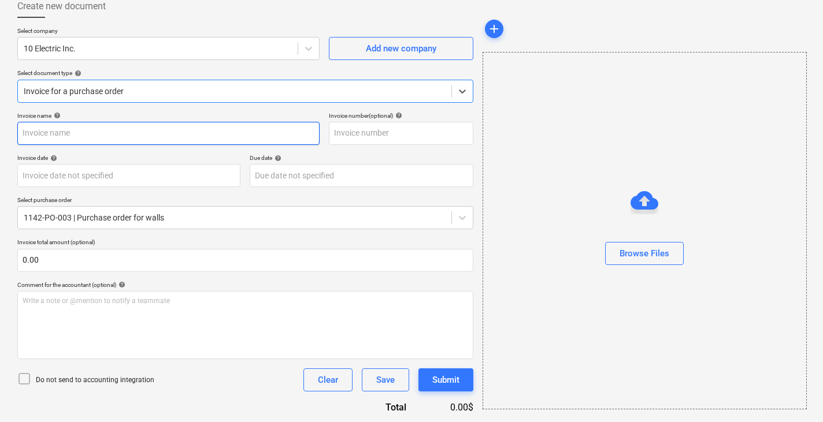
type input "1142-PO-003"
type input "[DATE]"
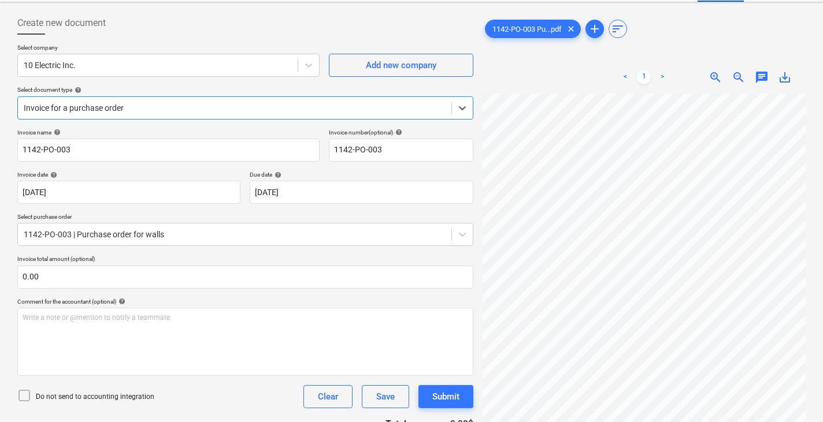
scroll to position [231, 0]
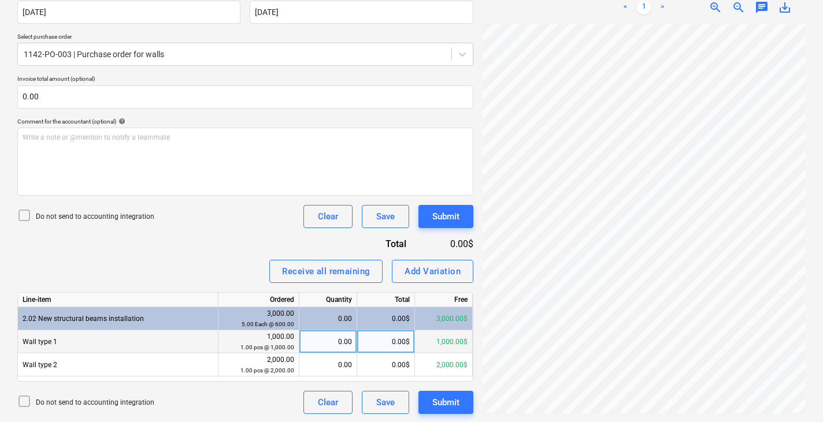
click at [325, 308] on div "0.00" at bounding box center [328, 342] width 48 height 23
type input "4"
type input "500"
type input "1000"
click at [201, 232] on div "Invoice name help 1142-PO-003 Invoice number (optional) help 1142-PO-003 Invoic…" at bounding box center [245, 182] width 456 height 466
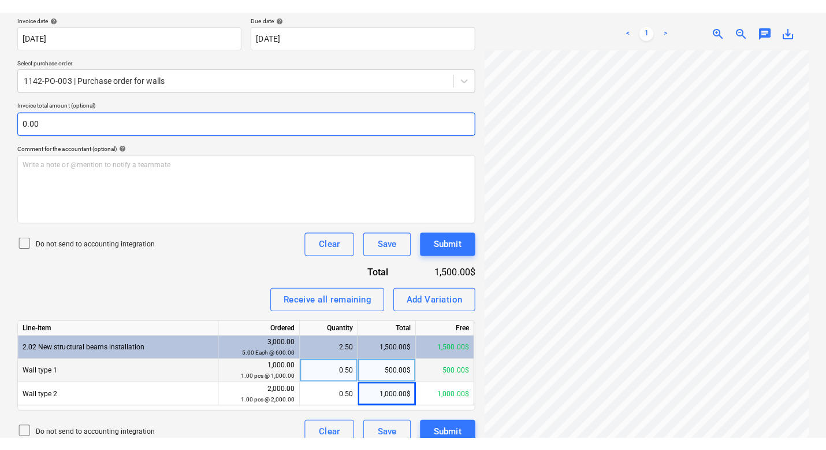
scroll to position [0, 0]
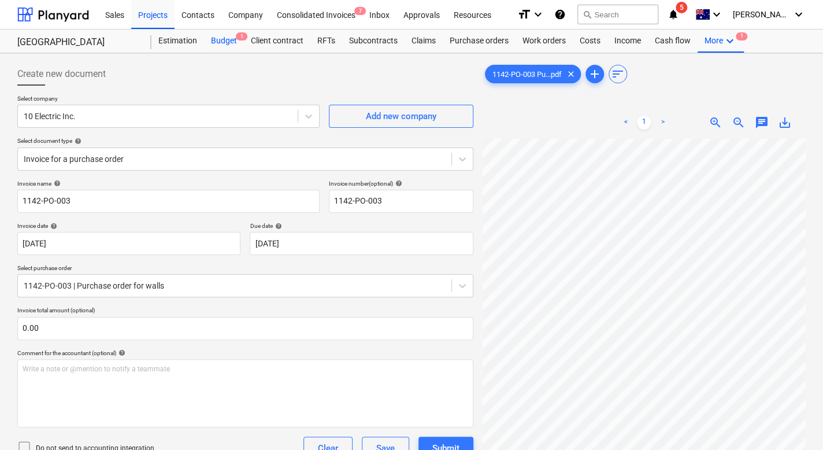
click at [228, 39] on div "Budget 1" at bounding box center [224, 40] width 40 height 23
